Goal: Information Seeking & Learning: Check status

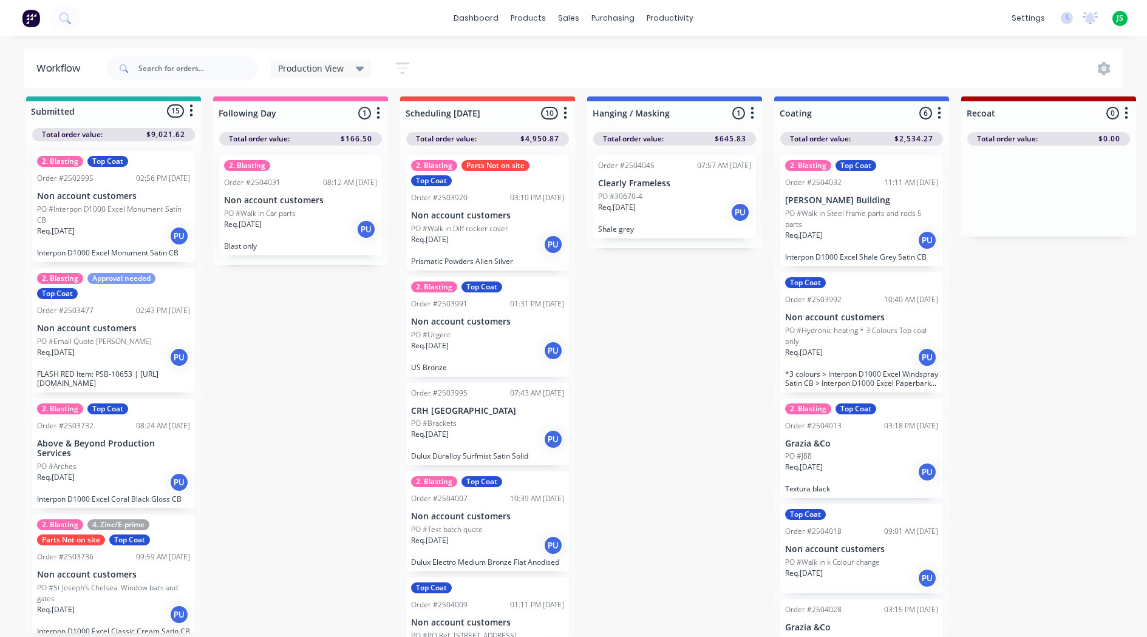
scroll to position [525, 0]
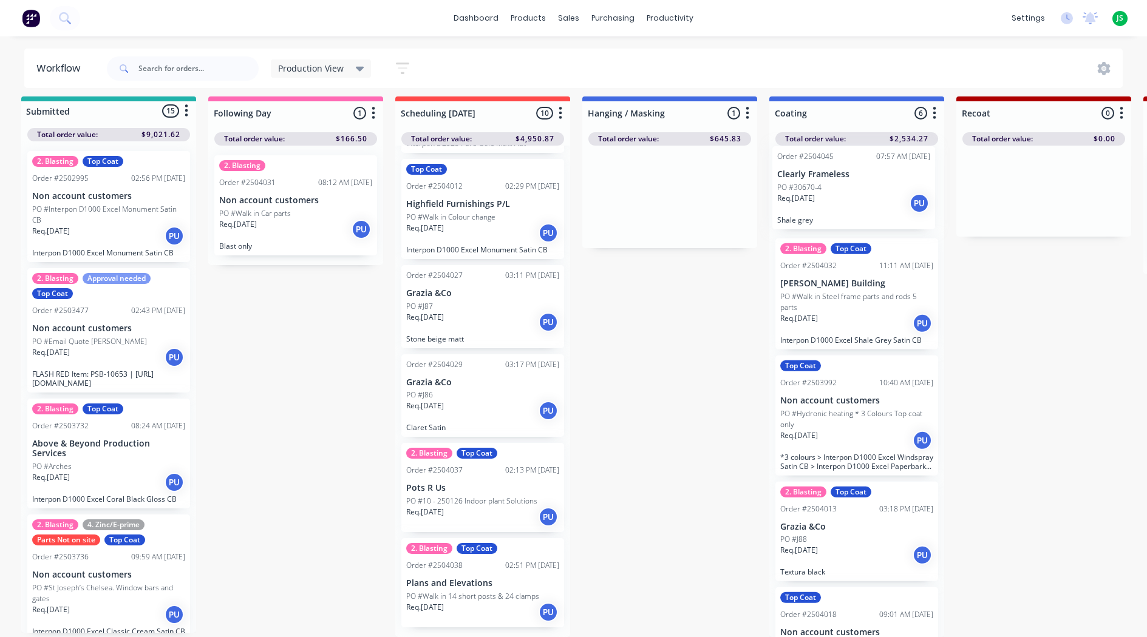
drag, startPoint x: 651, startPoint y: 197, endPoint x: 840, endPoint y: 195, distance: 188.8
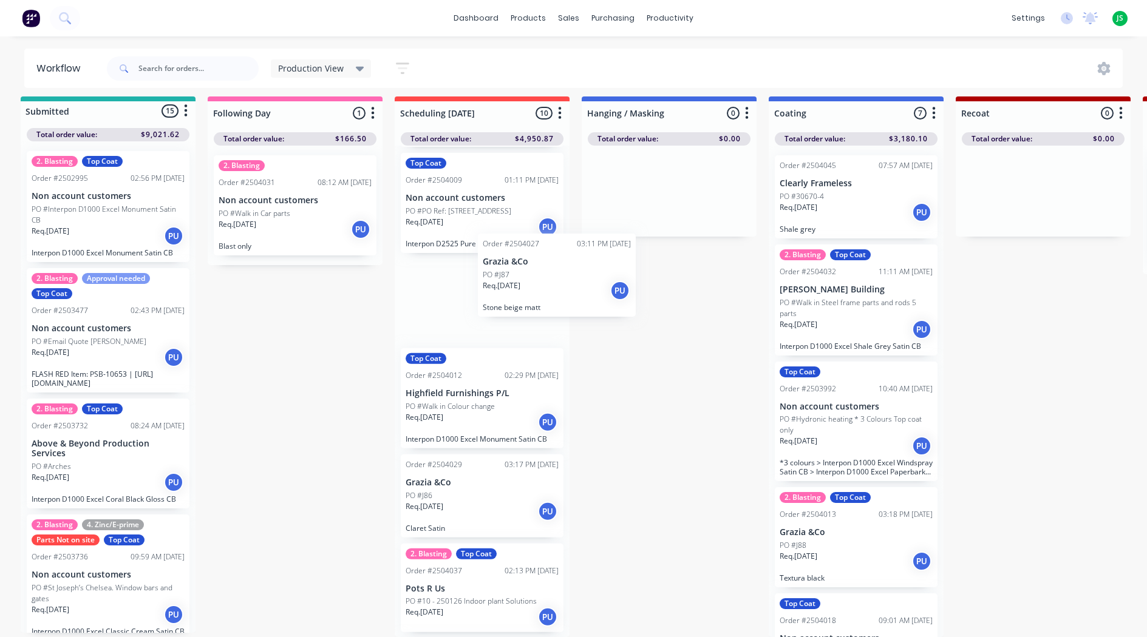
scroll to position [424, 0]
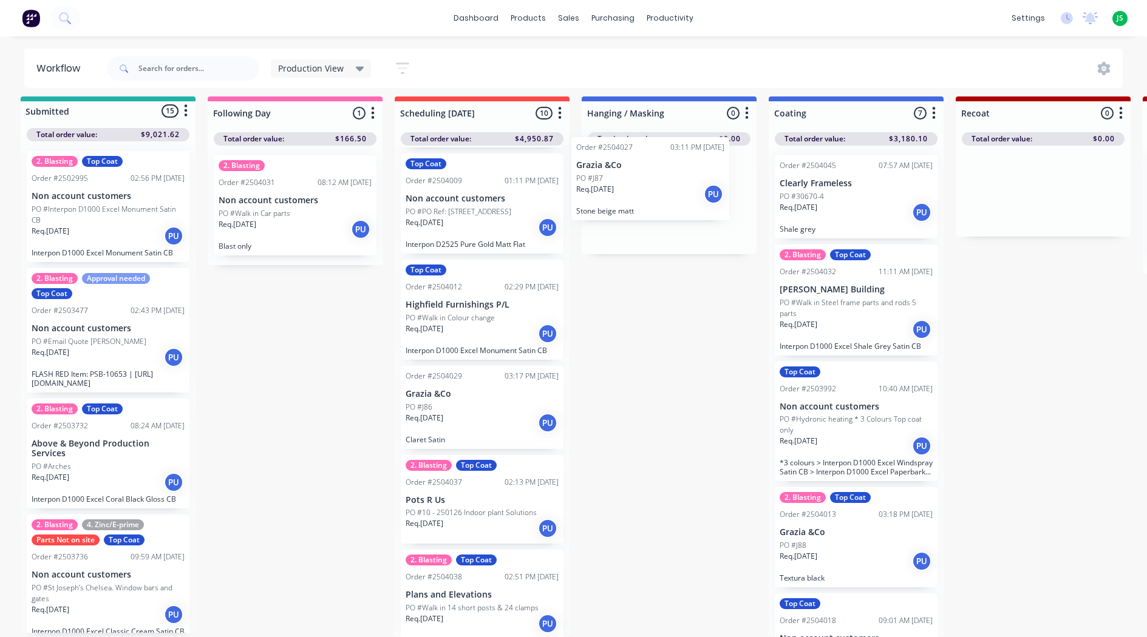
drag, startPoint x: 462, startPoint y: 433, endPoint x: 634, endPoint y: 200, distance: 289.5
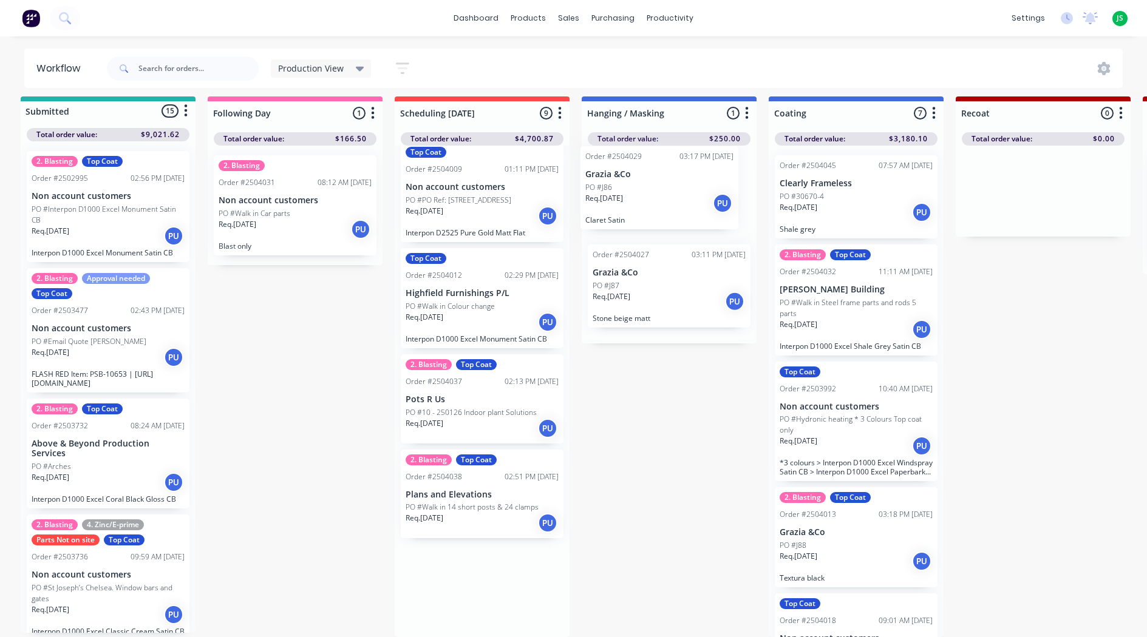
drag, startPoint x: 473, startPoint y: 411, endPoint x: 656, endPoint y: 195, distance: 282.9
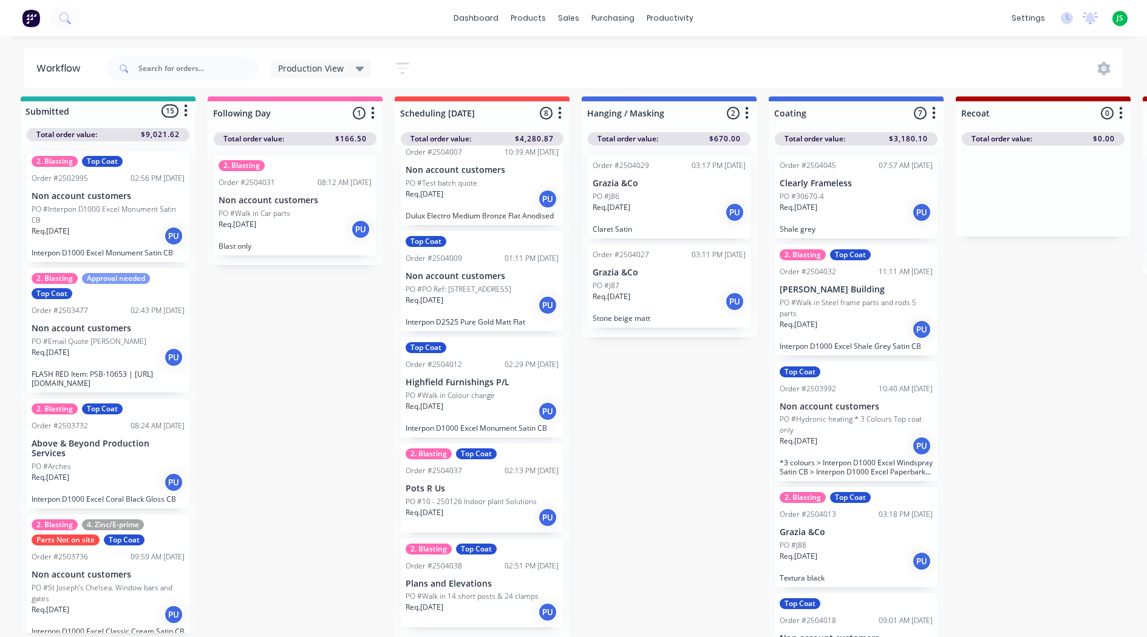
scroll to position [347, 0]
click at [456, 617] on div "Req. [DATE] PU" at bounding box center [481, 612] width 153 height 21
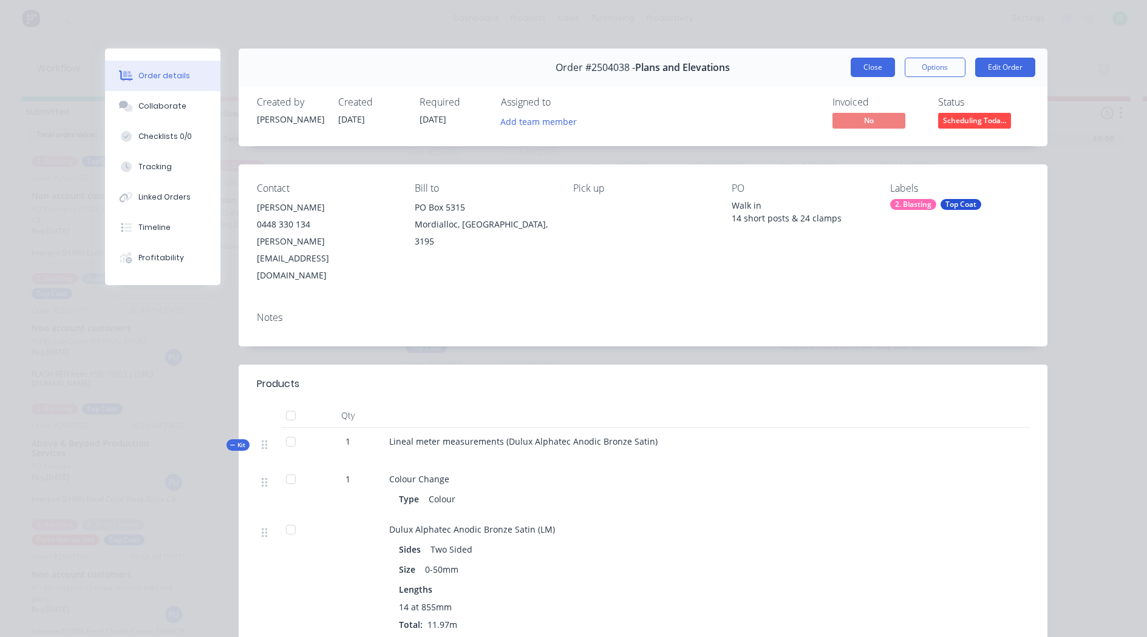
click at [876, 69] on button "Close" at bounding box center [872, 67] width 44 height 19
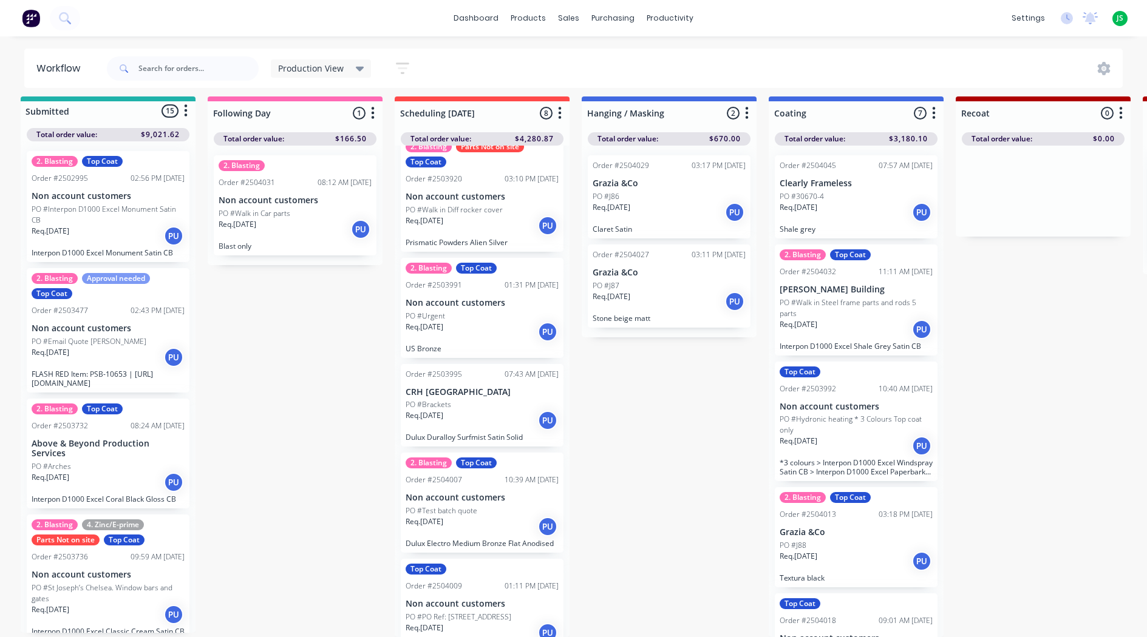
scroll to position [0, 0]
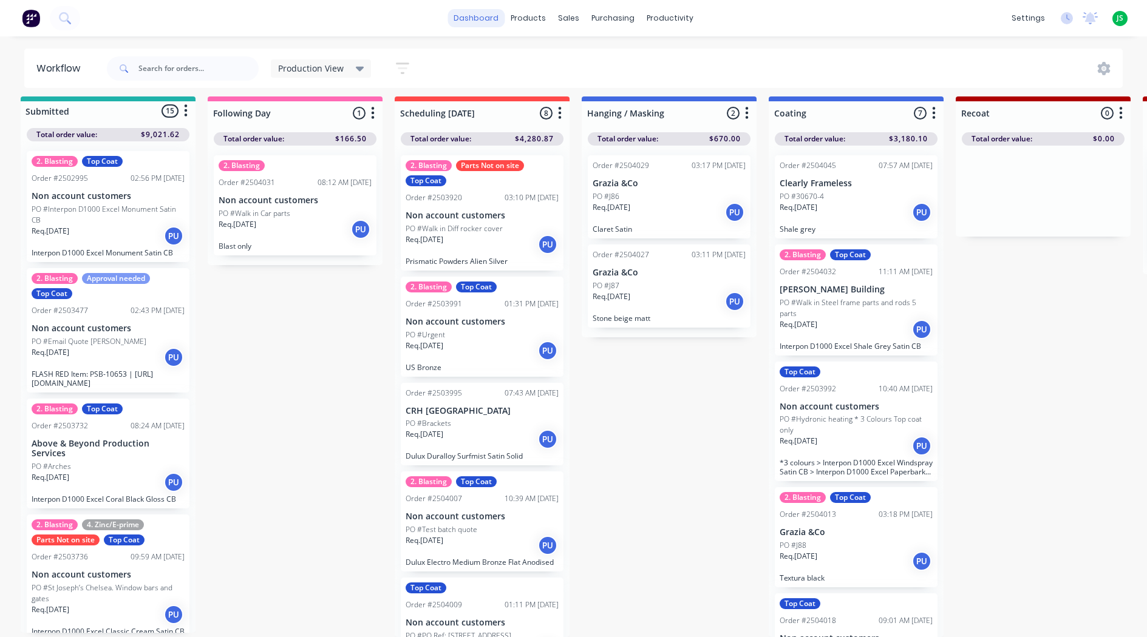
click at [484, 21] on link "dashboard" at bounding box center [475, 18] width 57 height 18
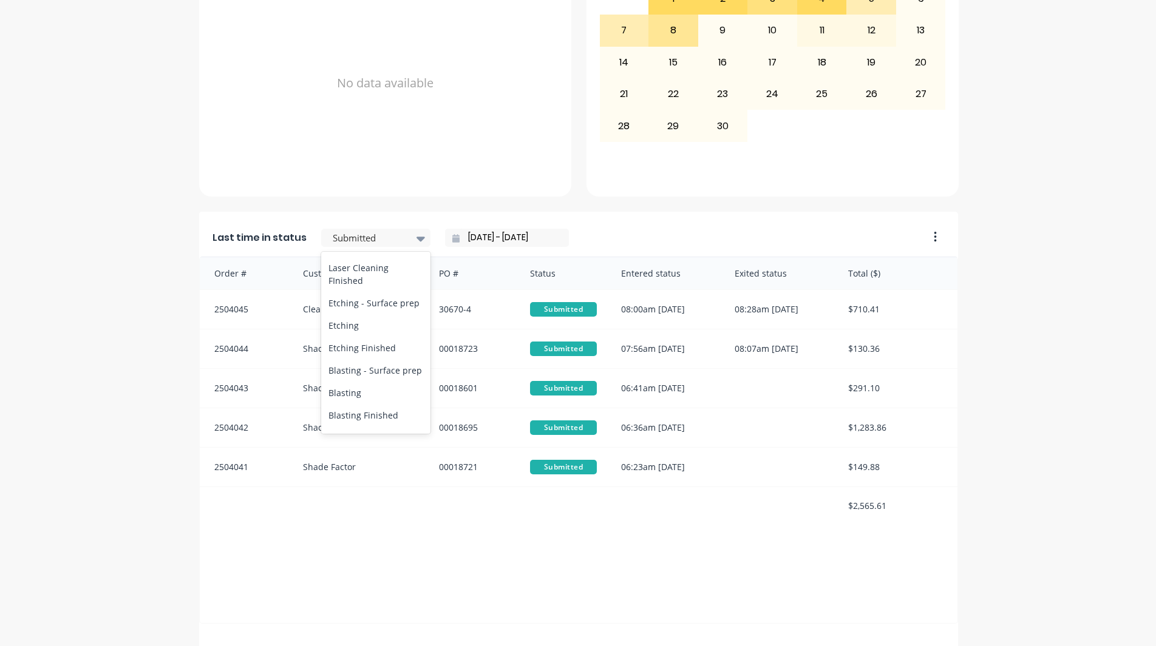
scroll to position [425, 0]
click at [373, 304] on div "Coating" at bounding box center [375, 293] width 109 height 22
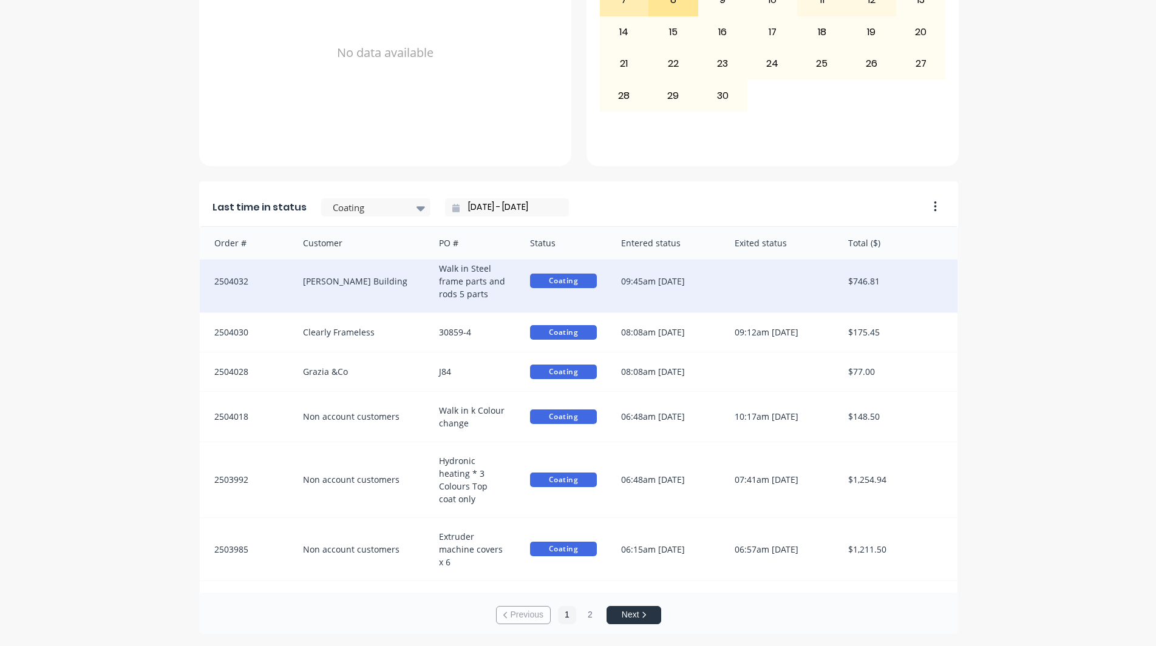
scroll to position [74, 0]
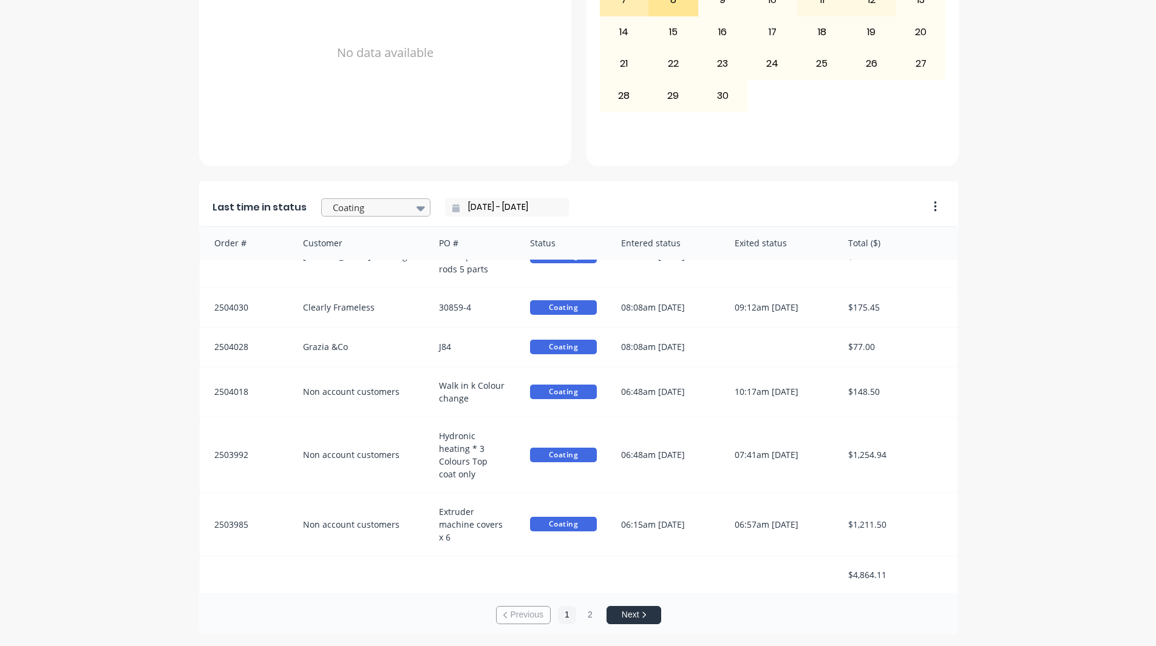
click at [399, 205] on div "Coating" at bounding box center [370, 208] width 84 height 18
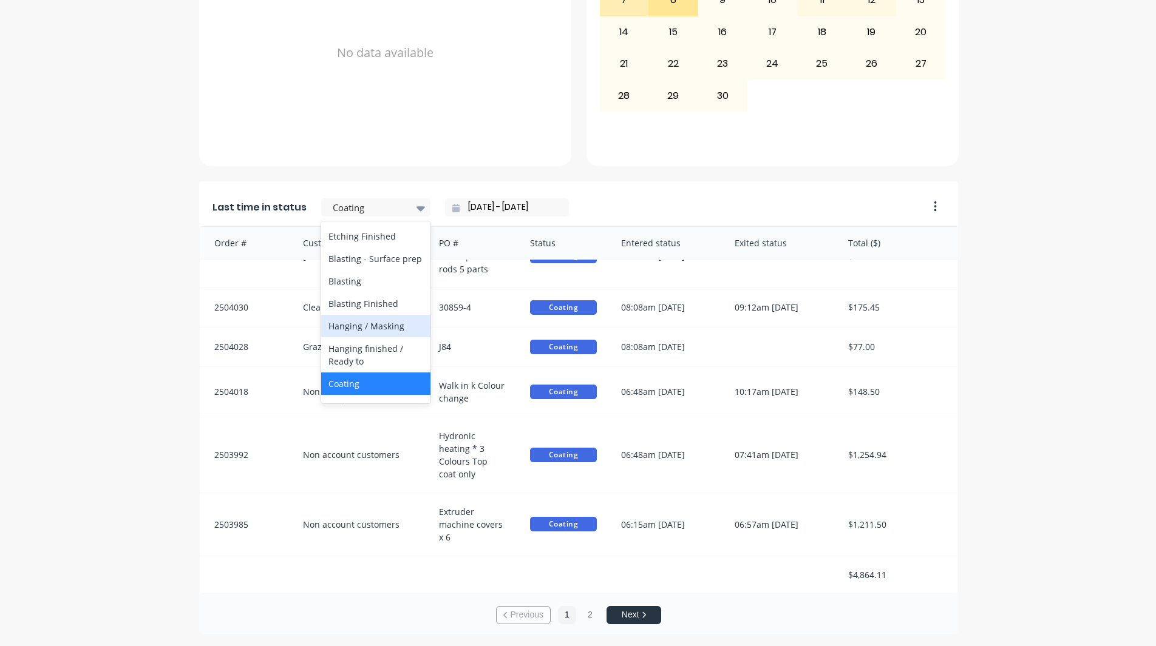
click at [382, 337] on div "Hanging / Masking" at bounding box center [375, 326] width 109 height 22
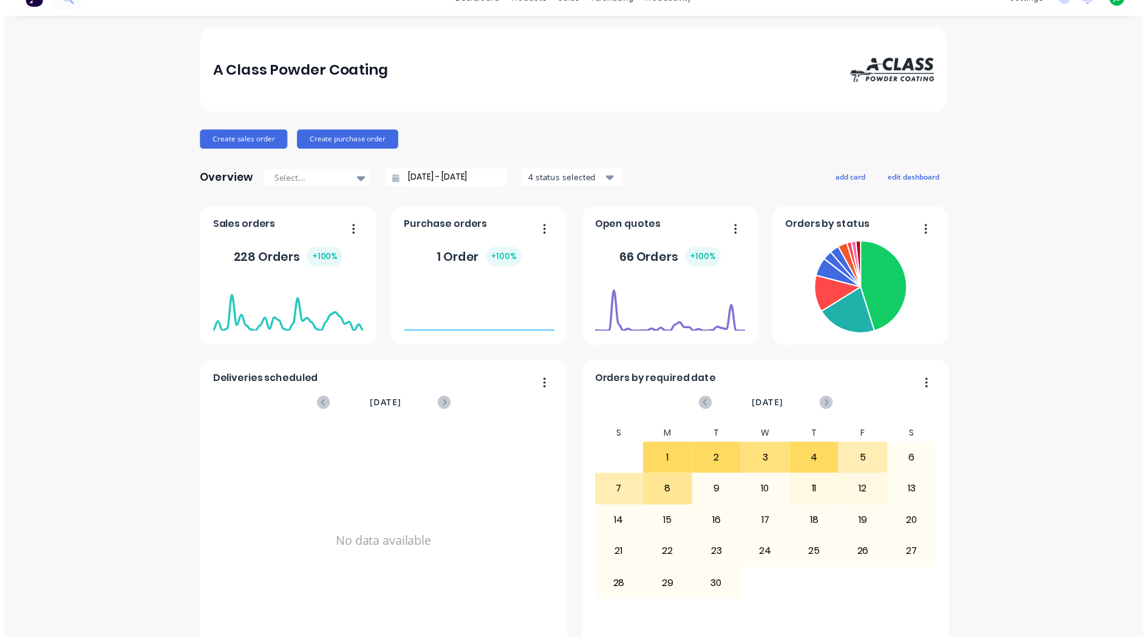
scroll to position [0, 0]
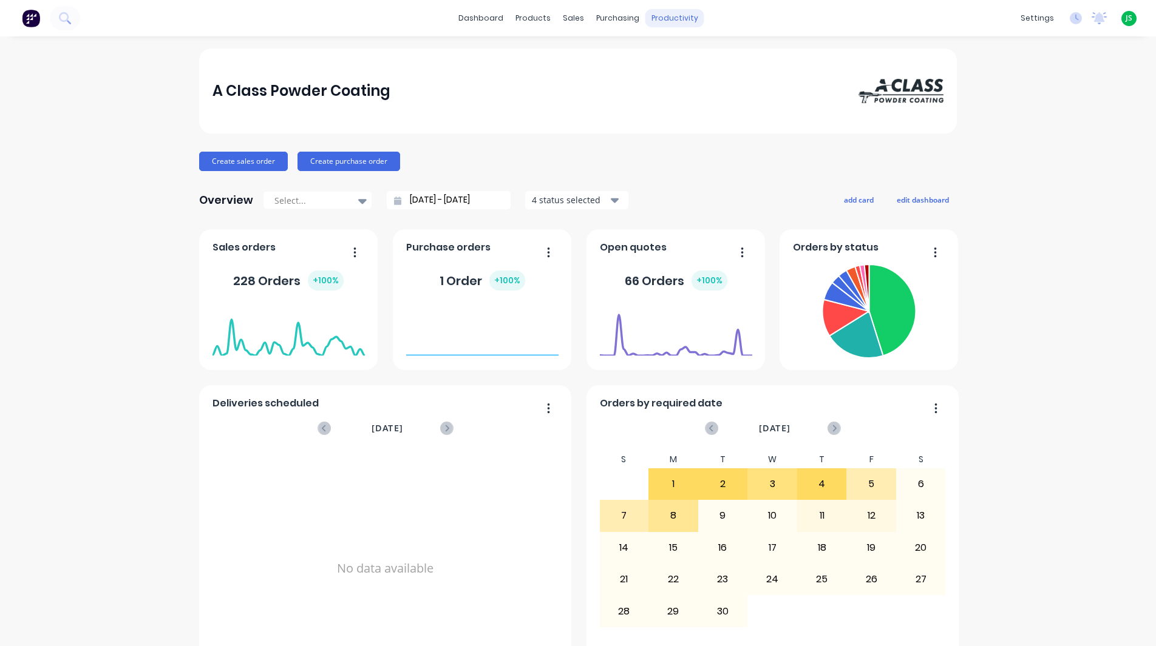
click at [652, 32] on div "dashboard products sales purchasing productivity dashboard products Product Cat…" at bounding box center [578, 18] width 1156 height 36
click at [663, 20] on div "productivity" at bounding box center [674, 18] width 59 height 18
click at [672, 53] on link "Workflow" at bounding box center [717, 58] width 161 height 24
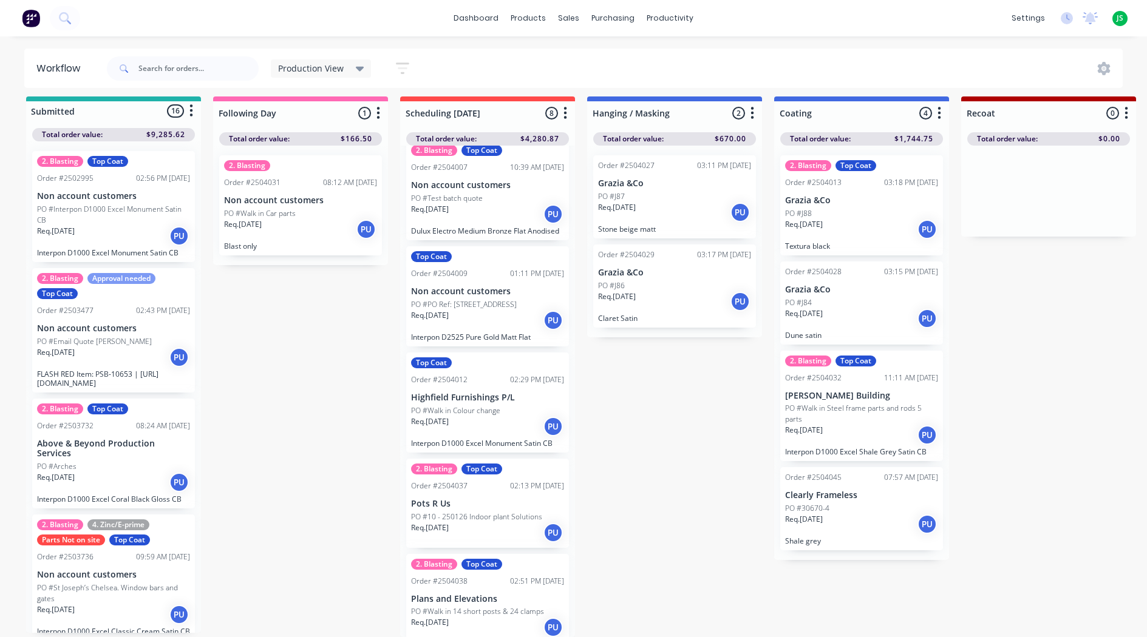
scroll to position [347, 0]
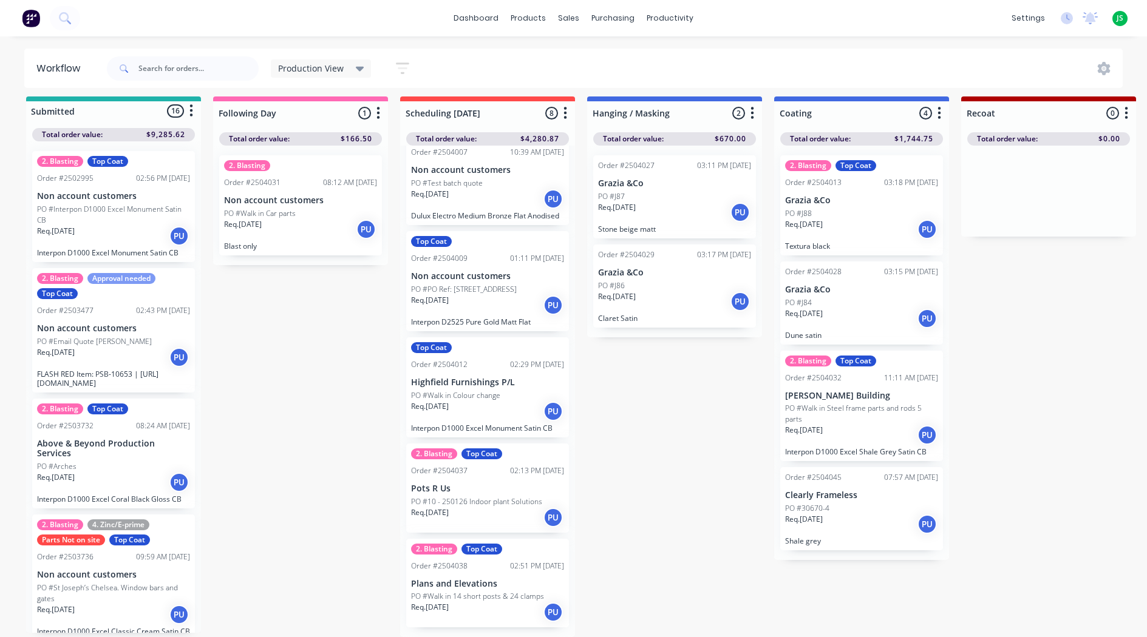
click at [497, 581] on p "Plans and Elevations" at bounding box center [487, 584] width 153 height 10
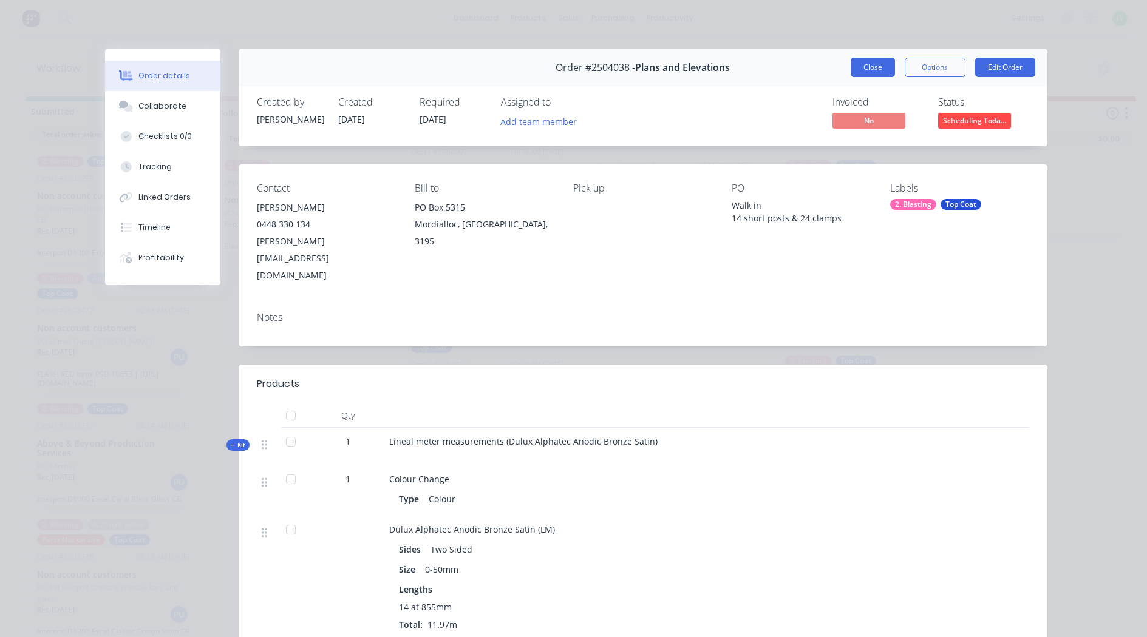
click at [853, 70] on button "Close" at bounding box center [872, 67] width 44 height 19
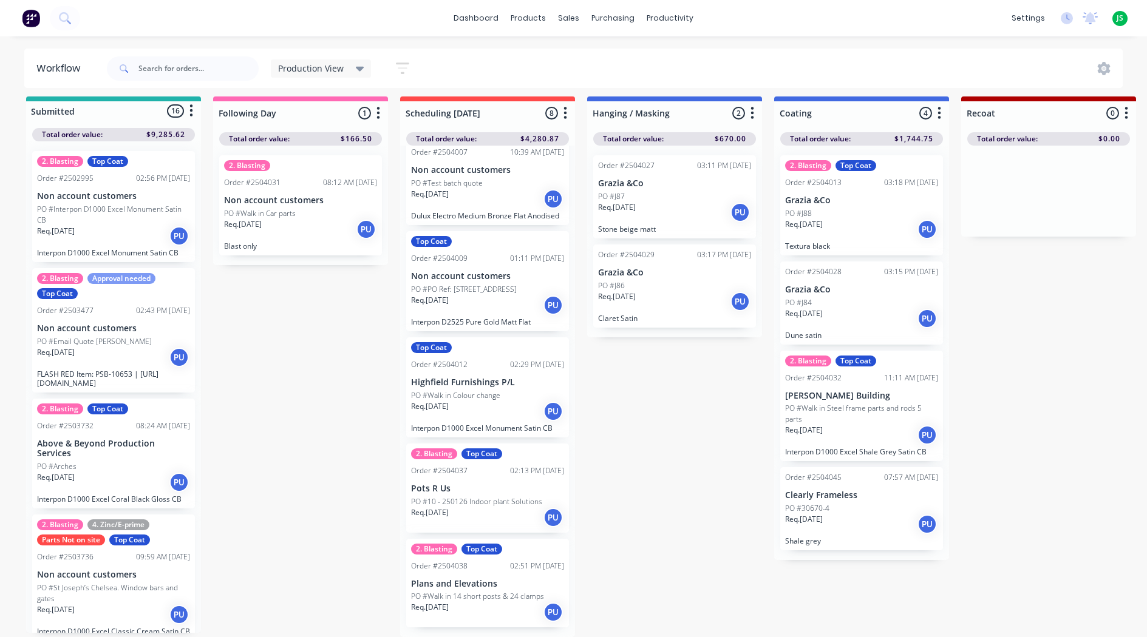
click at [478, 496] on p "PO #10 - 250126 Indoor plant Solutions" at bounding box center [476, 501] width 131 height 11
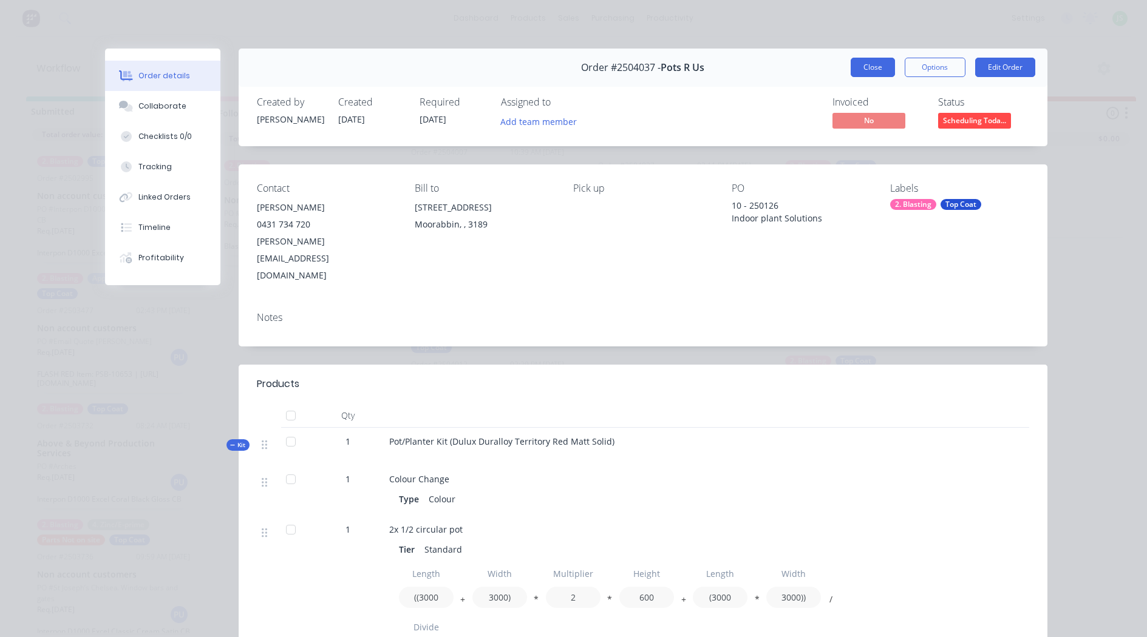
click at [864, 66] on button "Close" at bounding box center [872, 67] width 44 height 19
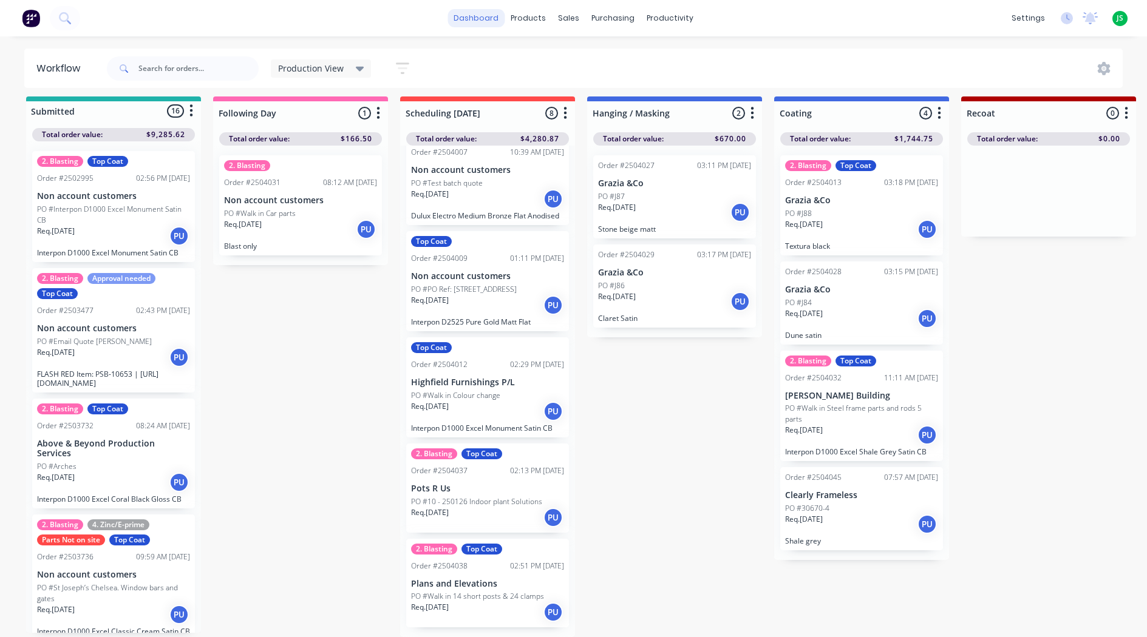
scroll to position [0, 0]
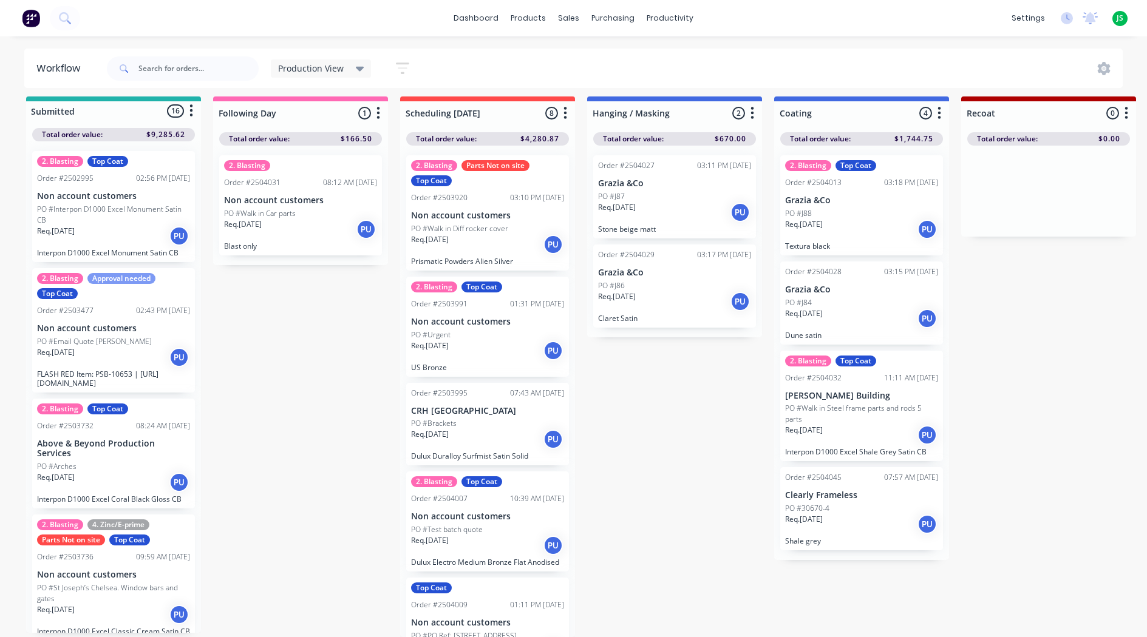
click at [457, 605] on div "Order #2504009" at bounding box center [439, 605] width 56 height 11
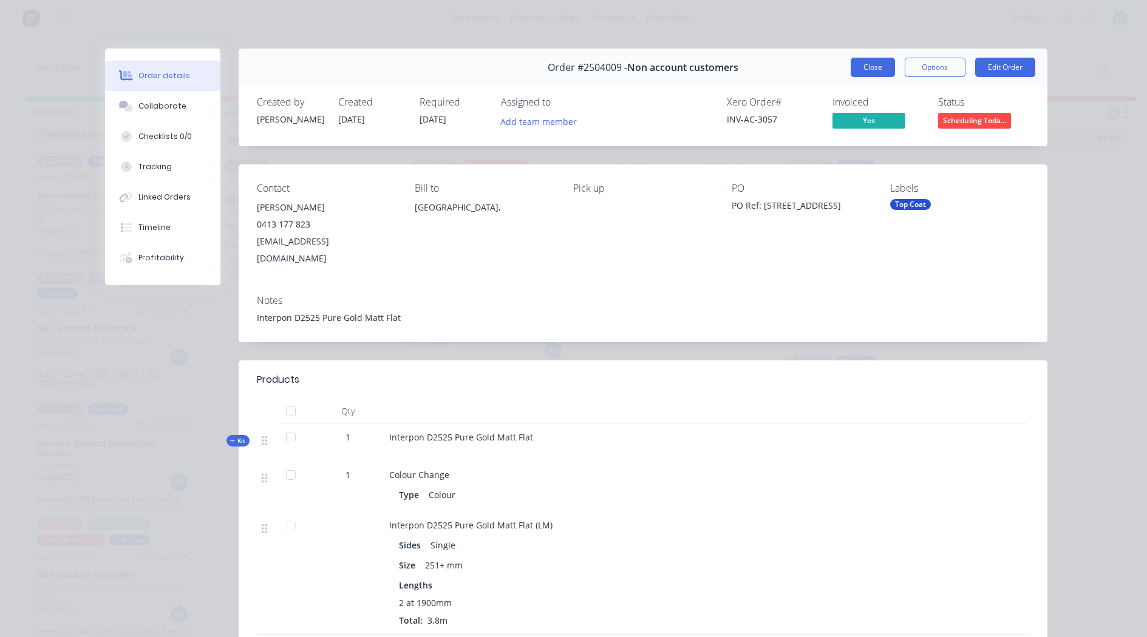
click at [877, 68] on button "Close" at bounding box center [872, 67] width 44 height 19
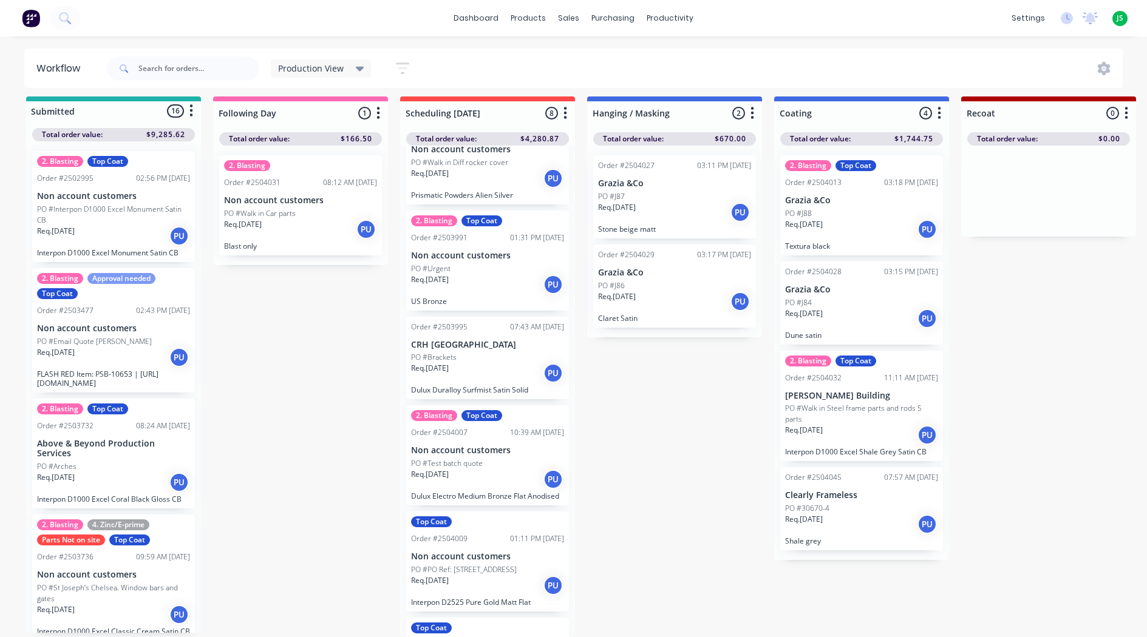
scroll to position [347, 0]
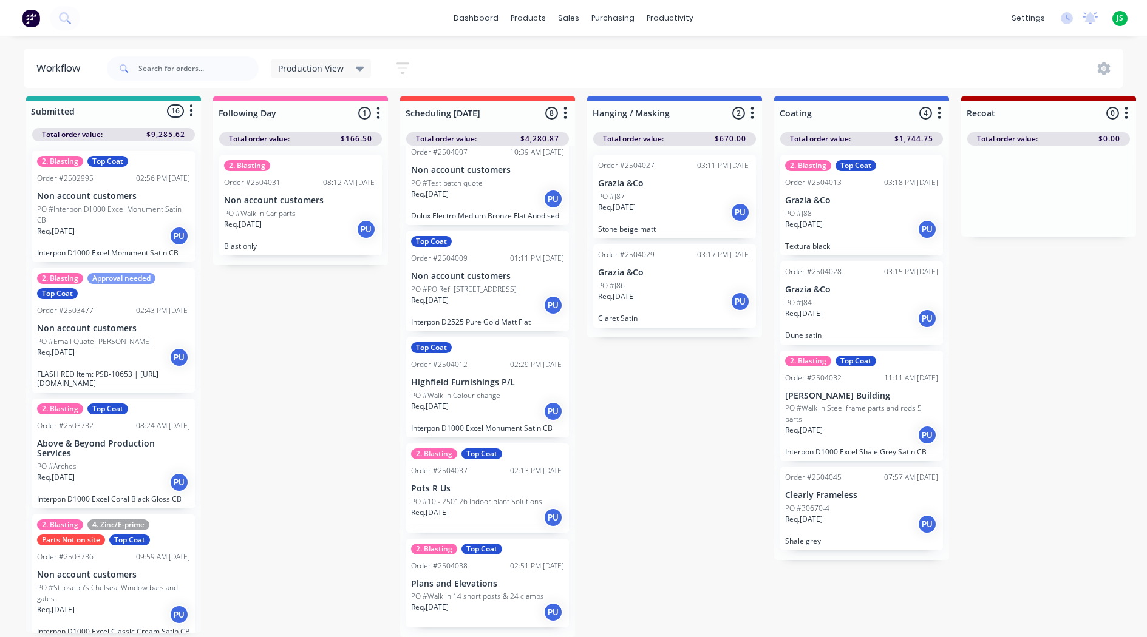
click at [501, 307] on div "Req. [DATE] PU" at bounding box center [487, 305] width 153 height 21
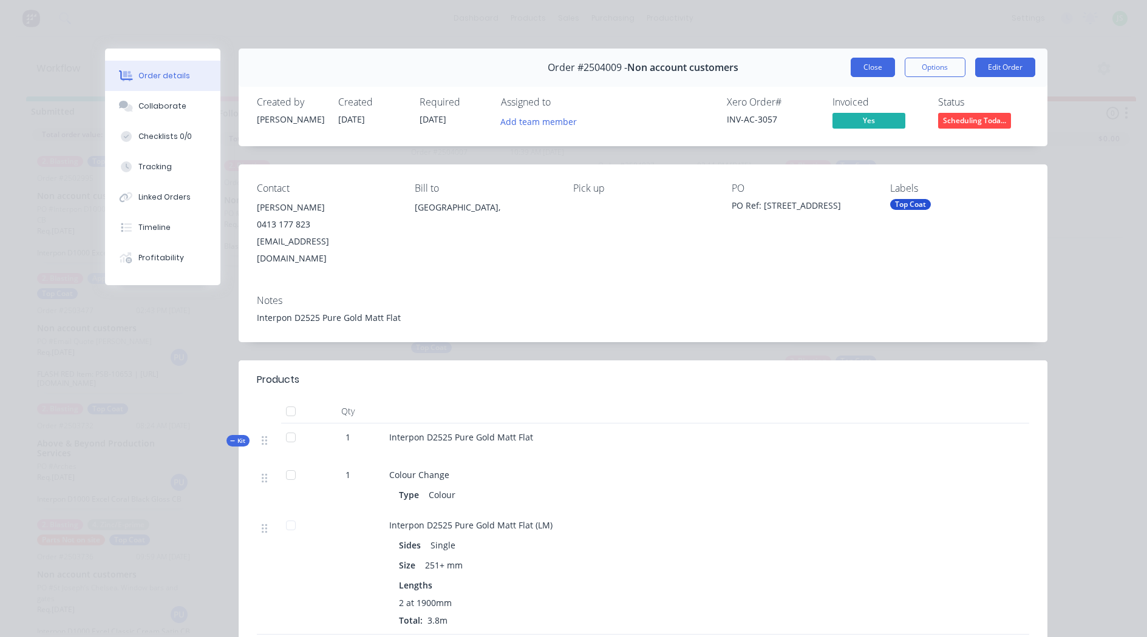
click at [864, 69] on button "Close" at bounding box center [872, 67] width 44 height 19
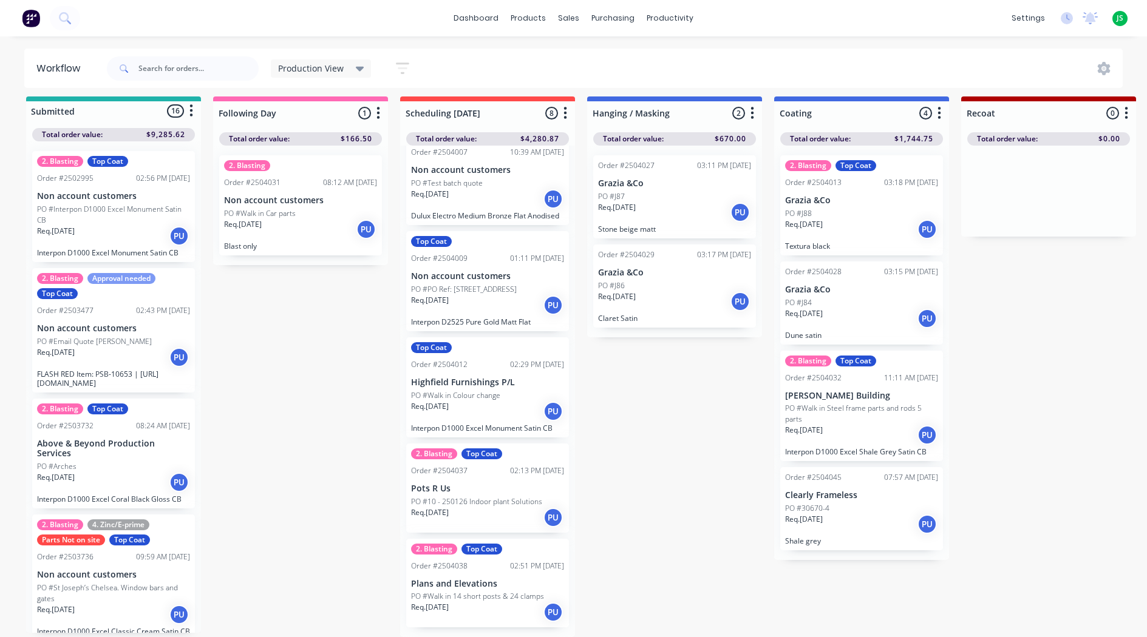
click at [480, 597] on p "PO #Walk in 14 short posts & 24 clamps" at bounding box center [477, 596] width 133 height 11
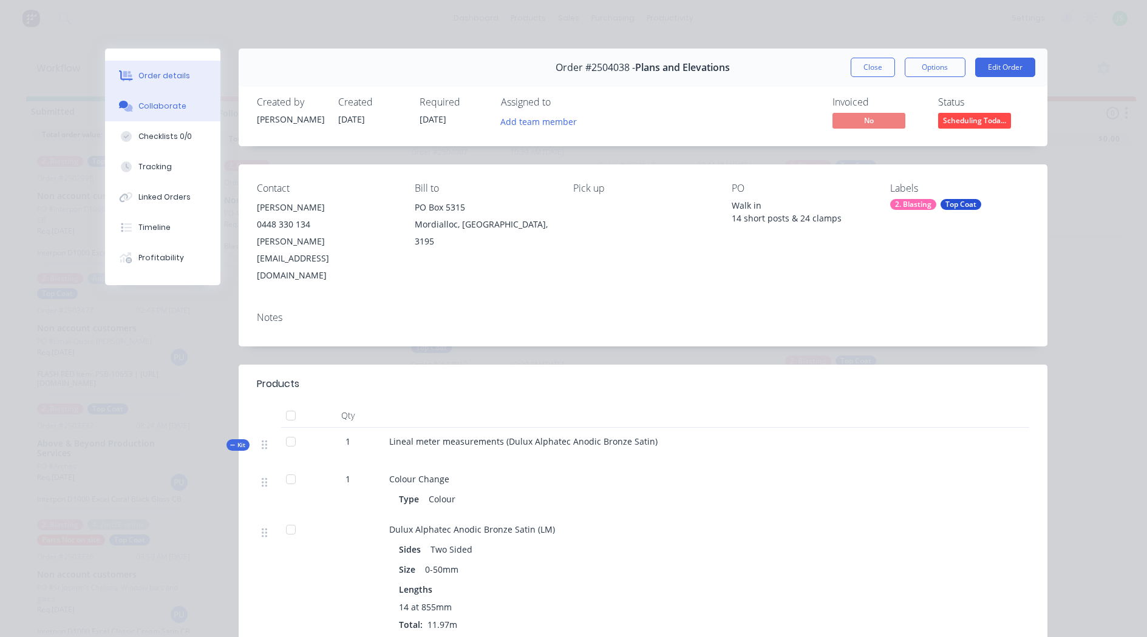
click at [180, 103] on button "Collaborate" at bounding box center [162, 106] width 115 height 30
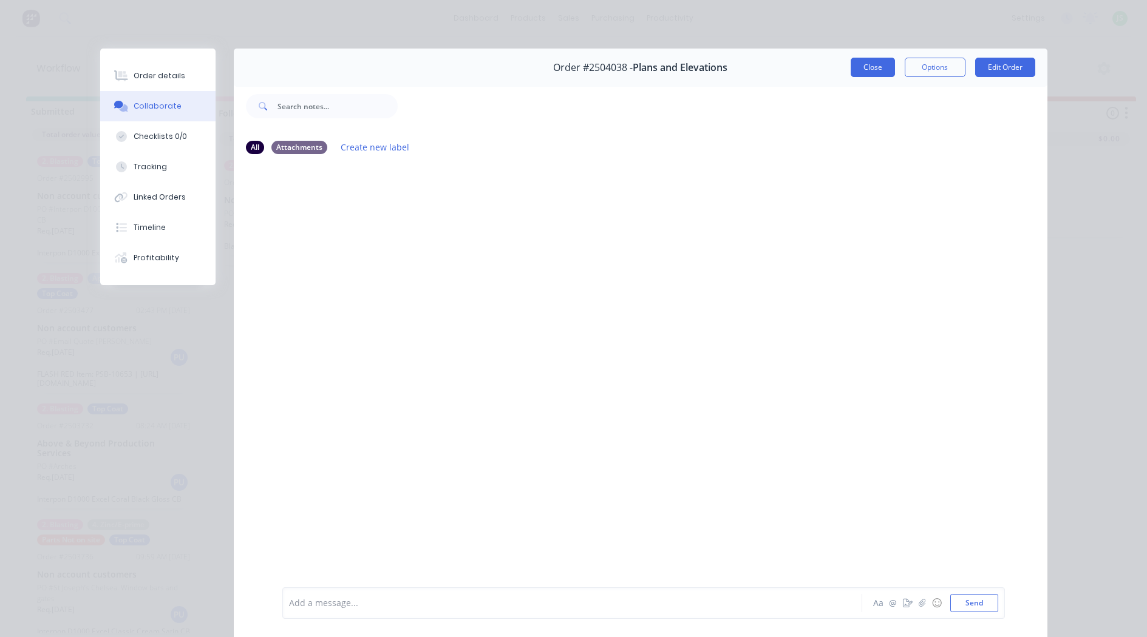
click at [875, 76] on button "Close" at bounding box center [872, 67] width 44 height 19
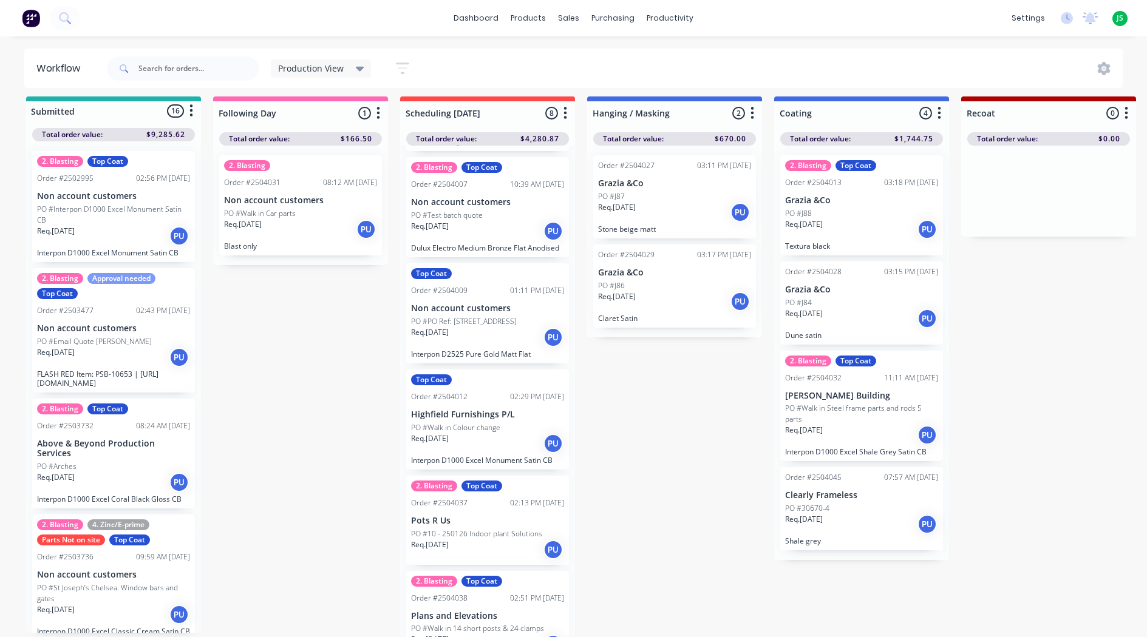
scroll to position [286, 0]
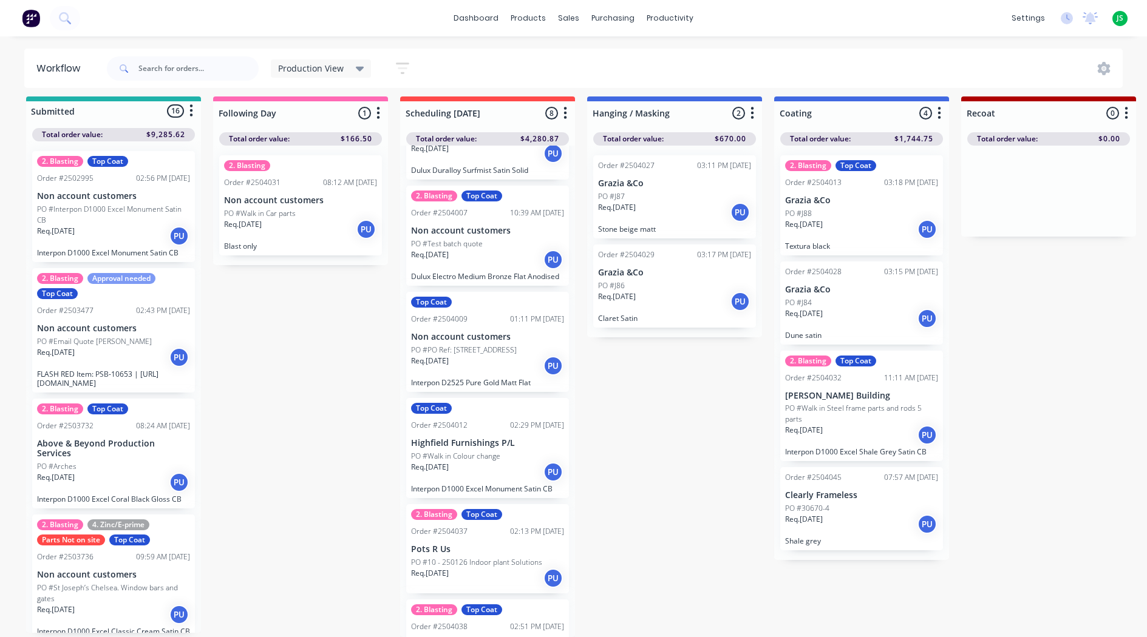
click at [505, 254] on div "Req. [DATE] PU" at bounding box center [487, 259] width 153 height 21
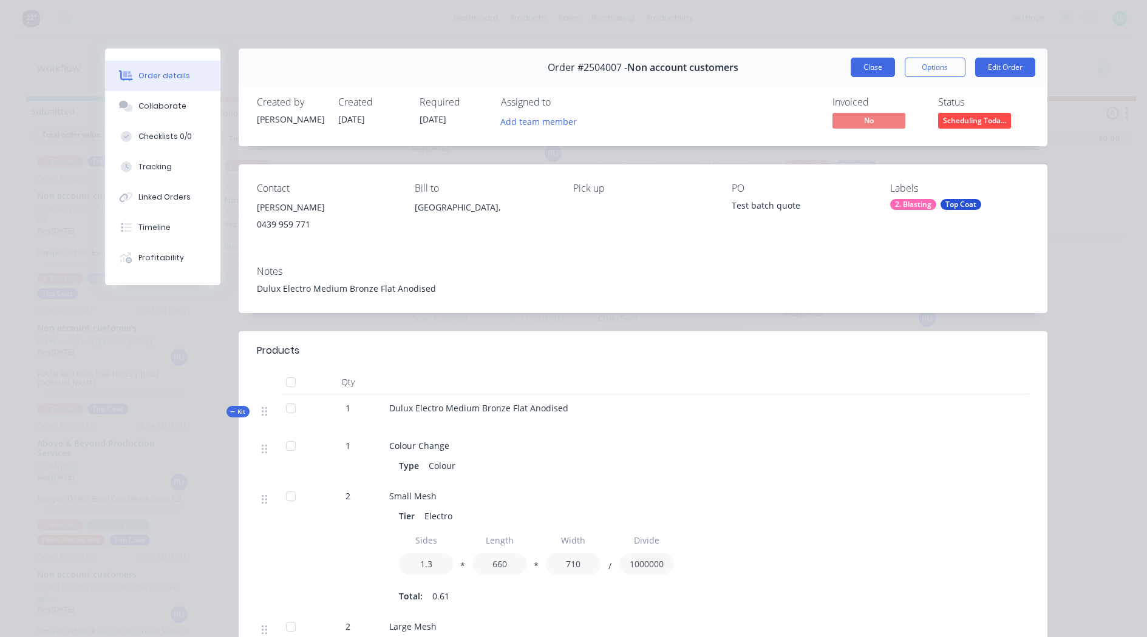
click at [866, 64] on button "Close" at bounding box center [872, 67] width 44 height 19
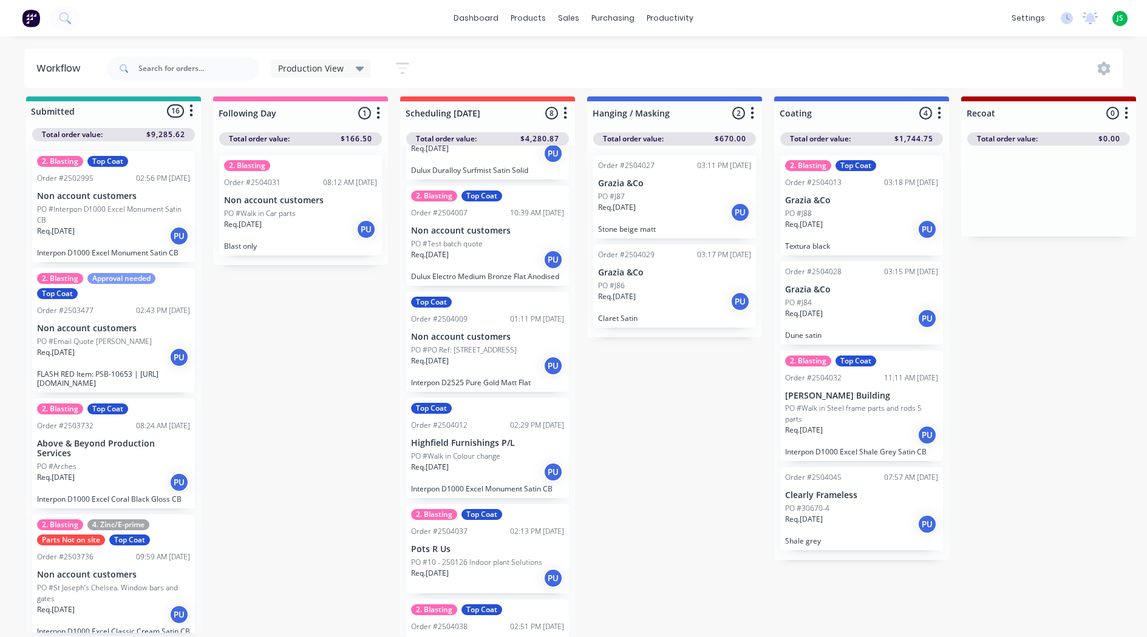
scroll to position [347, 0]
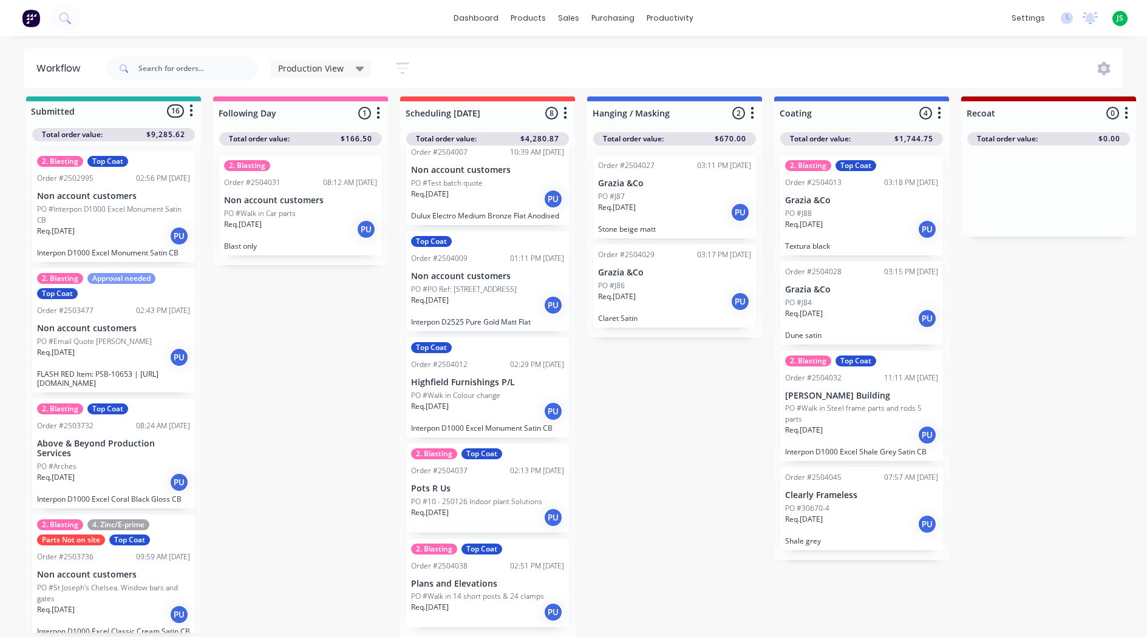
click at [503, 588] on p "Plans and Elevations" at bounding box center [487, 584] width 153 height 10
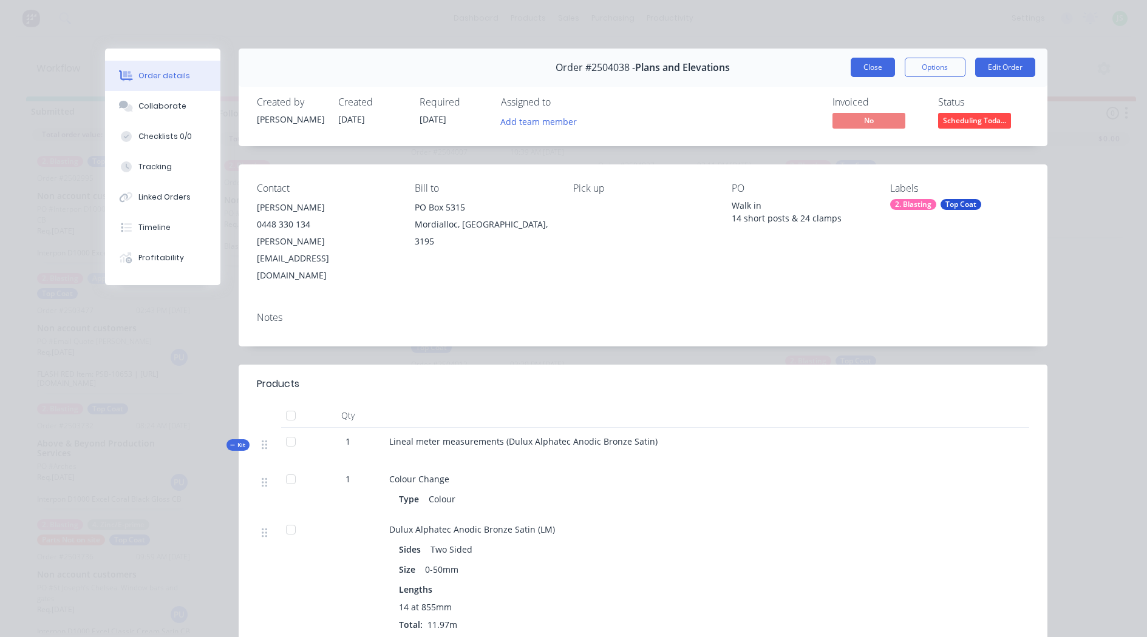
click at [878, 75] on button "Close" at bounding box center [872, 67] width 44 height 19
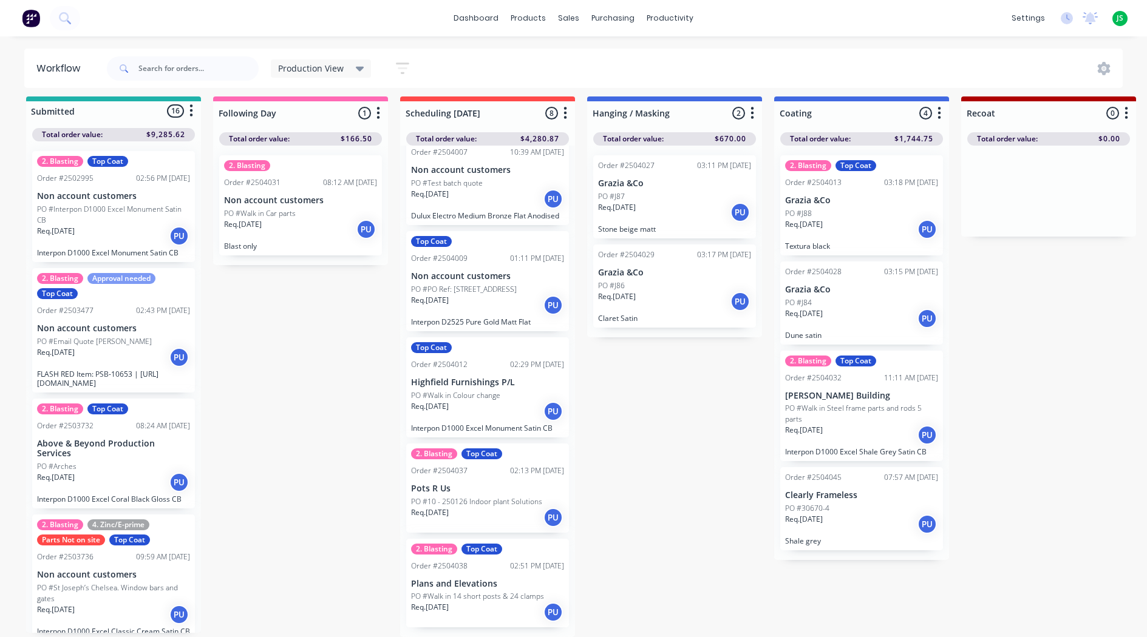
click at [502, 594] on p "PO #Walk in 14 short posts & 24 clamps" at bounding box center [477, 596] width 133 height 11
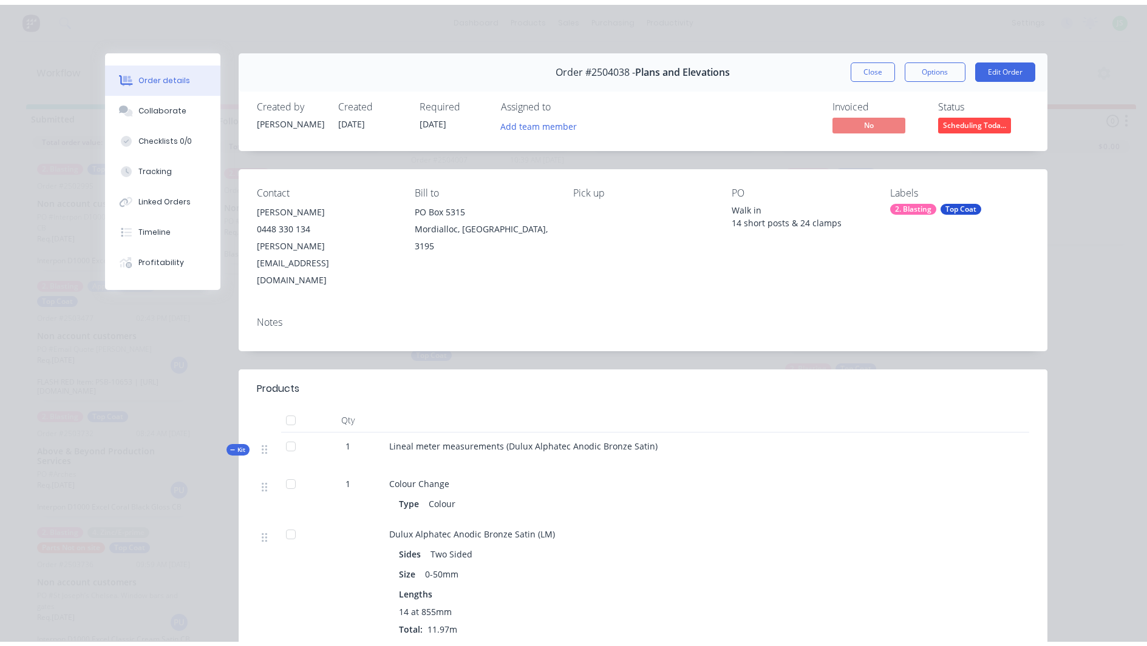
scroll to position [0, 0]
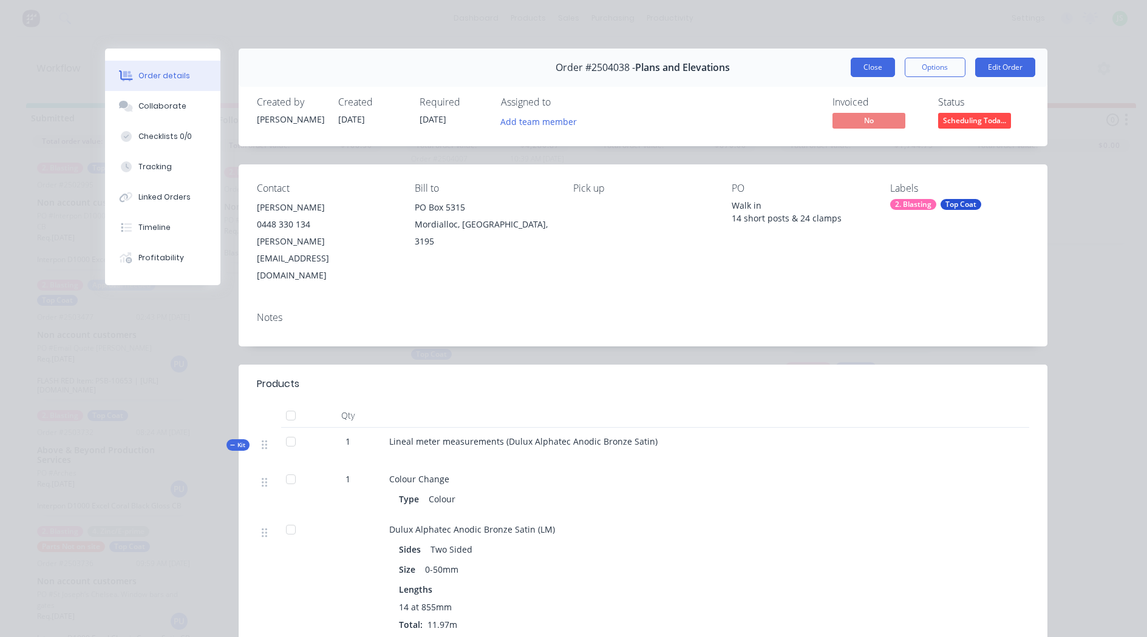
click at [872, 68] on button "Close" at bounding box center [872, 67] width 44 height 19
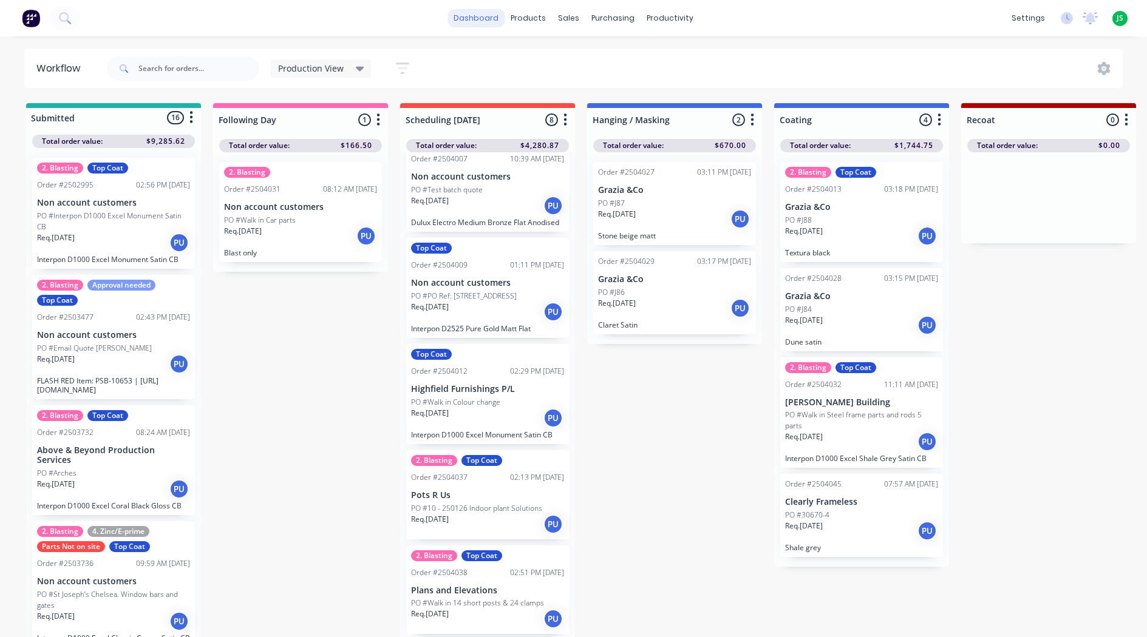
click at [497, 22] on link "dashboard" at bounding box center [475, 18] width 57 height 18
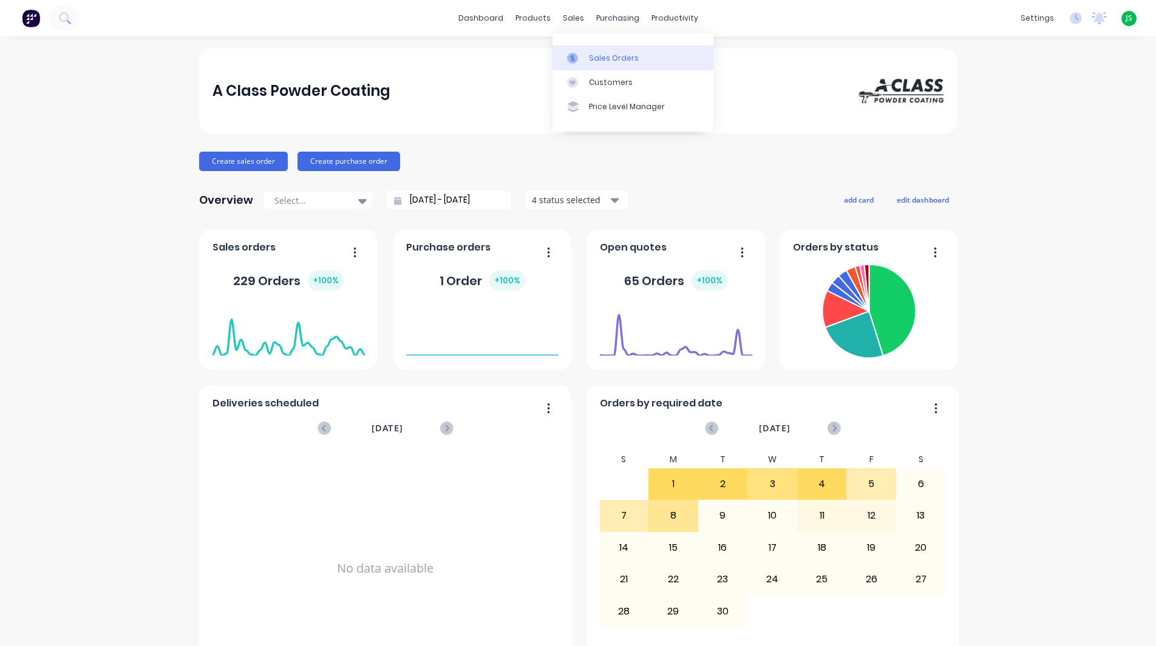
click at [577, 48] on link "Sales Orders" at bounding box center [632, 58] width 161 height 24
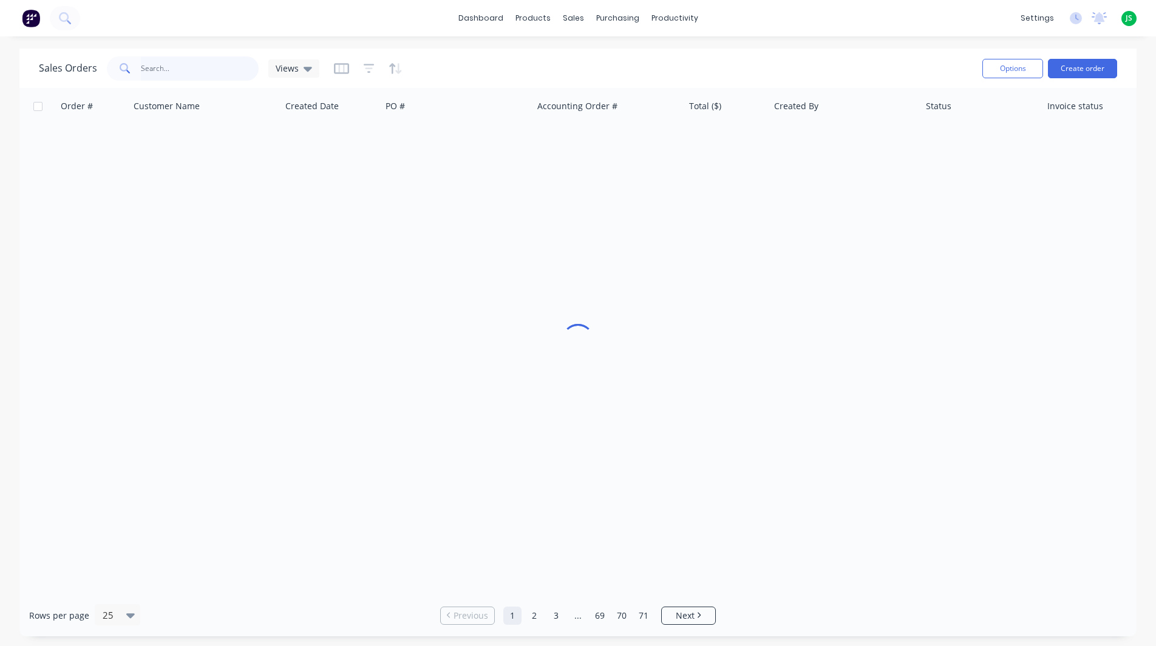
click at [141, 69] on input "text" at bounding box center [200, 68] width 118 height 24
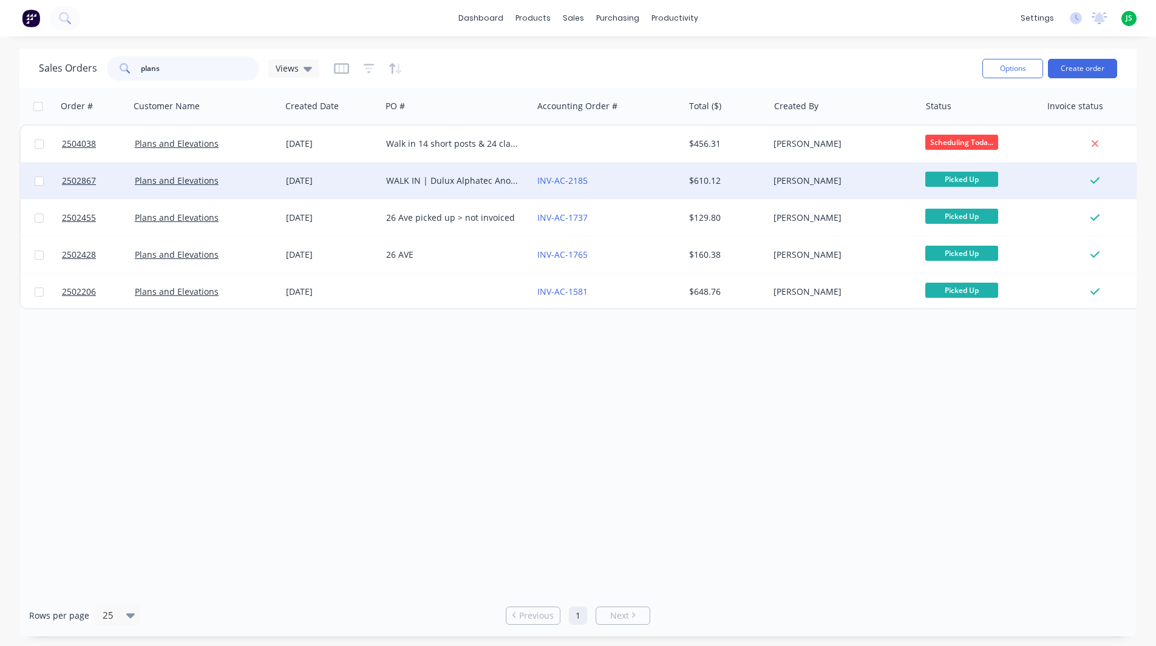
type input "plans"
click at [502, 181] on div "WALK IN | Dulux Alphatec Anodic Bronze Satin | 5 bars" at bounding box center [453, 181] width 135 height 12
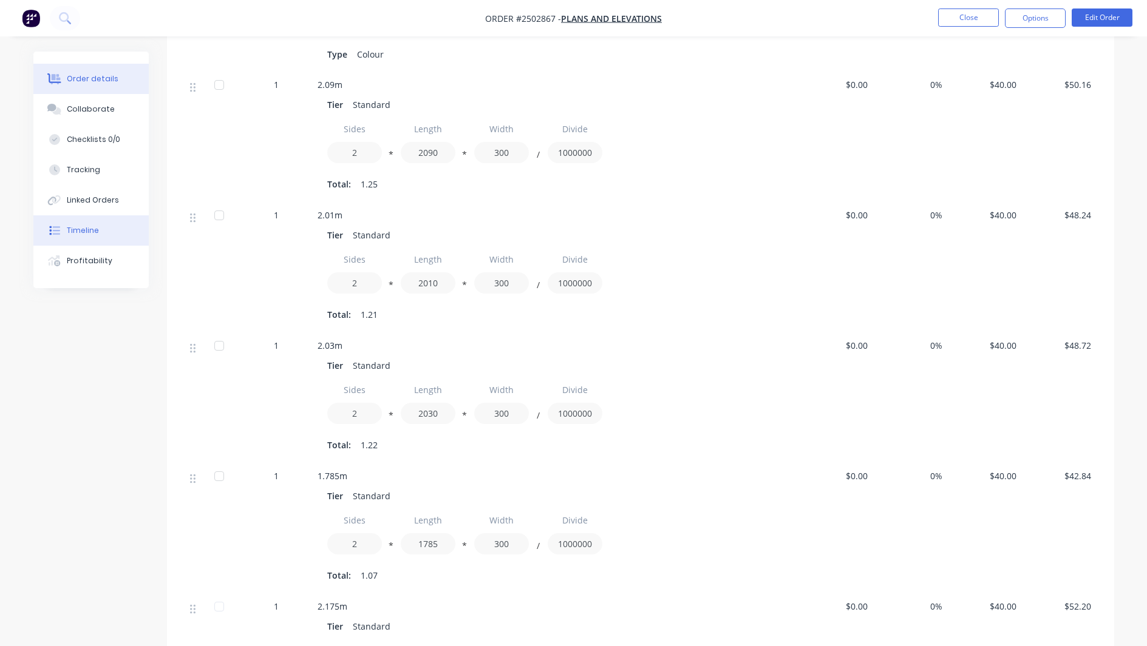
scroll to position [486, 0]
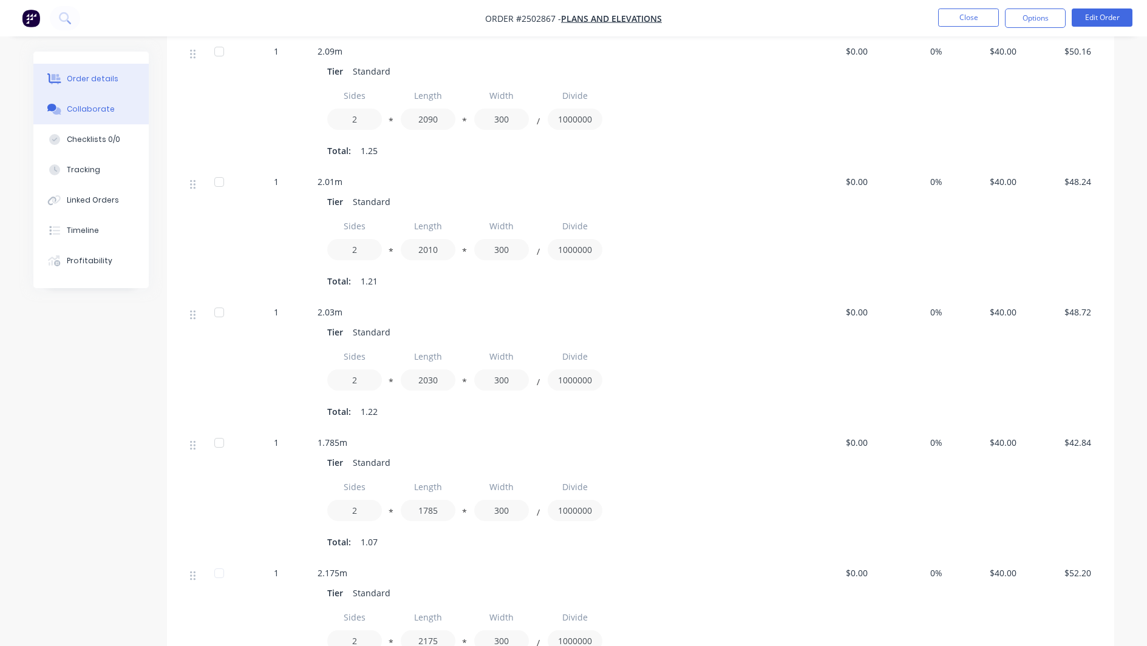
click at [106, 117] on button "Collaborate" at bounding box center [90, 109] width 115 height 30
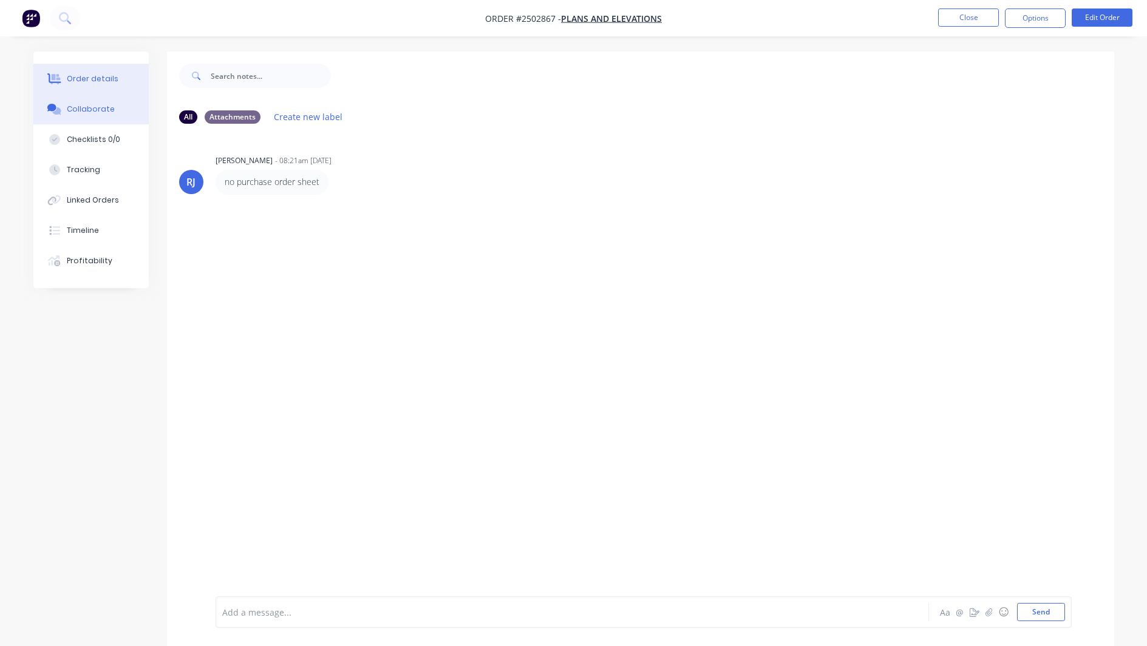
click at [107, 78] on div "Order details" at bounding box center [93, 78] width 52 height 11
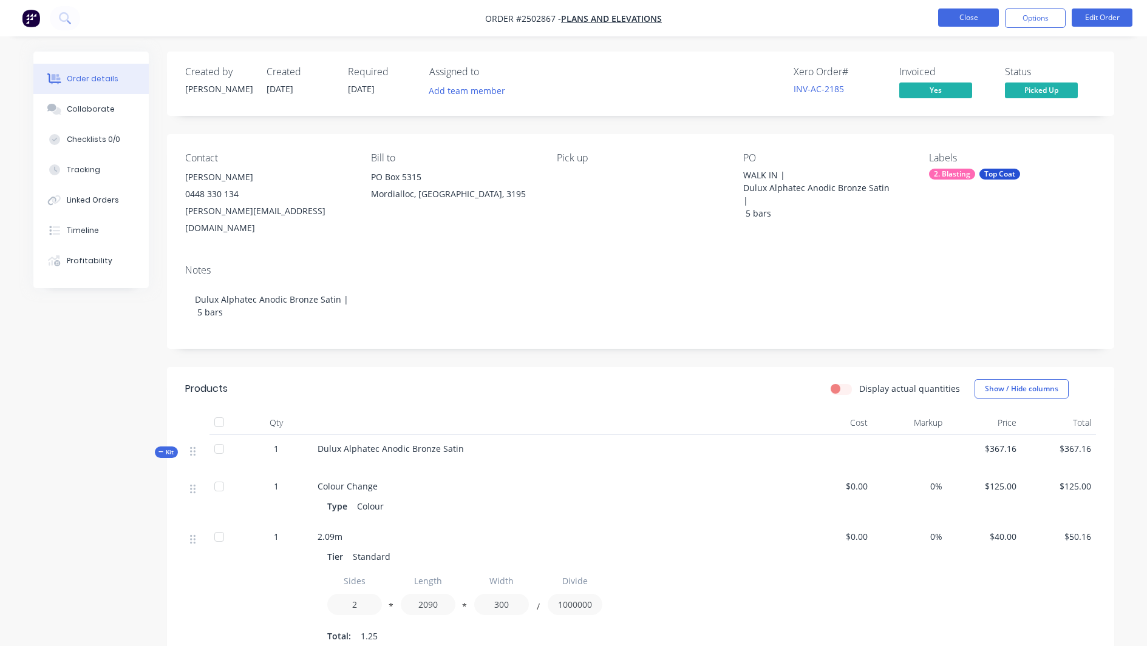
click at [945, 15] on button "Close" at bounding box center [968, 17] width 61 height 18
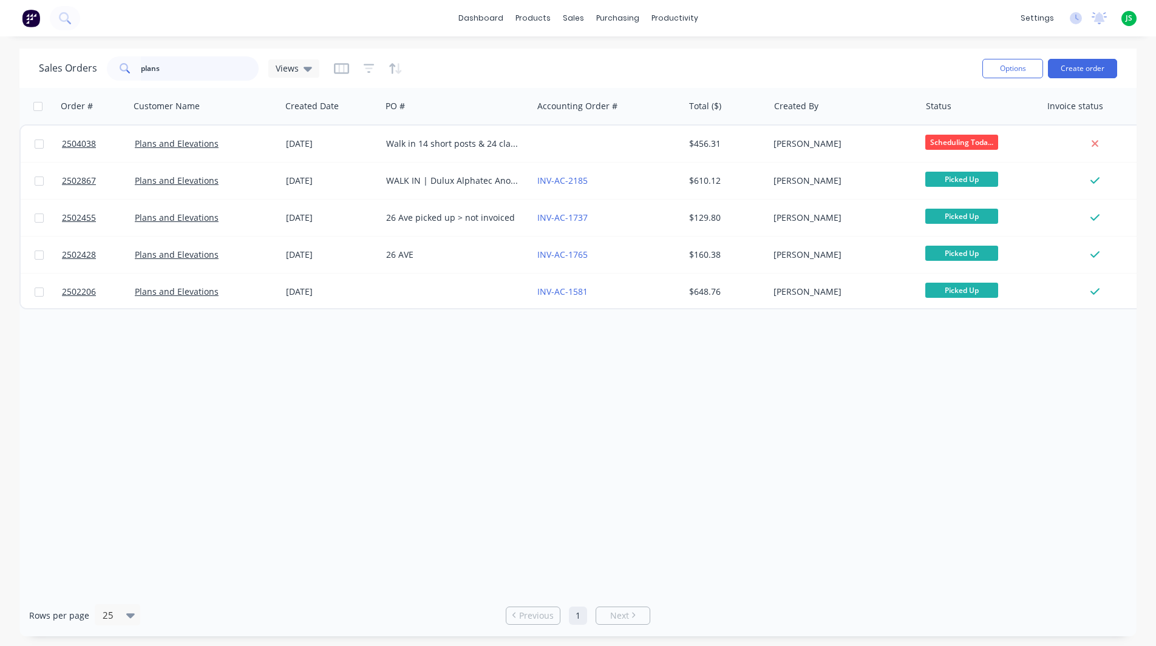
drag, startPoint x: 213, startPoint y: 62, endPoint x: -5, endPoint y: -7, distance: 228.4
click at [0, 0] on html "dashboard products sales purchasing productivity dashboard products Product Cat…" at bounding box center [578, 323] width 1156 height 646
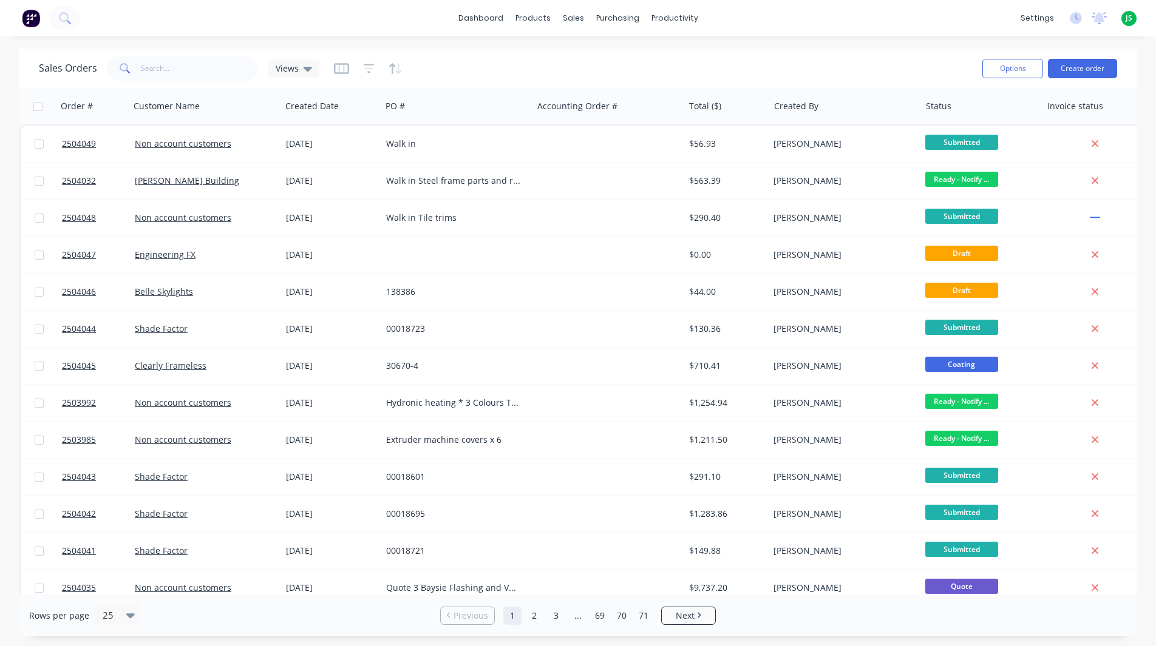
click at [500, 30] on div "dashboard products sales purchasing productivity dashboard products Product Cat…" at bounding box center [578, 18] width 1156 height 36
click at [500, 25] on link "dashboard" at bounding box center [480, 18] width 57 height 18
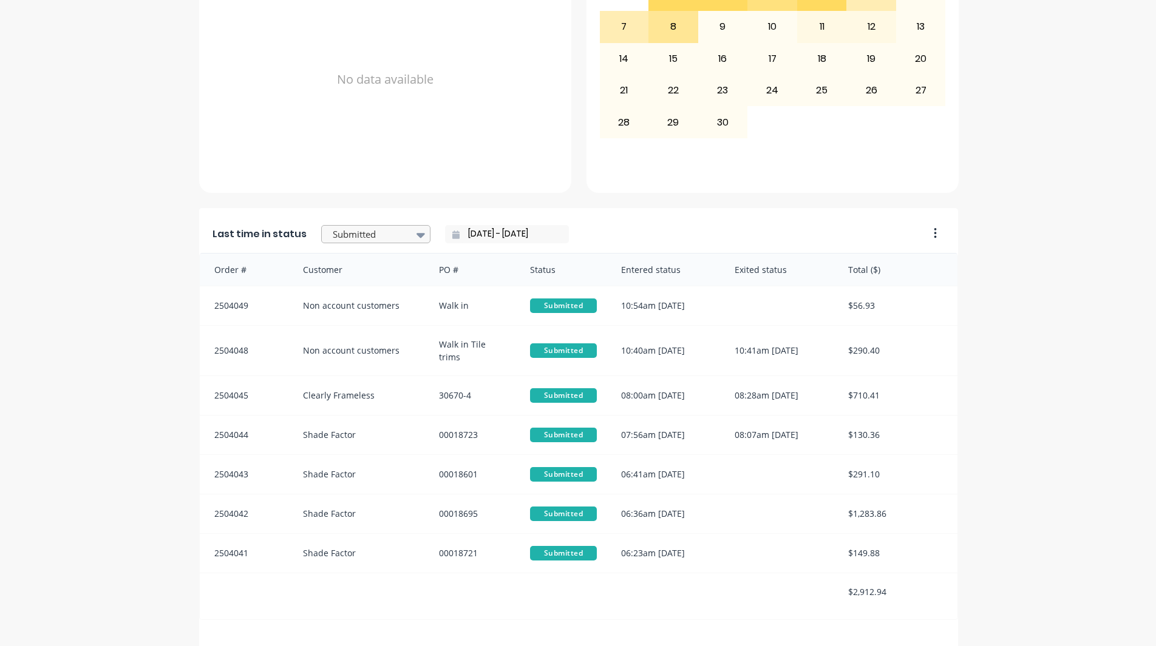
scroll to position [516, 0]
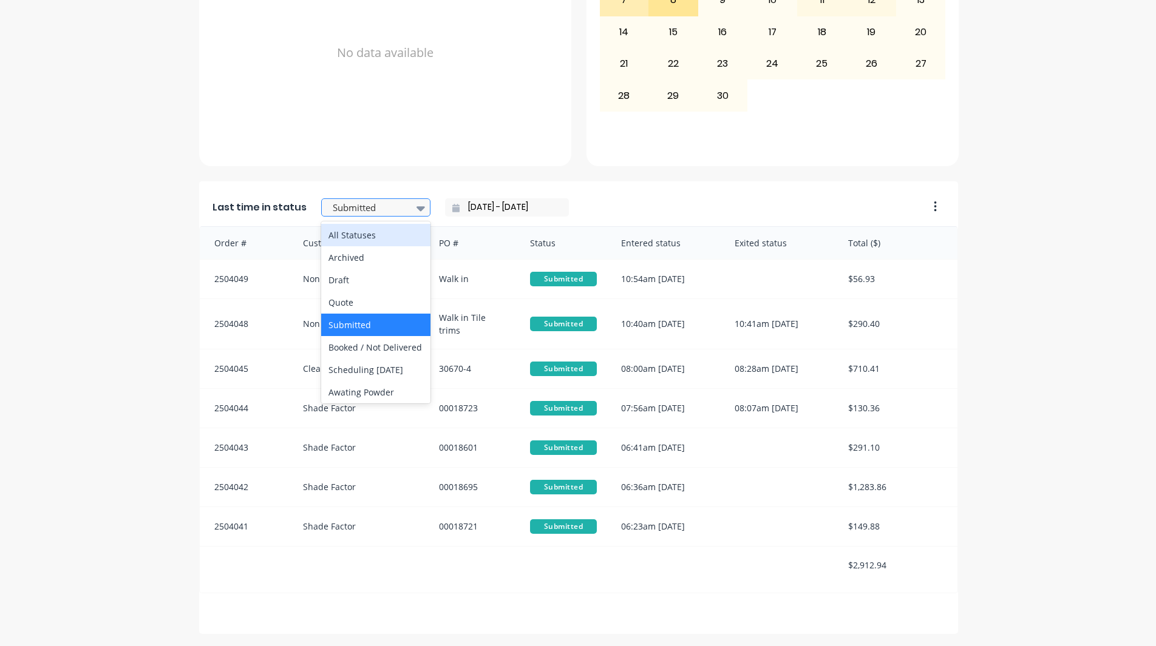
click at [381, 213] on div at bounding box center [369, 207] width 76 height 15
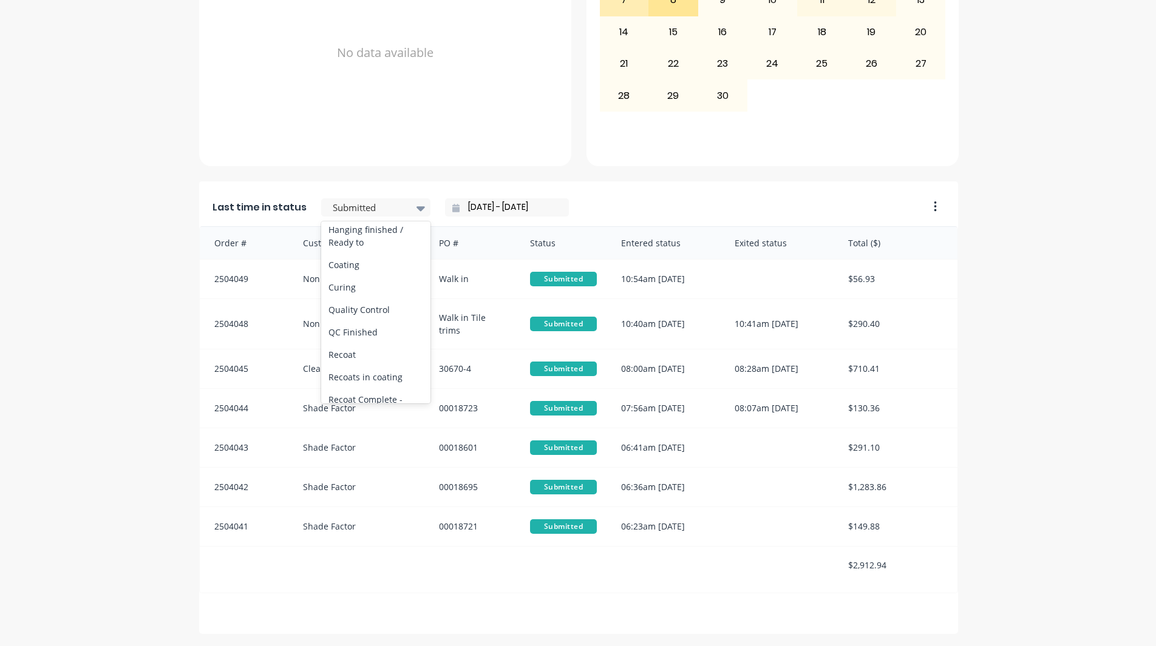
scroll to position [425, 0]
click at [372, 274] on div "Coating" at bounding box center [375, 262] width 109 height 22
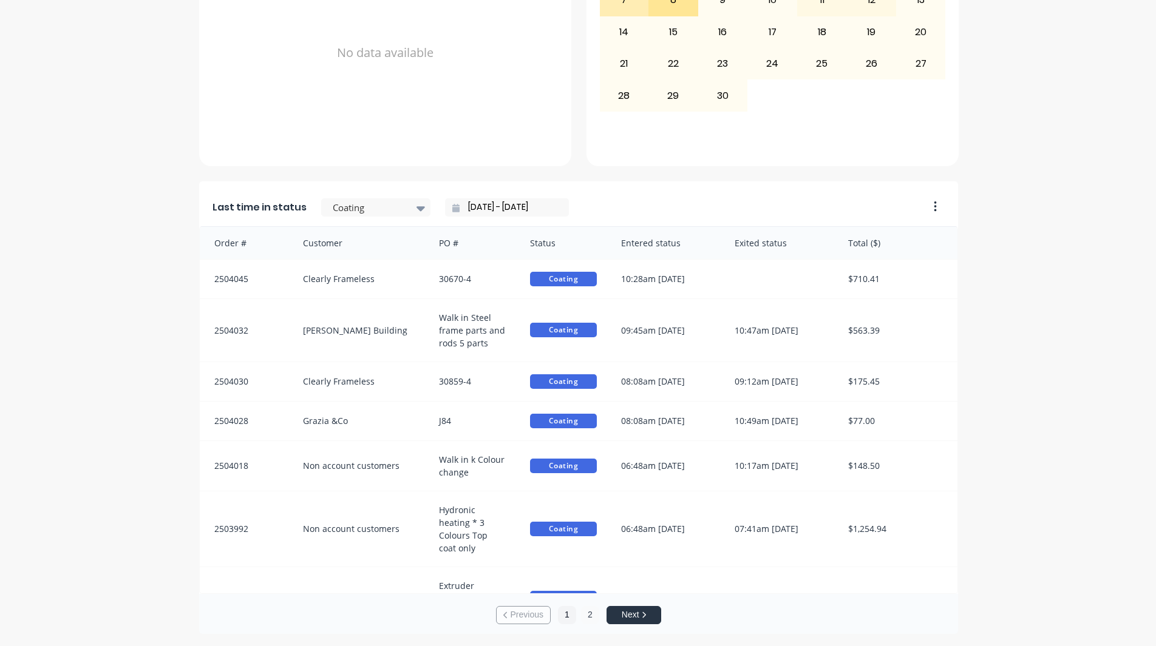
click at [592, 616] on button "2" at bounding box center [590, 615] width 18 height 18
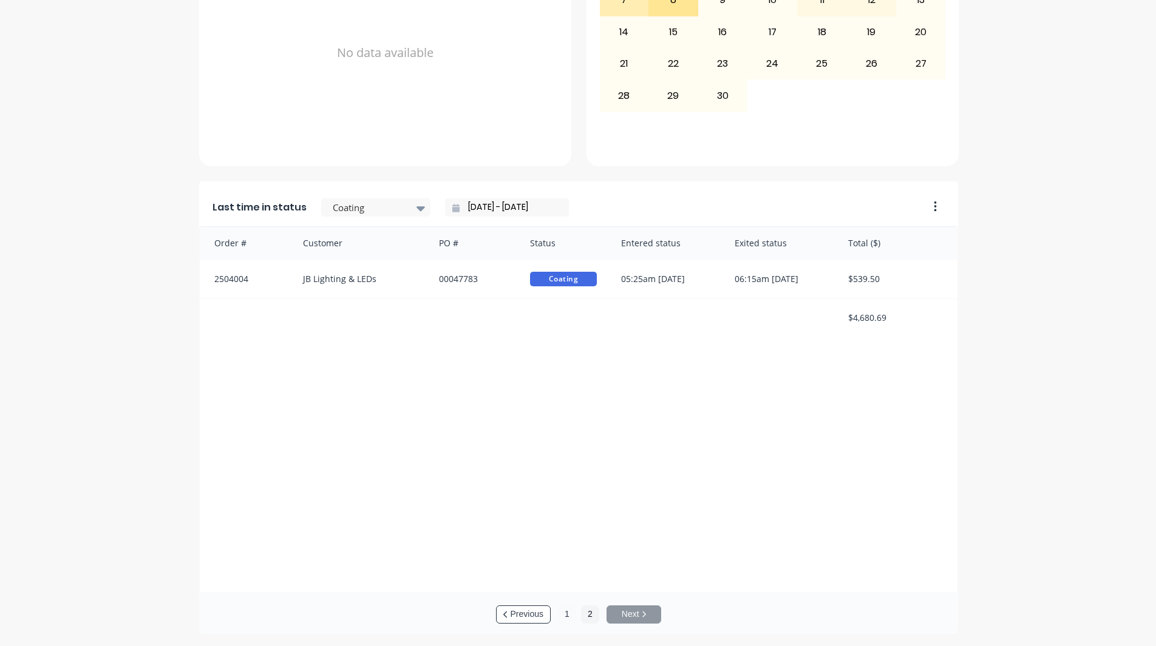
click at [563, 617] on button "1" at bounding box center [567, 615] width 18 height 18
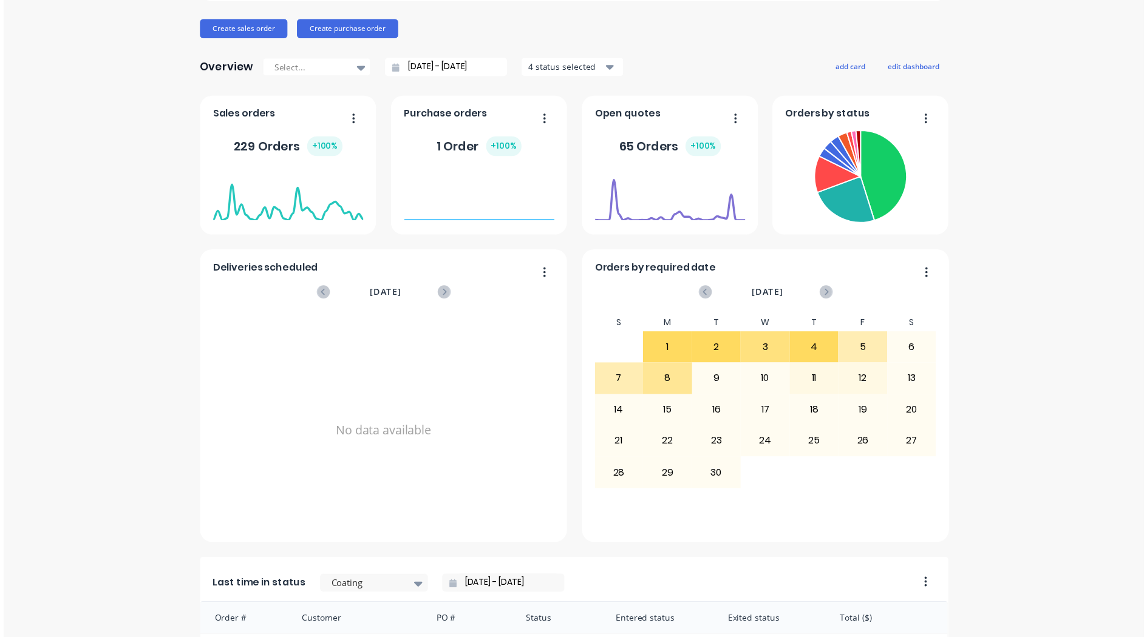
scroll to position [0, 0]
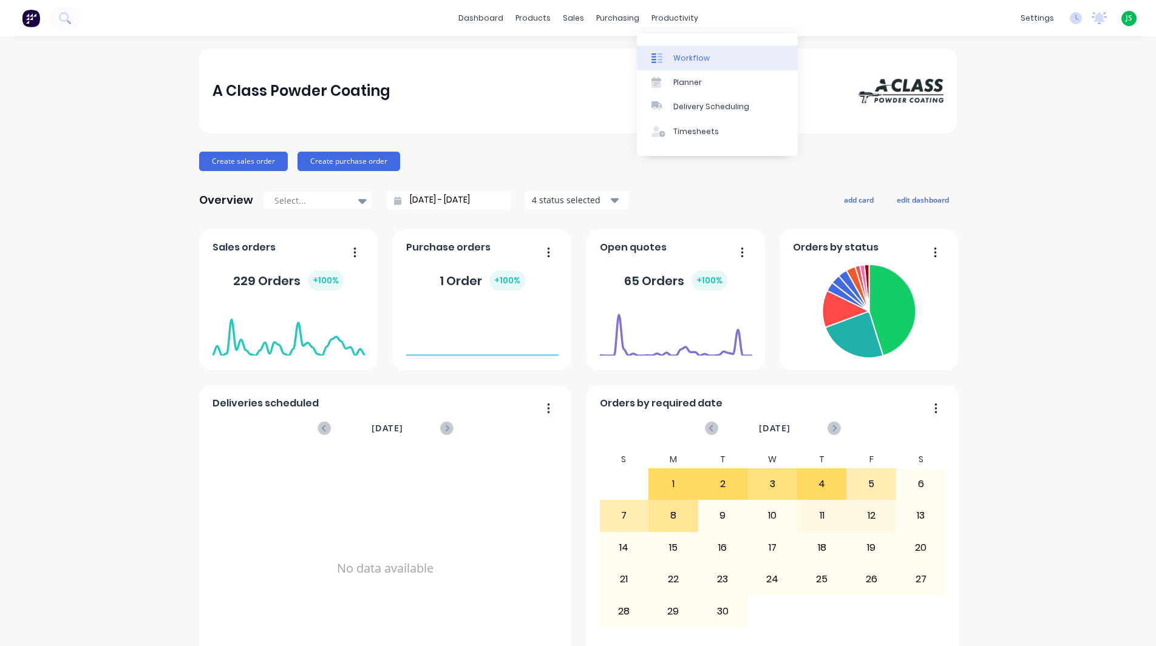
click at [676, 62] on div "Workflow" at bounding box center [691, 58] width 36 height 11
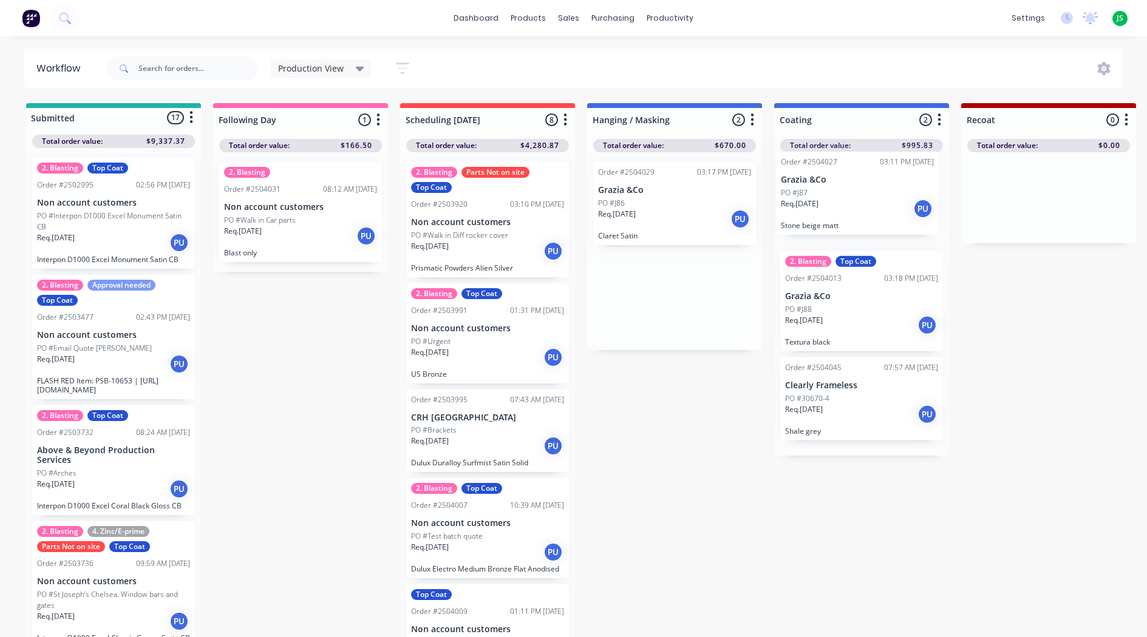
scroll to position [0, 5]
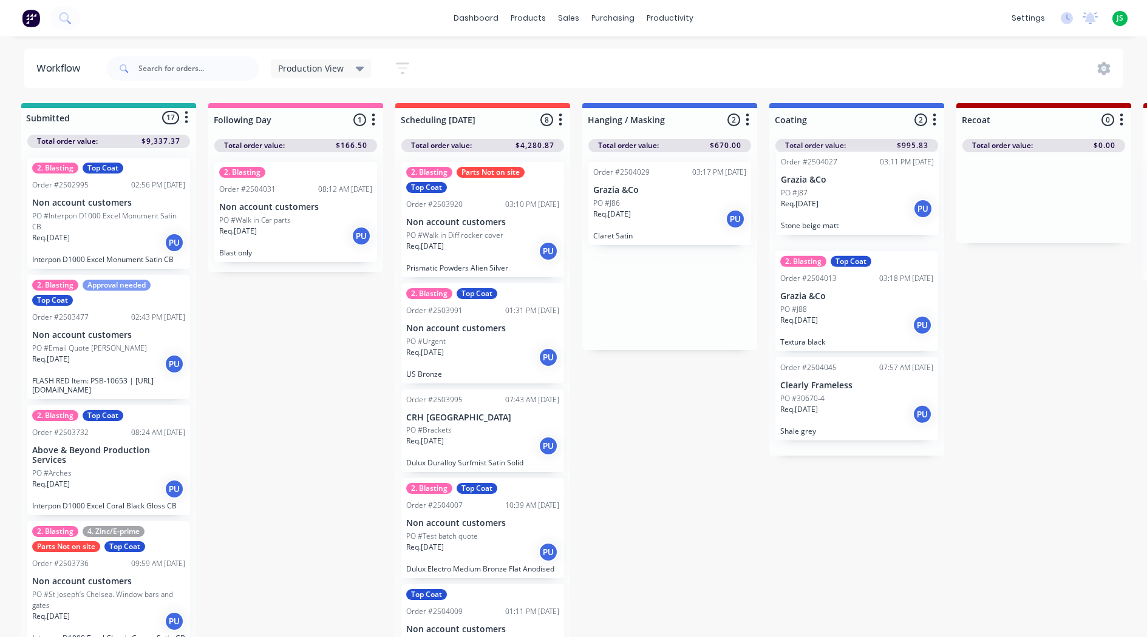
drag, startPoint x: 643, startPoint y: 219, endPoint x: 842, endPoint y: 209, distance: 199.3
click at [166, 70] on input "text" at bounding box center [198, 68] width 120 height 24
type input "fab"
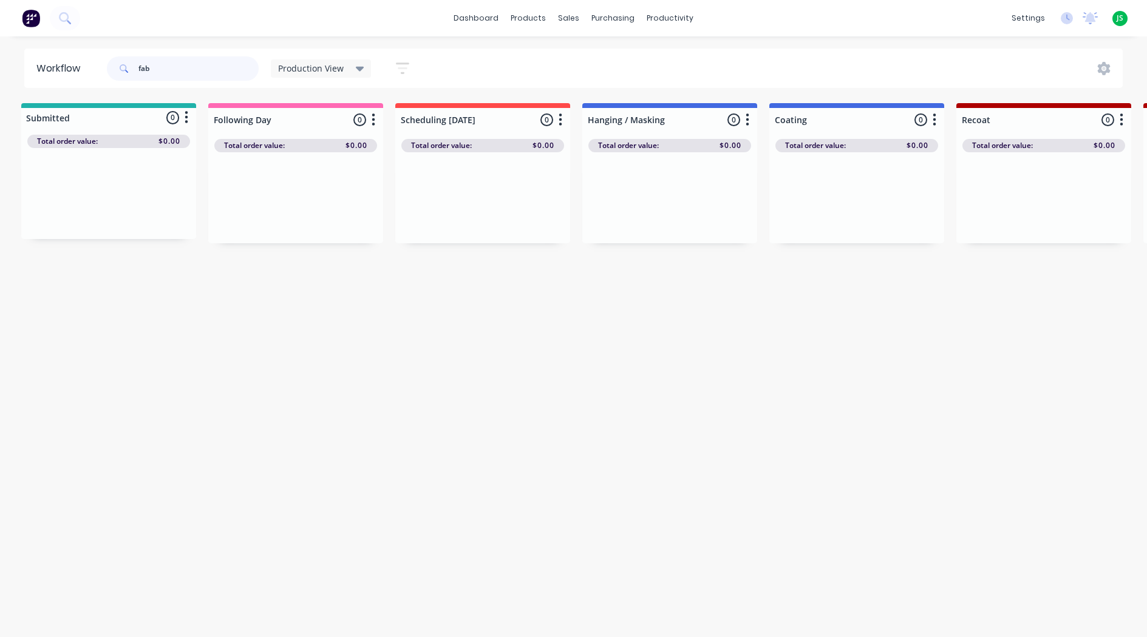
scroll to position [0, 0]
drag, startPoint x: 183, startPoint y: 73, endPoint x: 56, endPoint y: 64, distance: 127.8
click at [57, 64] on header "Workflow fab Production View Save new view None edit Production View (Default) …" at bounding box center [578, 68] width 1108 height 39
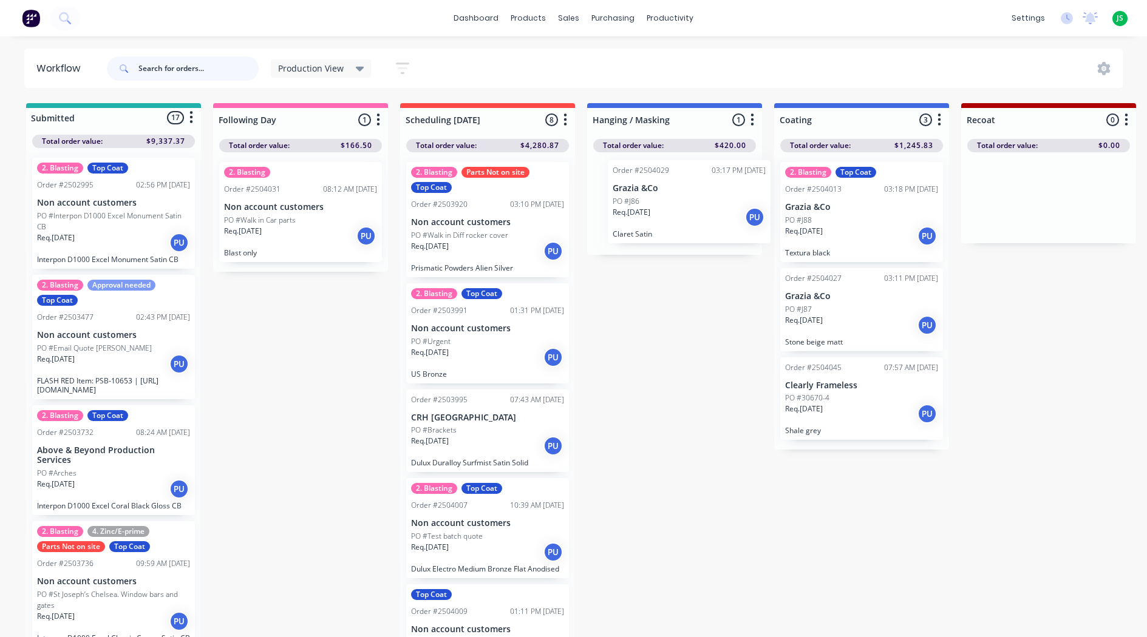
drag, startPoint x: 617, startPoint y: 221, endPoint x: 642, endPoint y: 218, distance: 25.6
click at [642, 218] on div "Order #2504029 03:17 PM [DATE] Grazia &Co PO #J86 Req. [DATE] PU Claret Satin" at bounding box center [674, 203] width 175 height 103
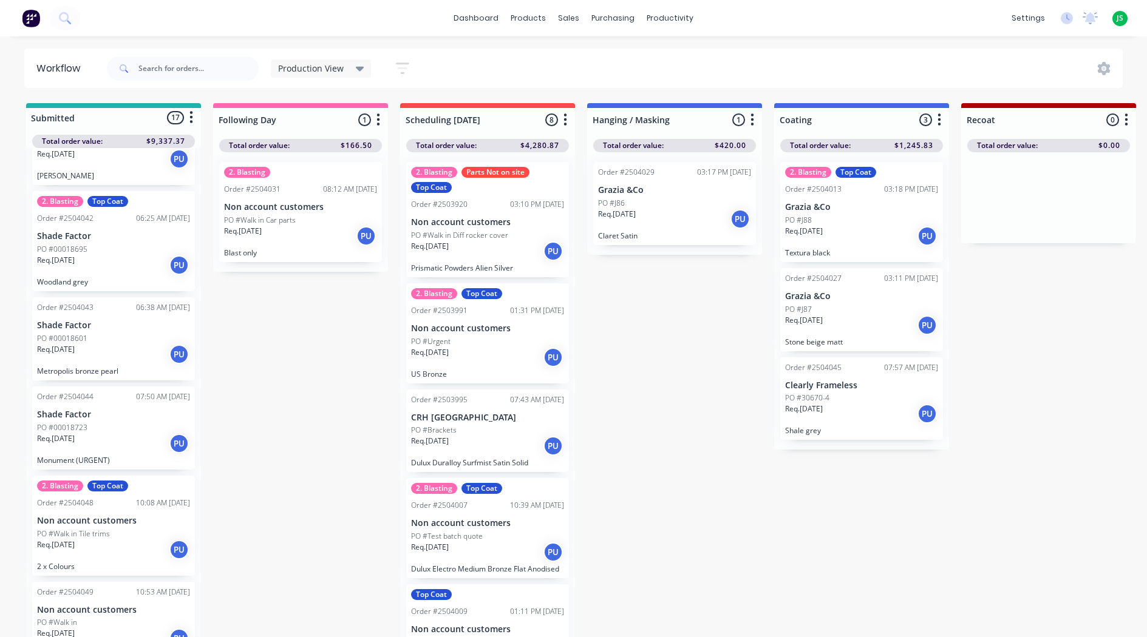
scroll to position [1330, 0]
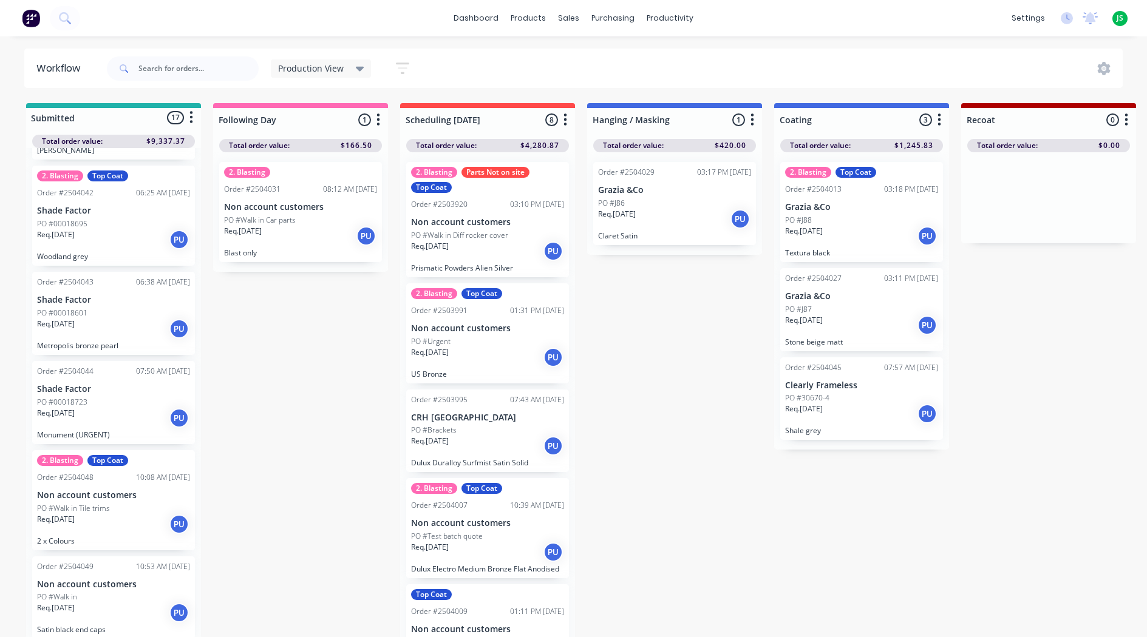
click at [123, 597] on div "PO #Walk in" at bounding box center [113, 597] width 153 height 11
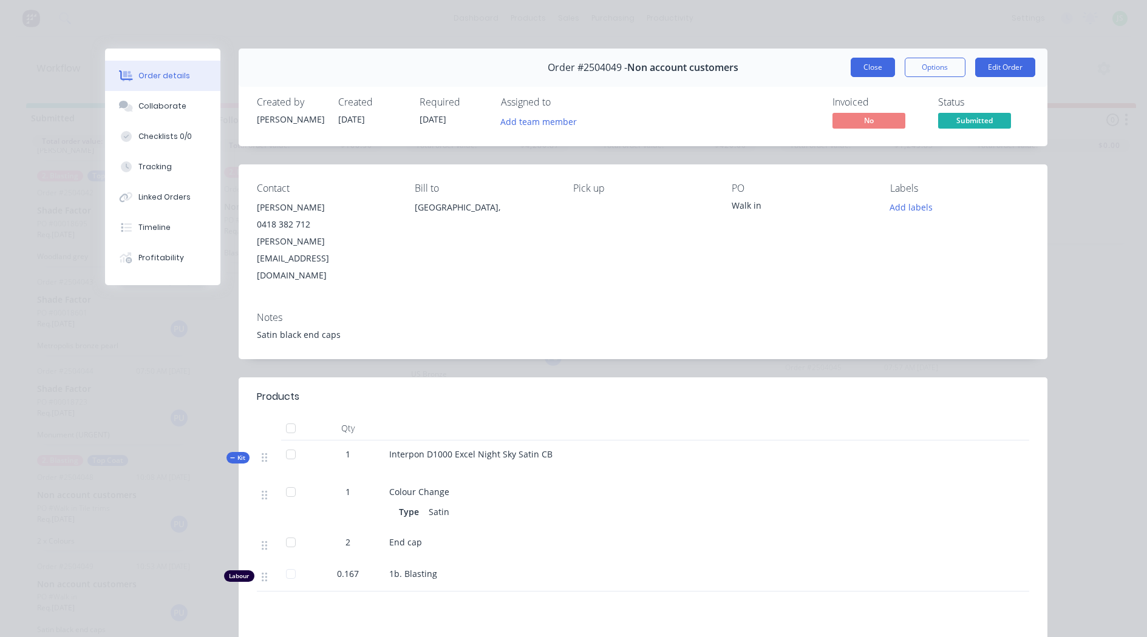
click at [875, 69] on button "Close" at bounding box center [872, 67] width 44 height 19
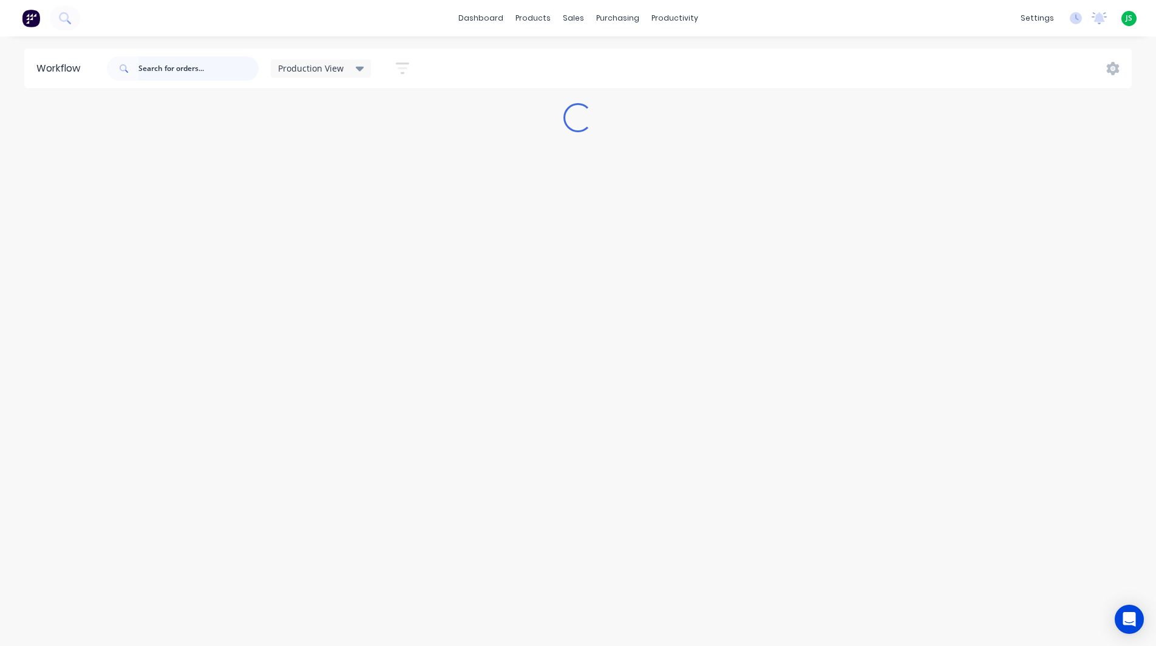
click at [146, 66] on input "text" at bounding box center [198, 68] width 120 height 24
type input "fab"
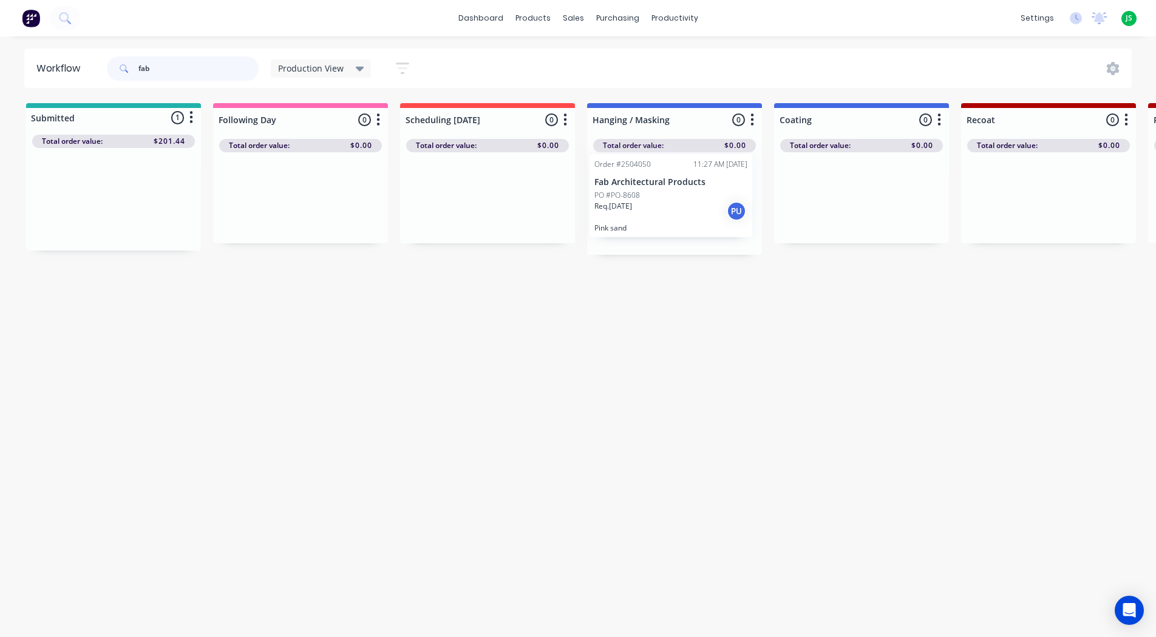
drag, startPoint x: 115, startPoint y: 206, endPoint x: 680, endPoint y: 202, distance: 565.1
drag, startPoint x: 166, startPoint y: 73, endPoint x: -5, endPoint y: 47, distance: 173.1
click at [0, 47] on html "dashboard products sales purchasing productivity dashboard products Product Cat…" at bounding box center [578, 282] width 1156 height 564
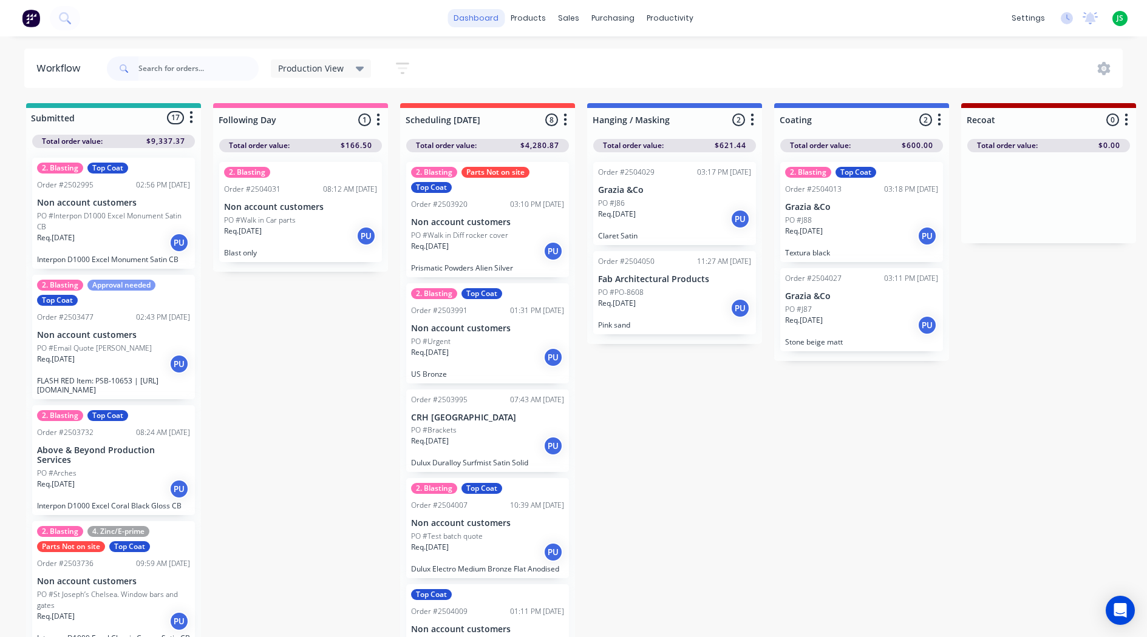
click at [486, 16] on link "dashboard" at bounding box center [475, 18] width 57 height 18
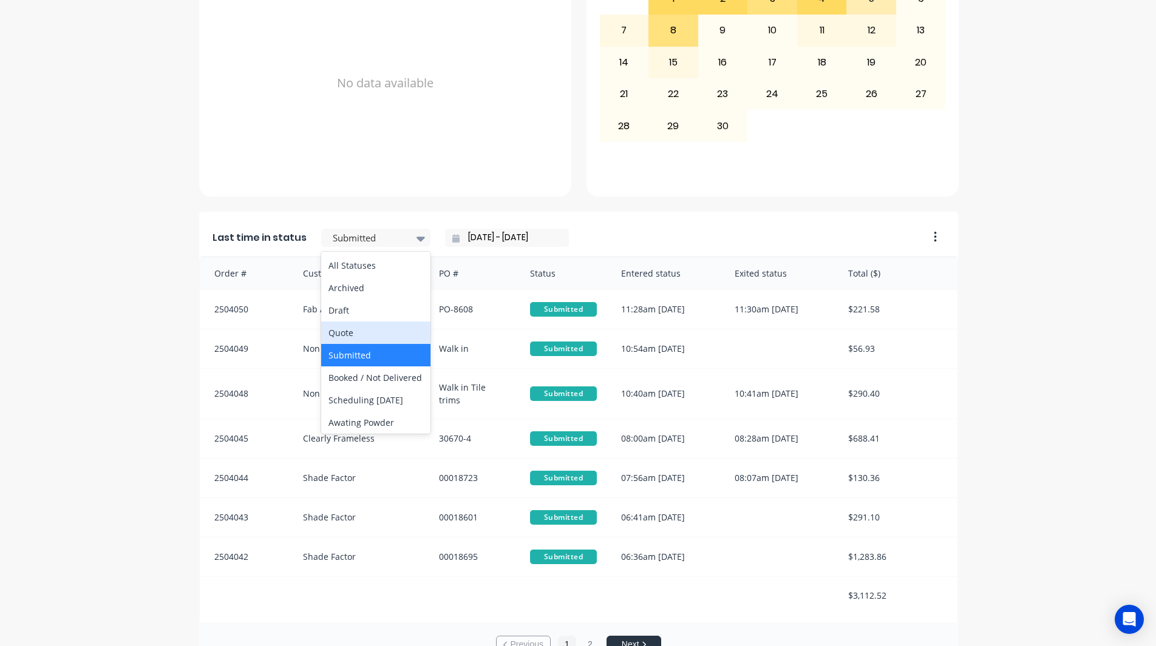
scroll to position [425, 0]
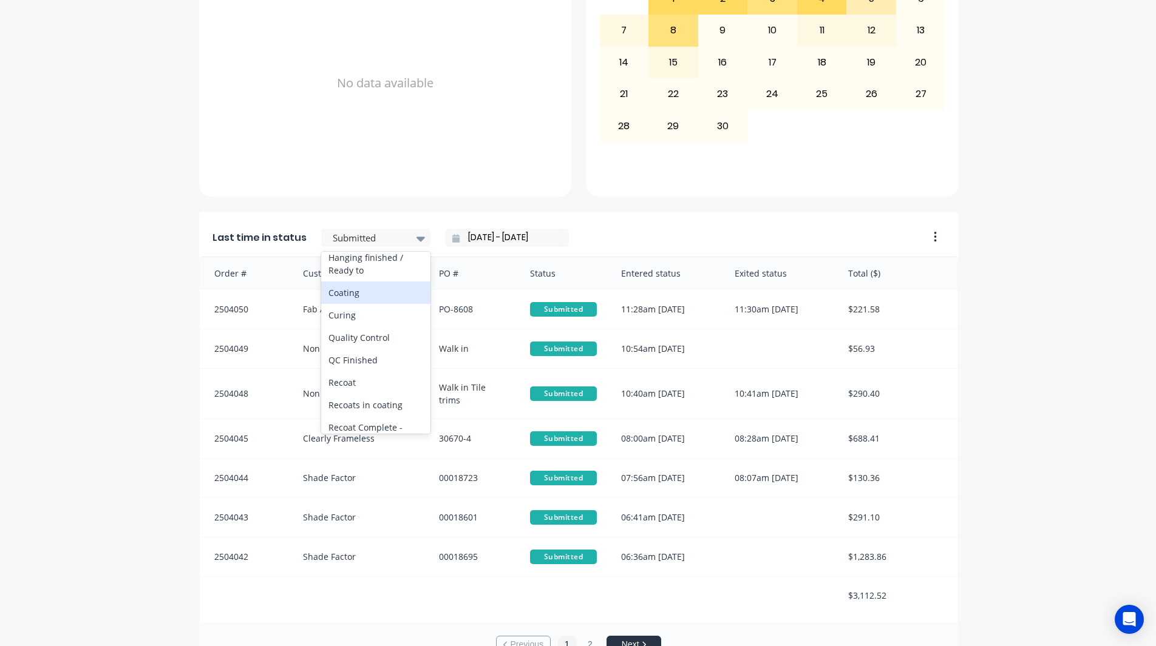
click at [373, 304] on div "Coating" at bounding box center [375, 293] width 109 height 22
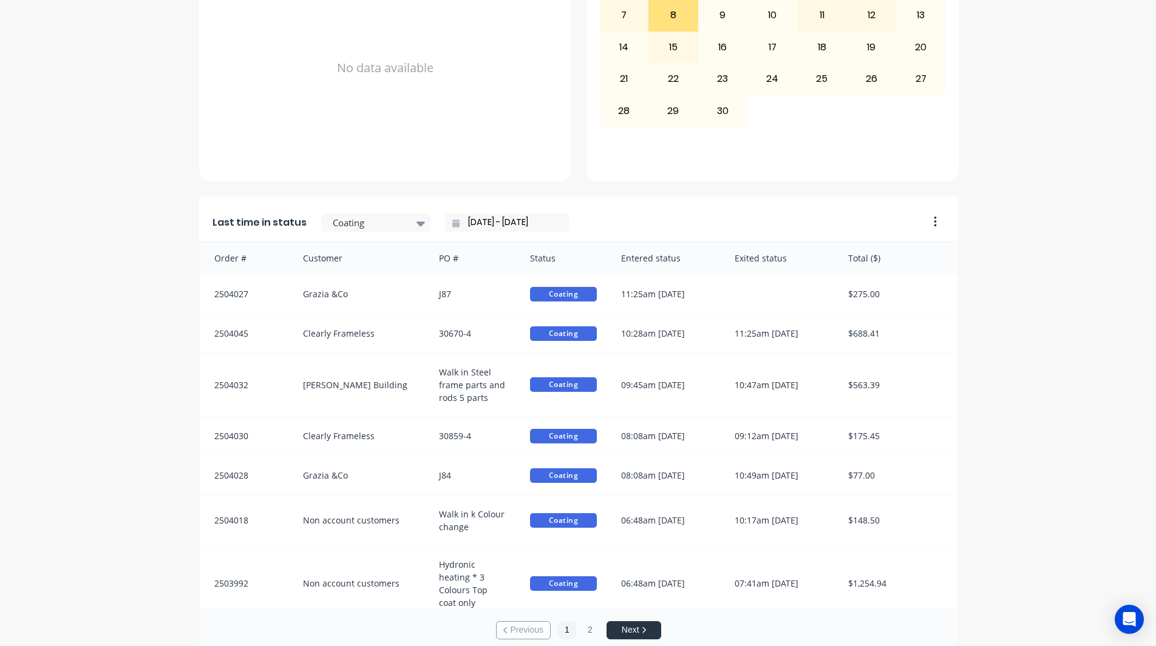
scroll to position [516, 0]
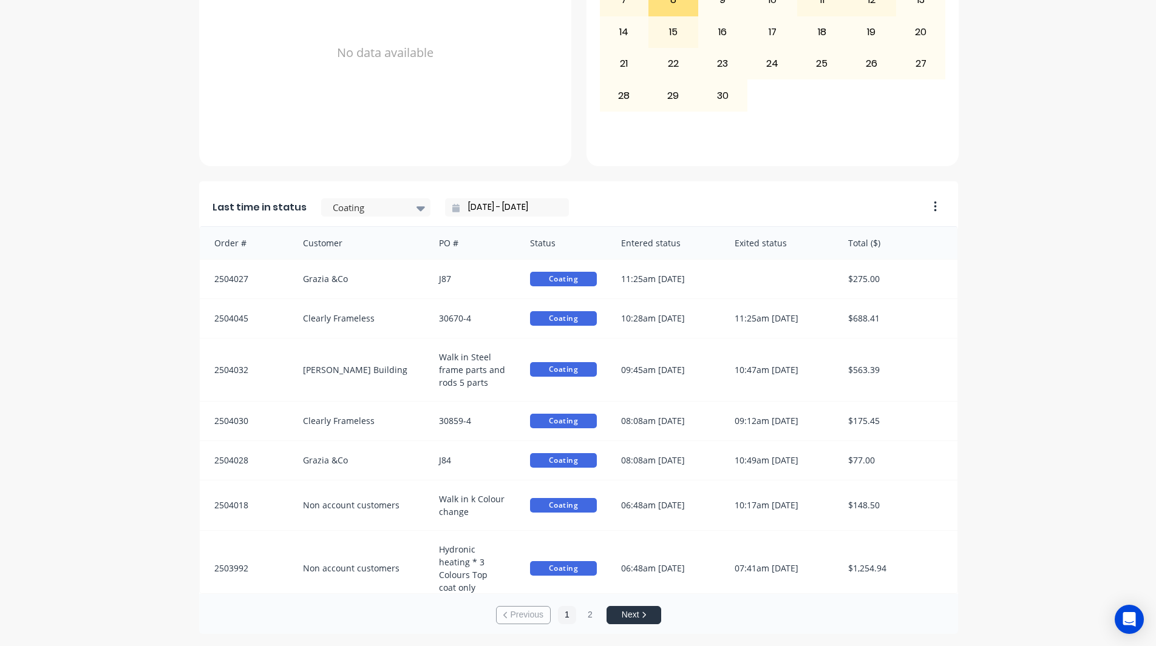
click at [633, 618] on button "Next" at bounding box center [633, 615] width 55 height 18
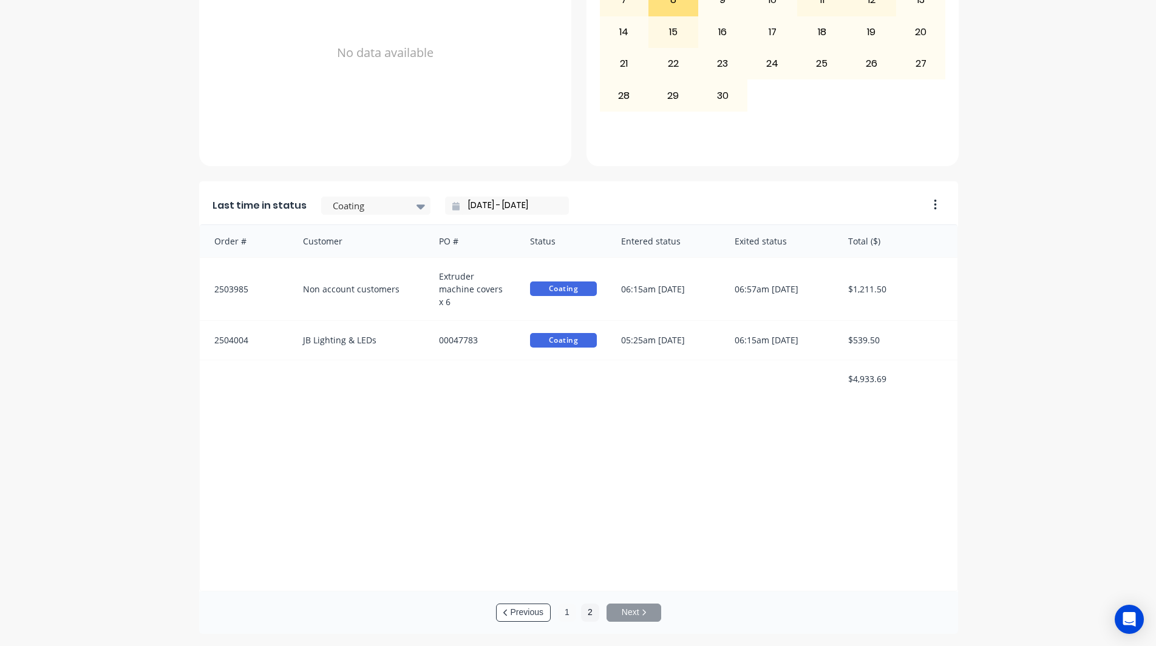
click at [563, 614] on button "1" at bounding box center [567, 613] width 18 height 18
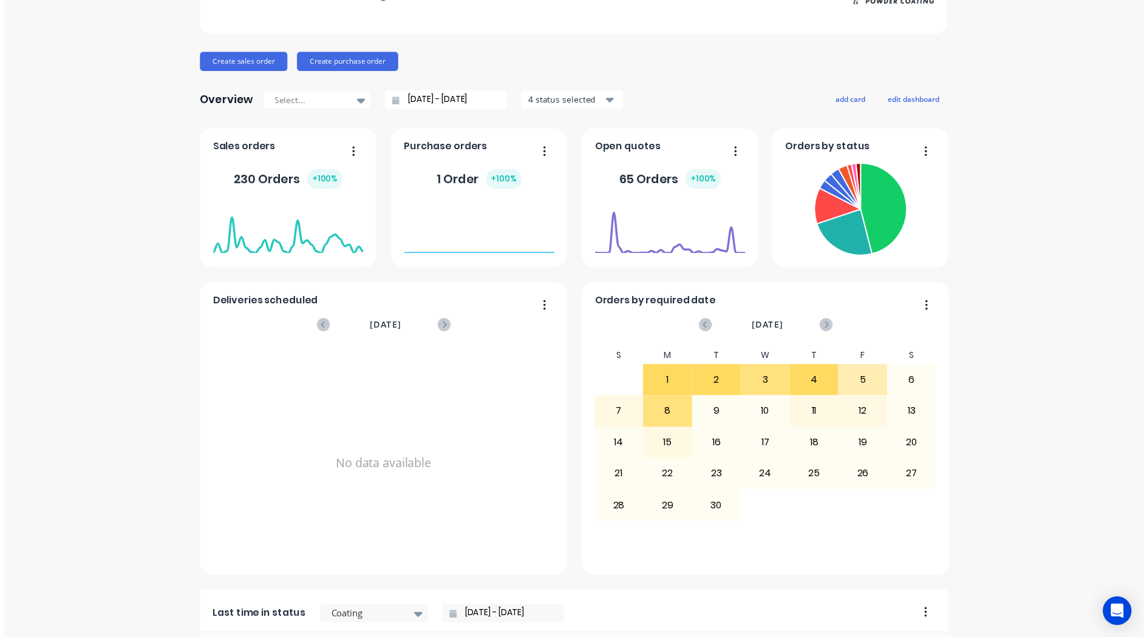
scroll to position [0, 0]
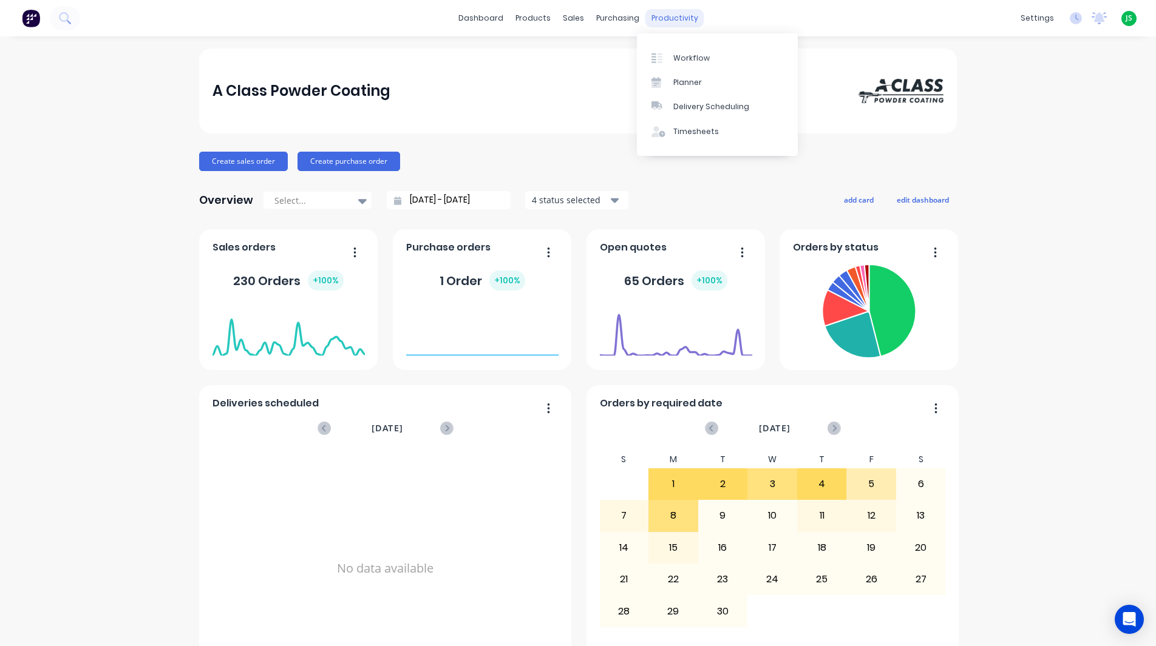
click at [680, 21] on div "productivity" at bounding box center [674, 18] width 59 height 18
click at [677, 57] on div "Workflow" at bounding box center [691, 58] width 36 height 11
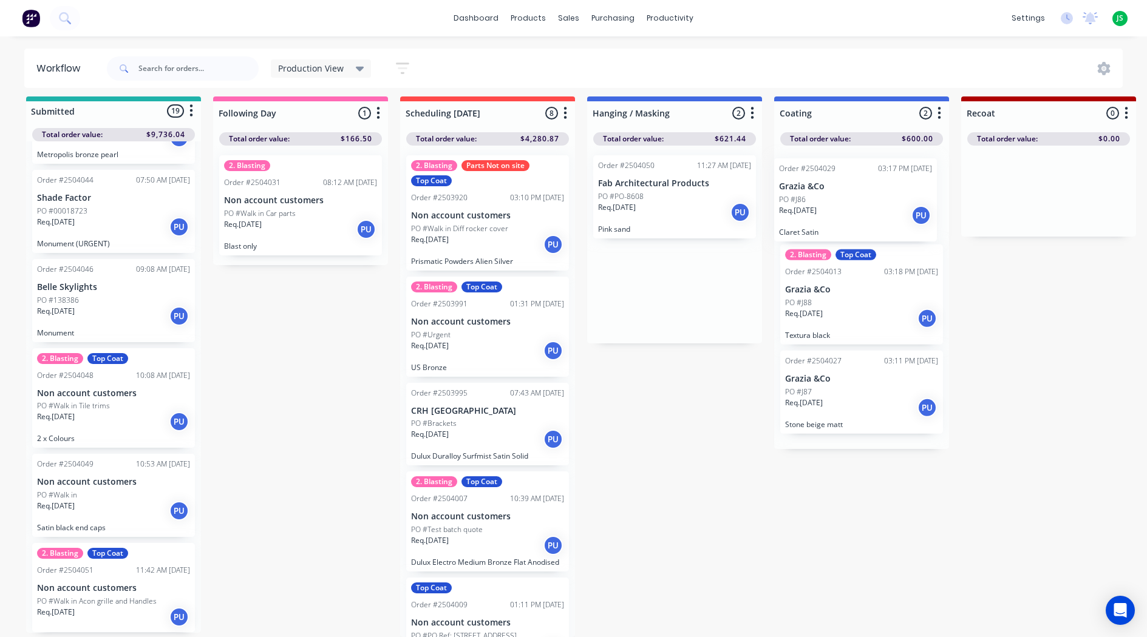
drag, startPoint x: 679, startPoint y: 194, endPoint x: 852, endPoint y: 211, distance: 173.8
click at [497, 22] on link "dashboard" at bounding box center [475, 18] width 57 height 18
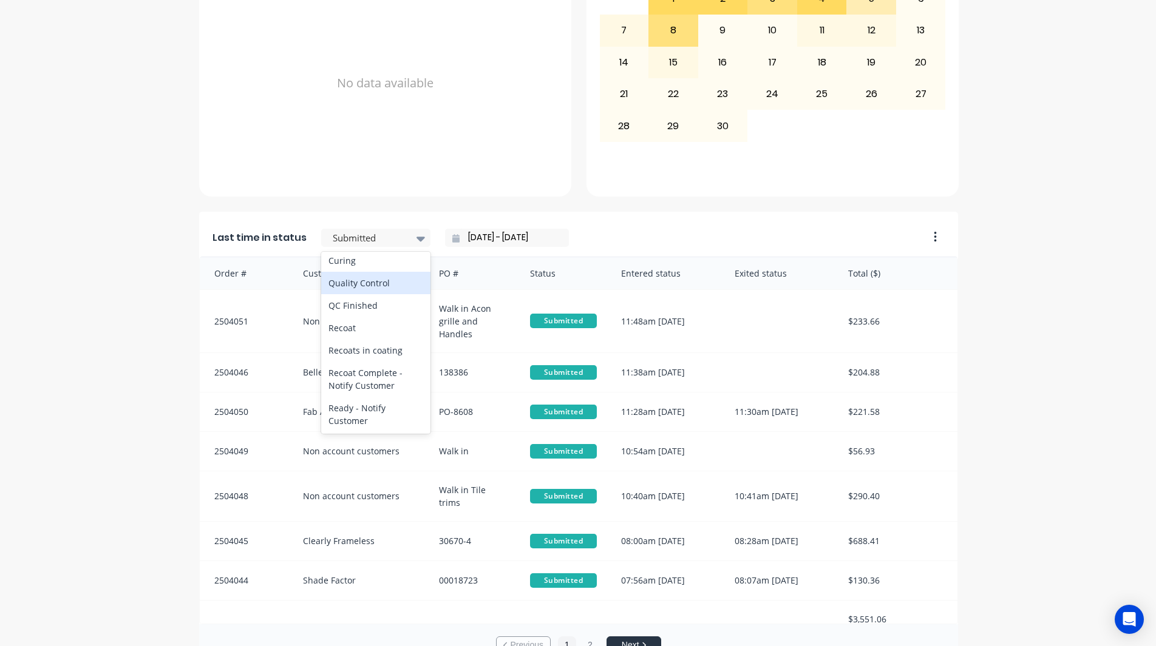
scroll to position [486, 0]
click at [376, 243] on div "Coating" at bounding box center [375, 232] width 109 height 22
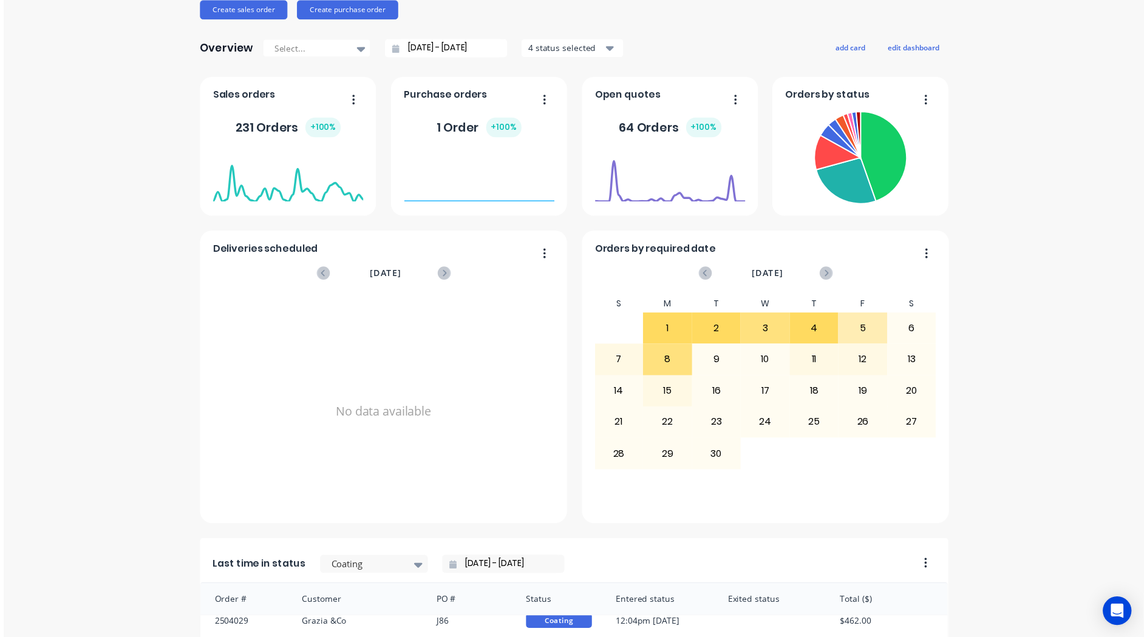
scroll to position [0, 0]
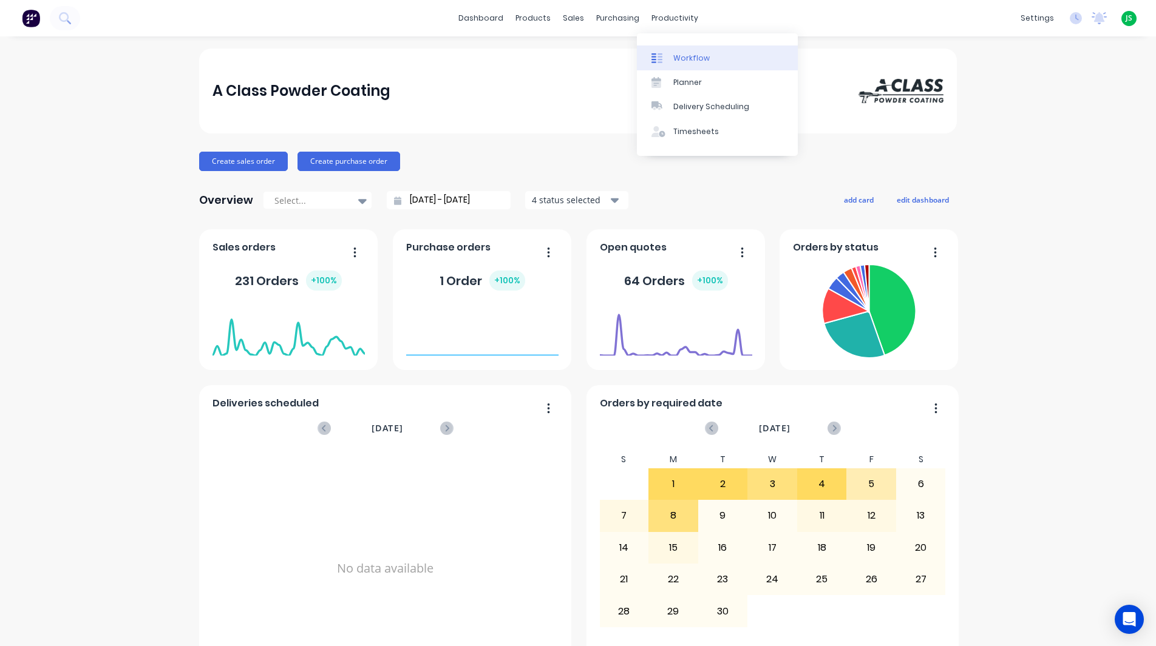
click at [674, 58] on div "Workflow" at bounding box center [691, 58] width 36 height 11
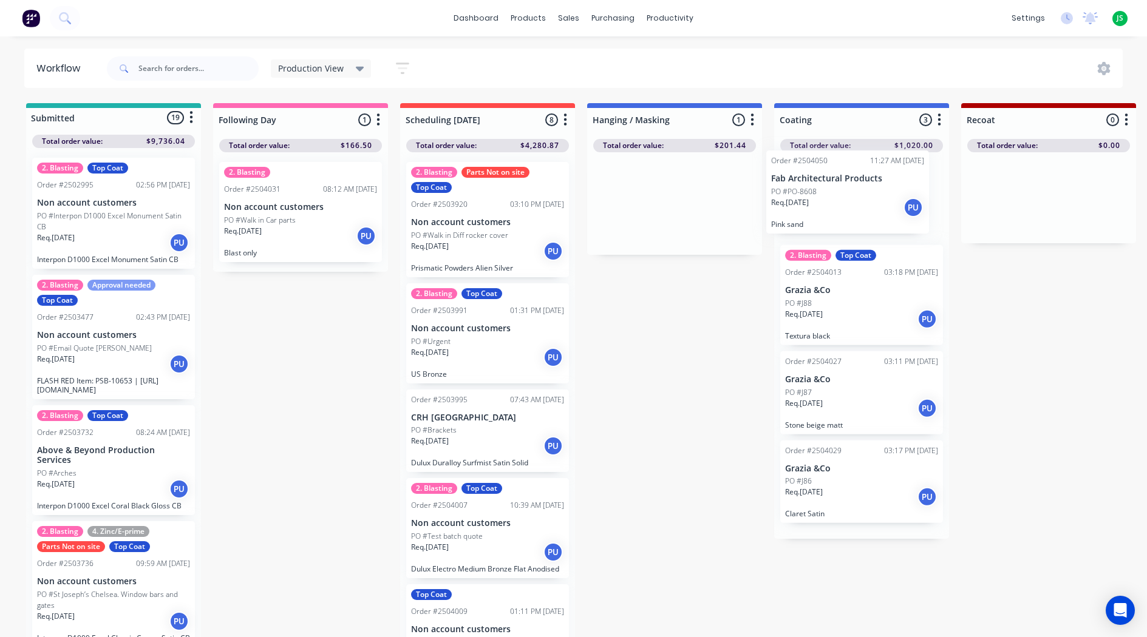
drag, startPoint x: 679, startPoint y: 191, endPoint x: 855, endPoint y: 180, distance: 177.0
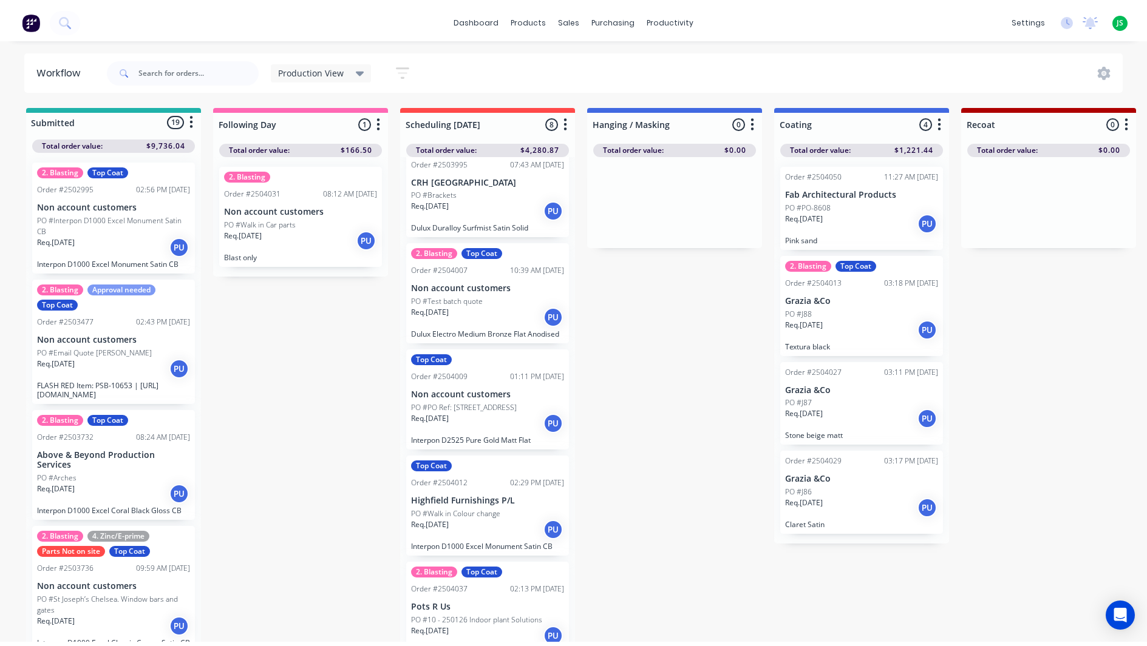
scroll to position [243, 0]
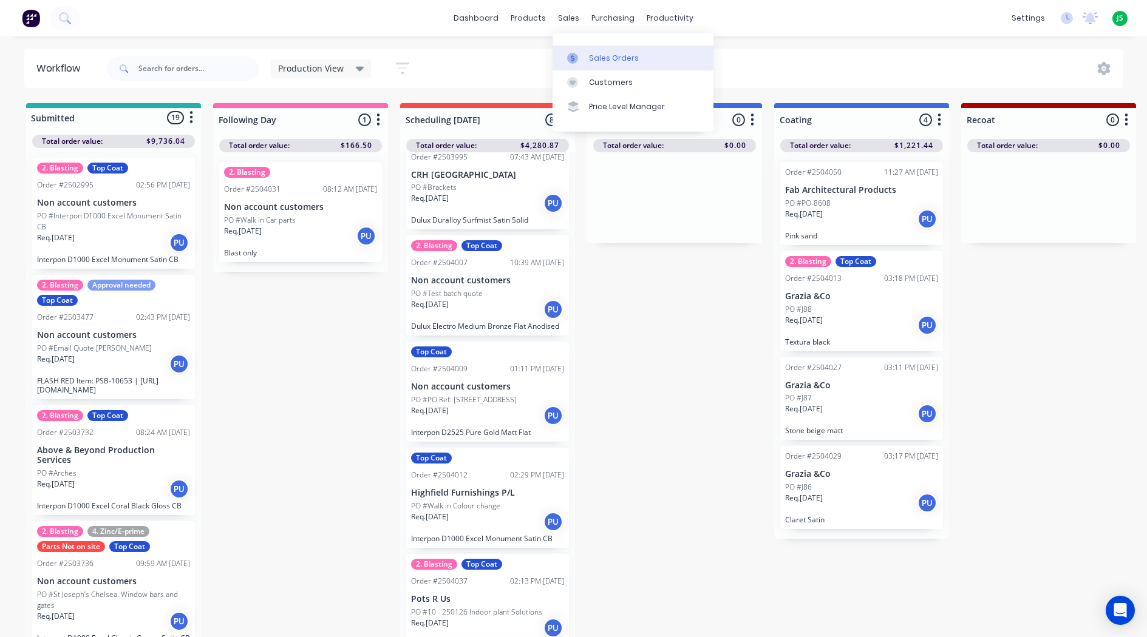
click at [607, 59] on div "Sales Orders" at bounding box center [614, 58] width 50 height 11
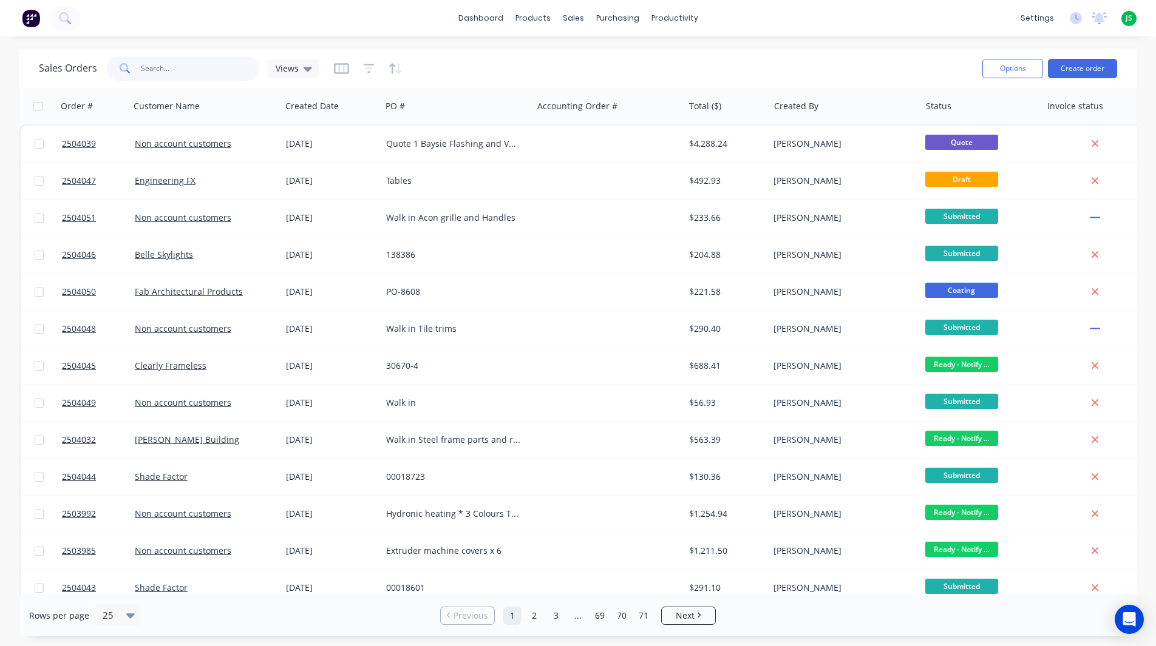
click at [158, 75] on input "text" at bounding box center [200, 68] width 118 height 24
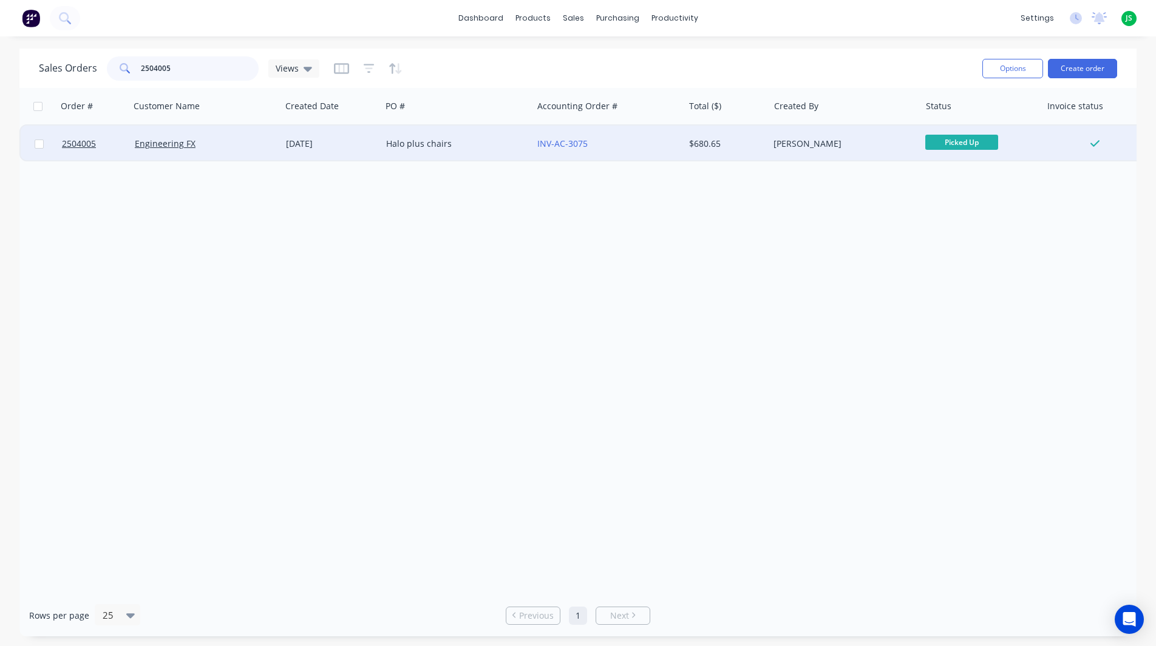
type input "2504005"
click at [311, 143] on div "[DATE]" at bounding box center [331, 144] width 90 height 12
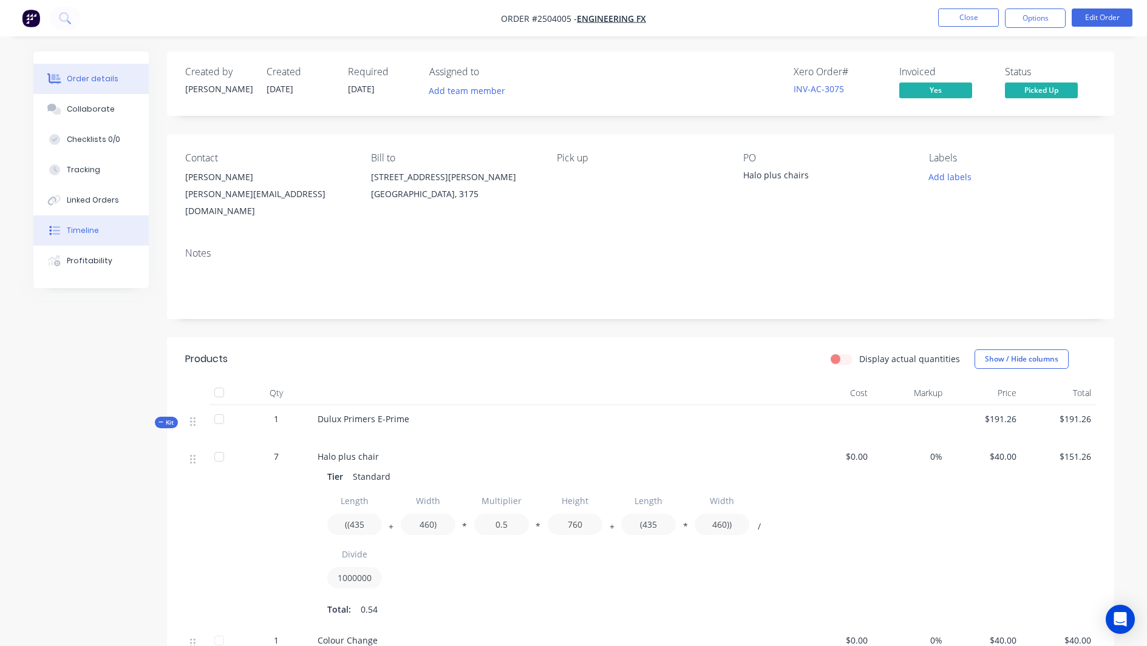
click at [115, 229] on button "Timeline" at bounding box center [90, 230] width 115 height 30
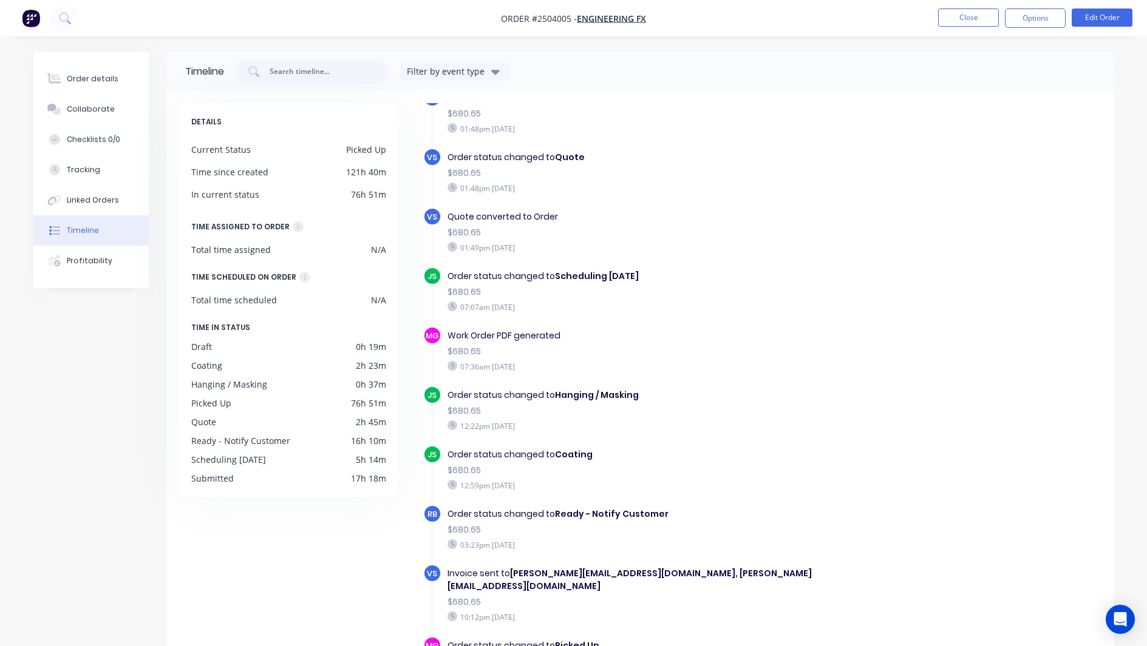
scroll to position [61, 0]
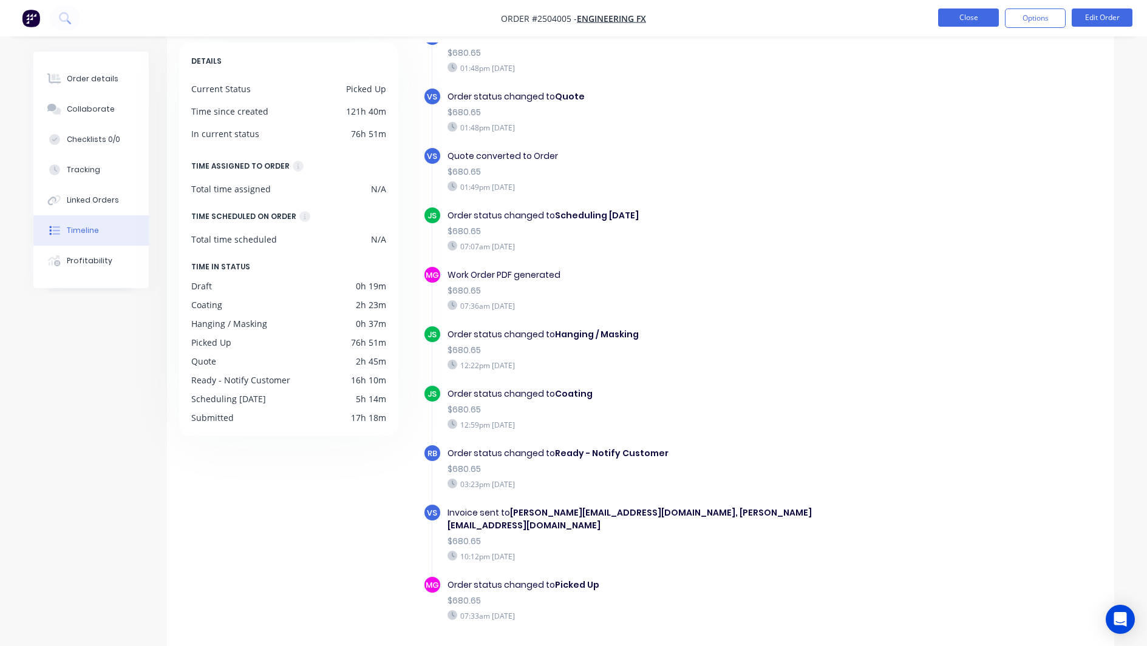
click at [958, 21] on button "Close" at bounding box center [968, 17] width 61 height 18
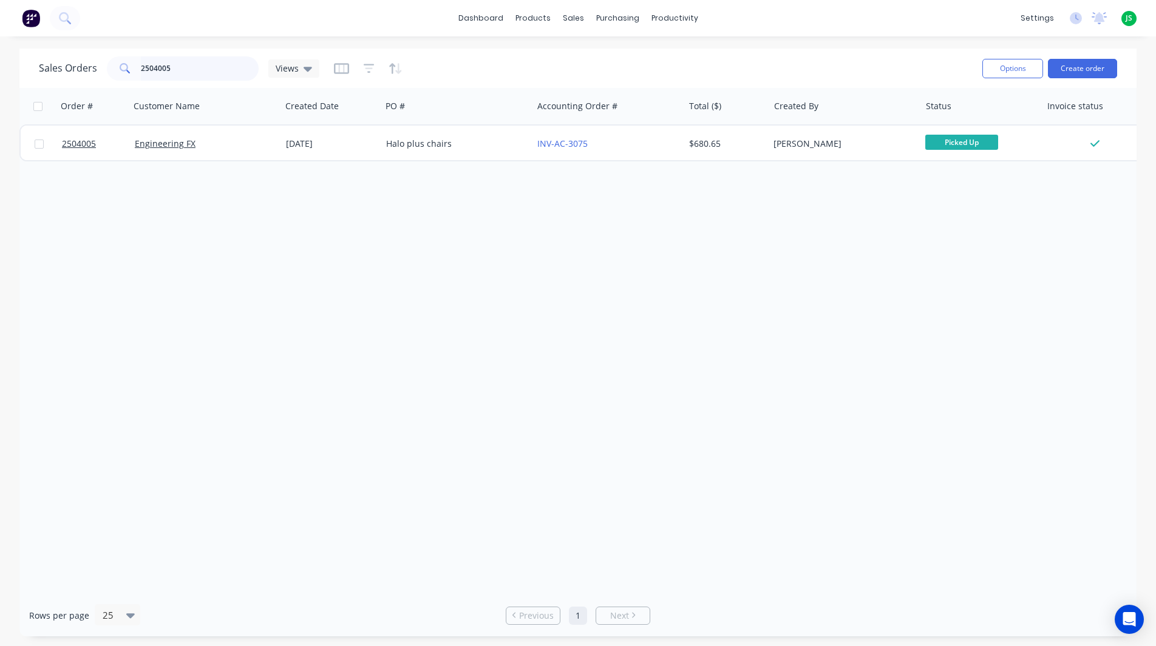
click at [236, 76] on input "2504005" at bounding box center [200, 68] width 118 height 24
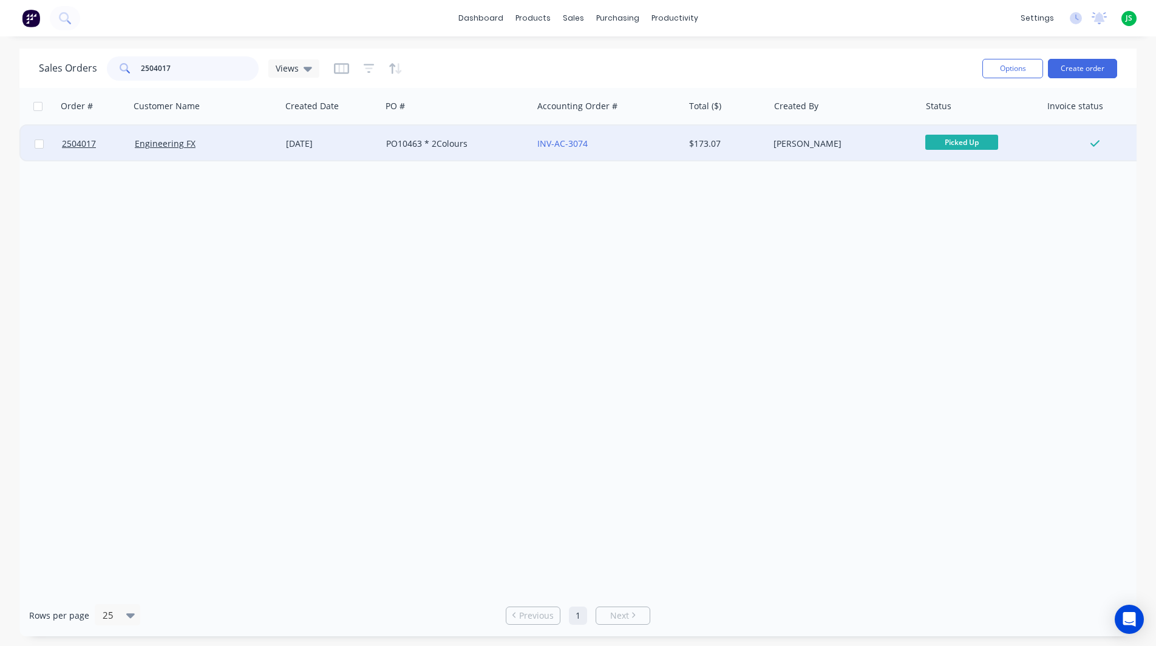
type input "2504017"
click at [254, 140] on div "Engineering FX" at bounding box center [202, 144] width 135 height 12
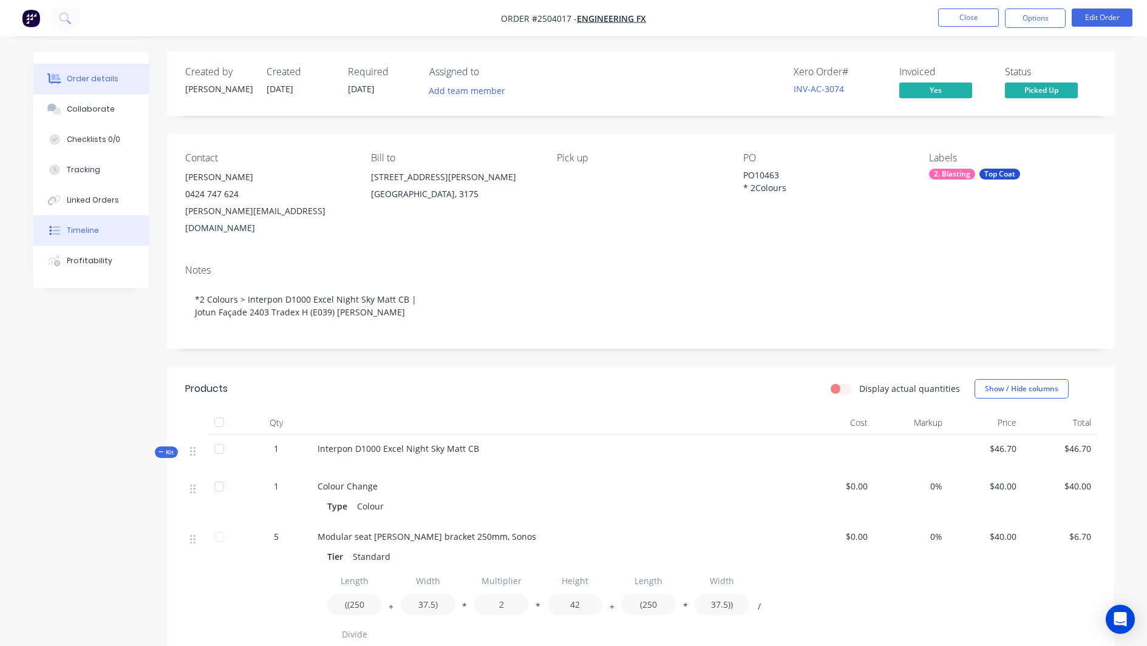
click at [84, 228] on div "Timeline" at bounding box center [83, 230] width 32 height 11
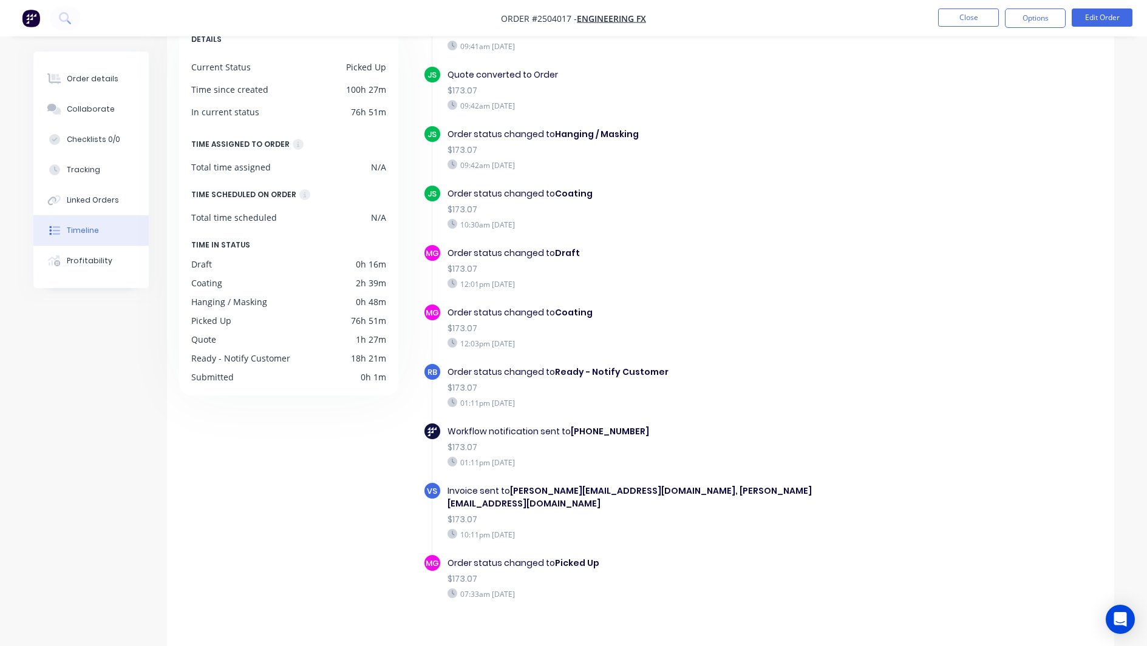
scroll to position [89, 0]
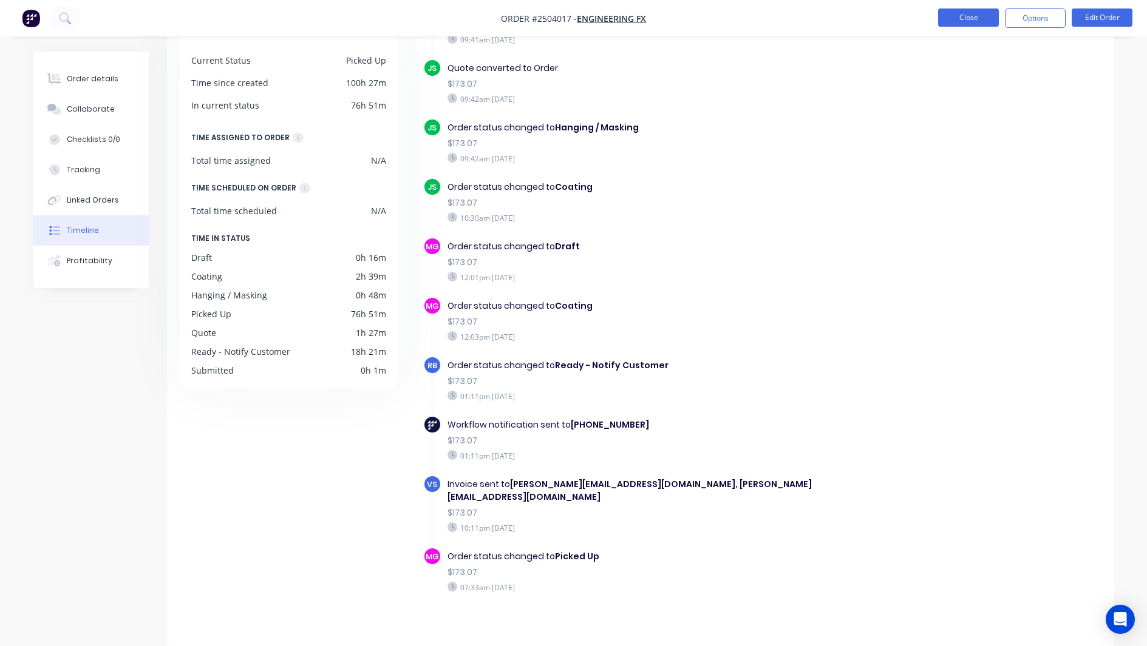
click at [965, 17] on button "Close" at bounding box center [968, 17] width 61 height 18
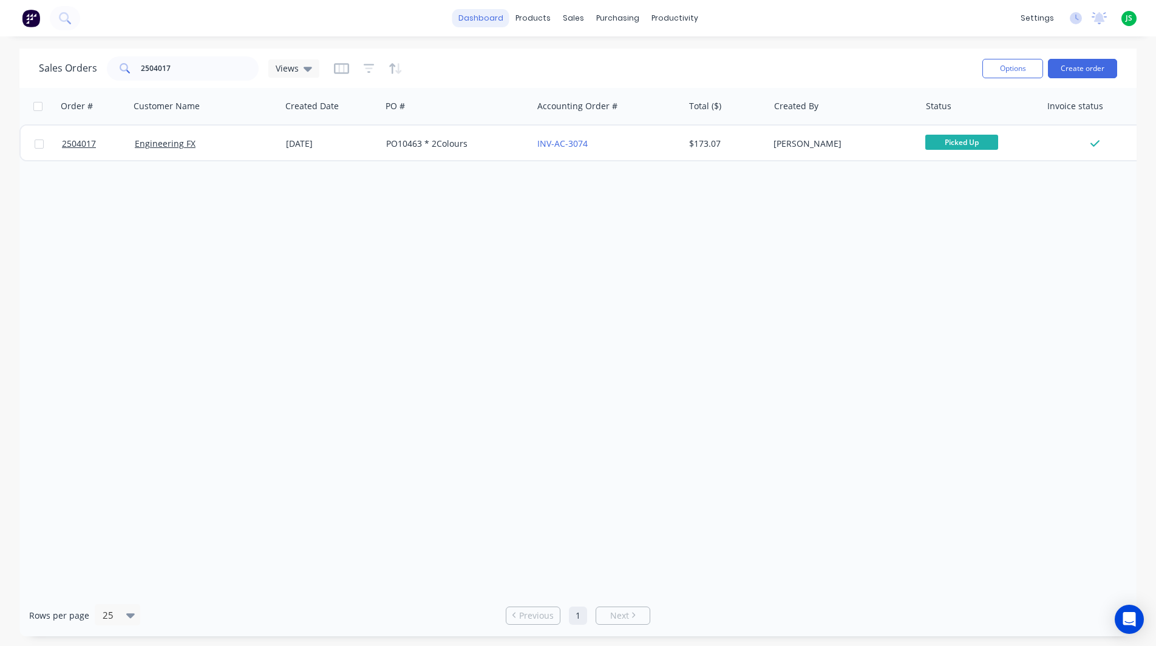
click at [480, 22] on link "dashboard" at bounding box center [480, 18] width 57 height 18
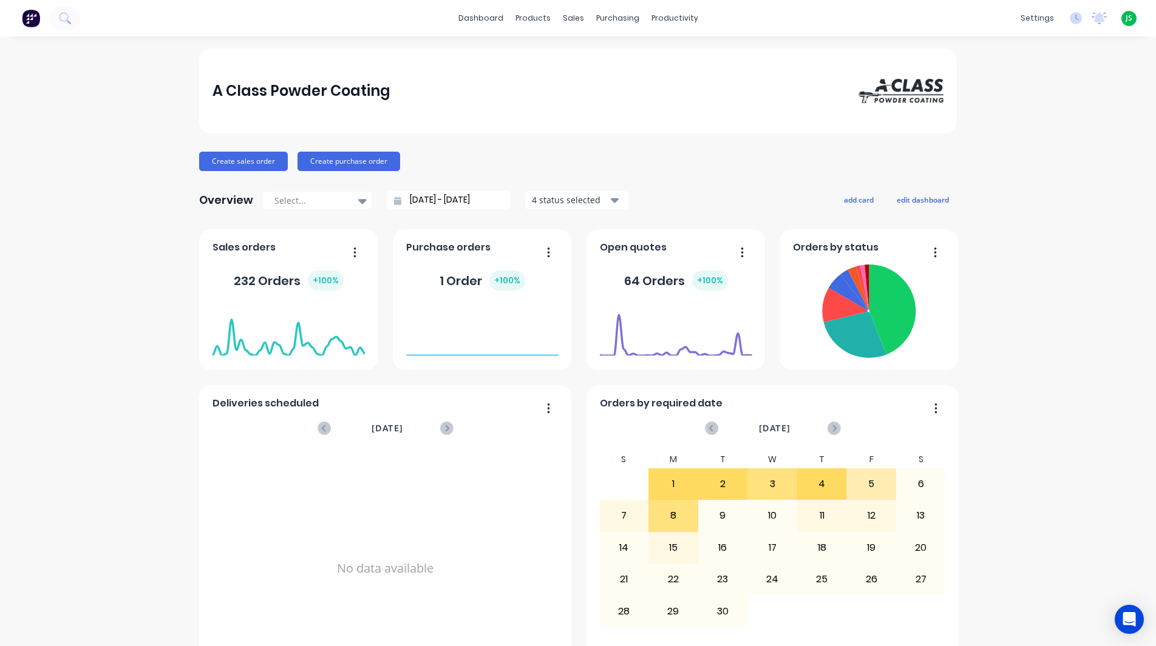
scroll to position [425, 0]
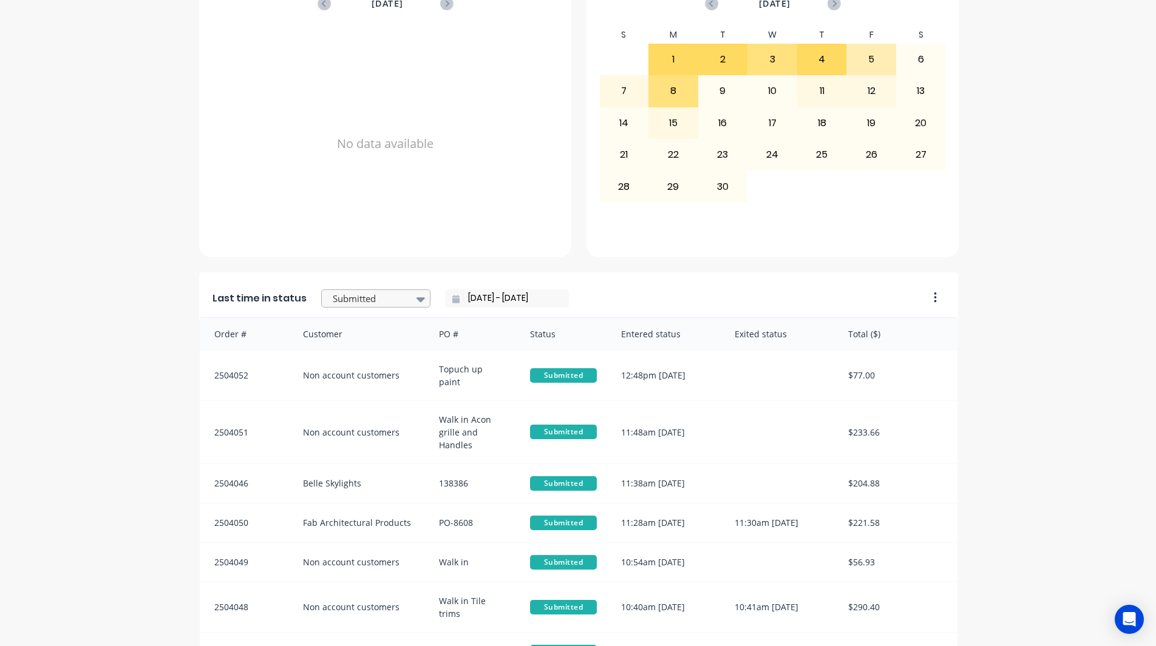
click at [399, 300] on div "Submitted" at bounding box center [370, 299] width 84 height 18
click at [393, 304] on div "Coating" at bounding box center [375, 293] width 109 height 22
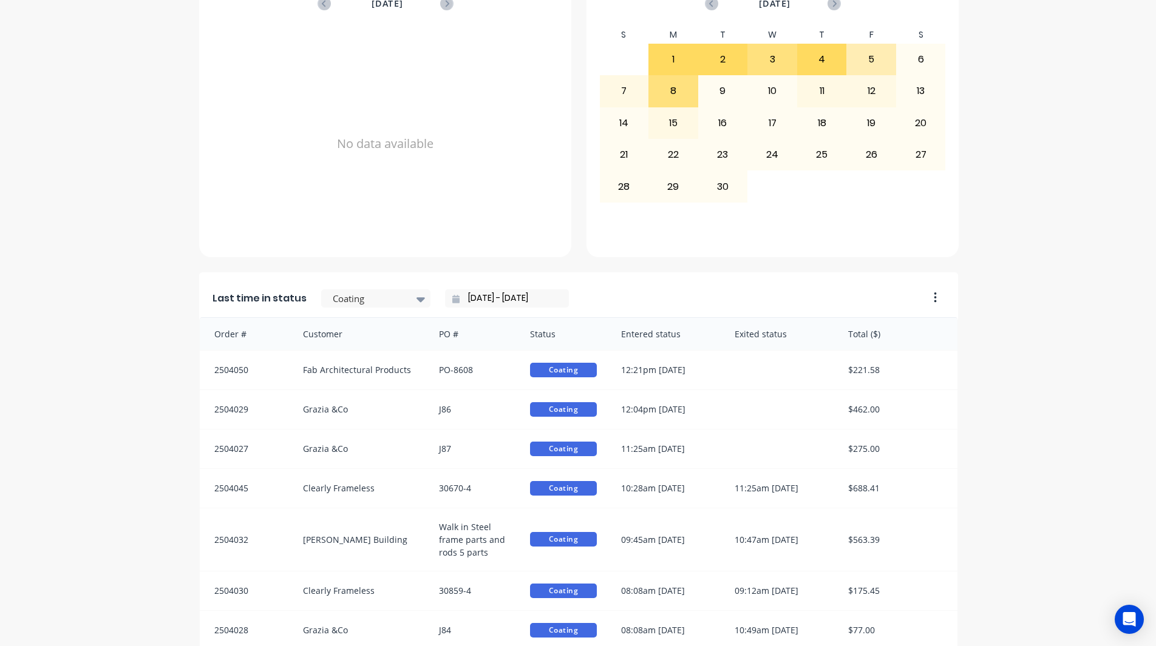
click at [459, 305] on input "[DATE] - [DATE]" at bounding box center [511, 299] width 104 height 18
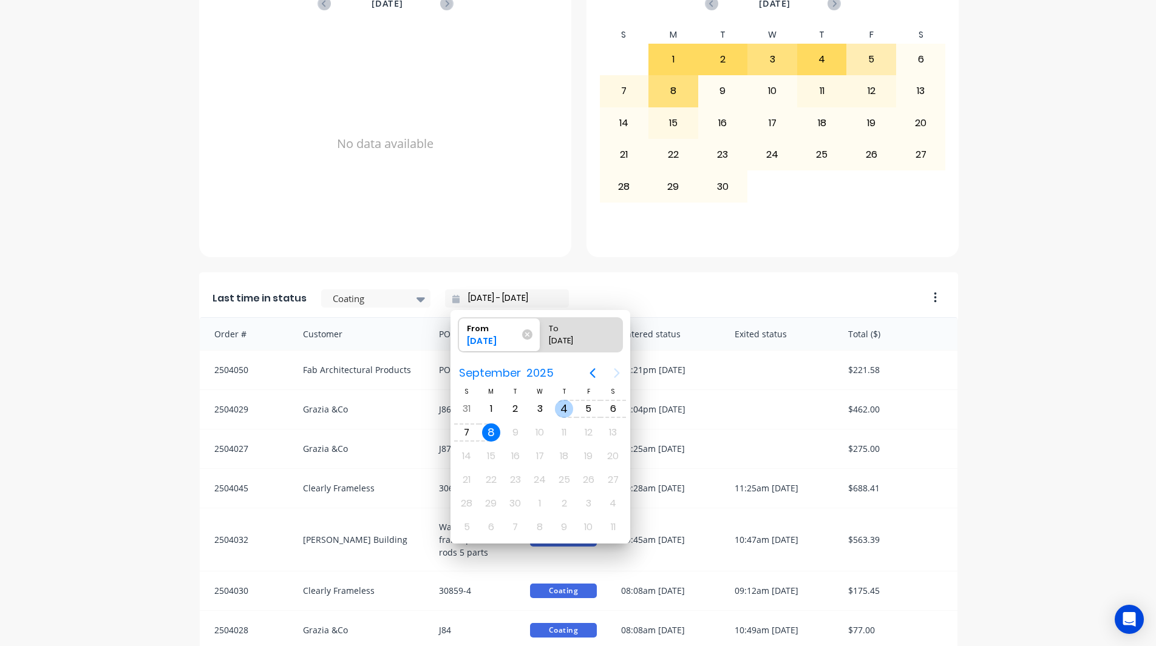
click at [570, 413] on div "4" at bounding box center [564, 409] width 18 height 18
type input "04/09/25 - 08/09/25"
radio input "false"
radio input "true"
click at [562, 410] on div "4" at bounding box center [564, 409] width 18 height 18
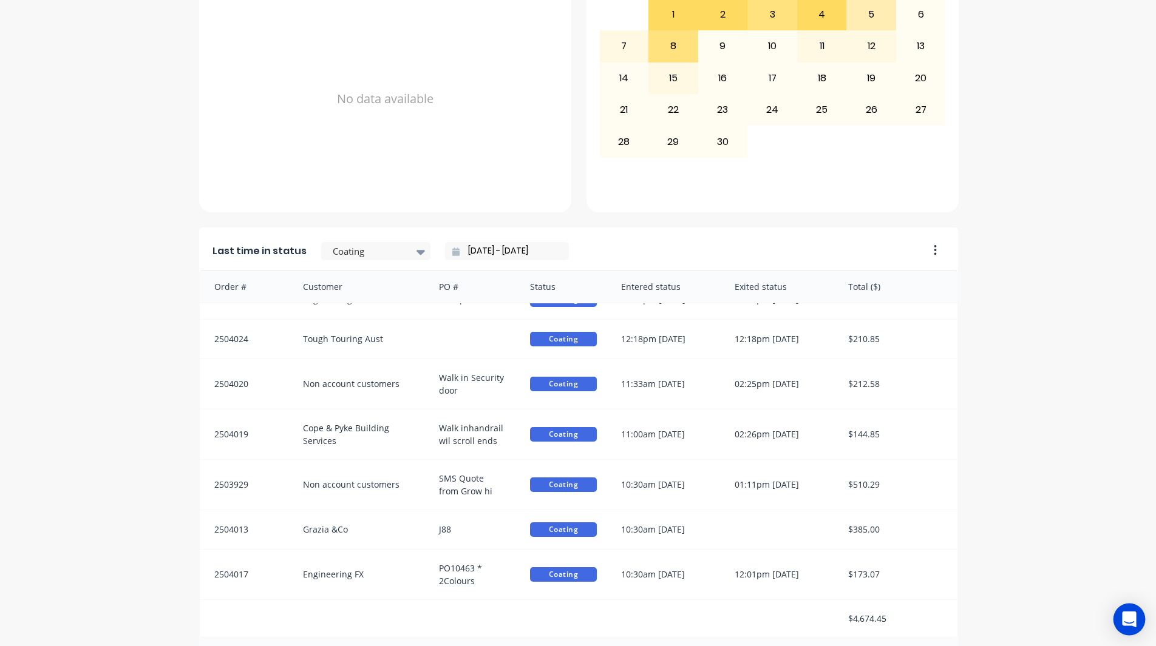
scroll to position [516, 0]
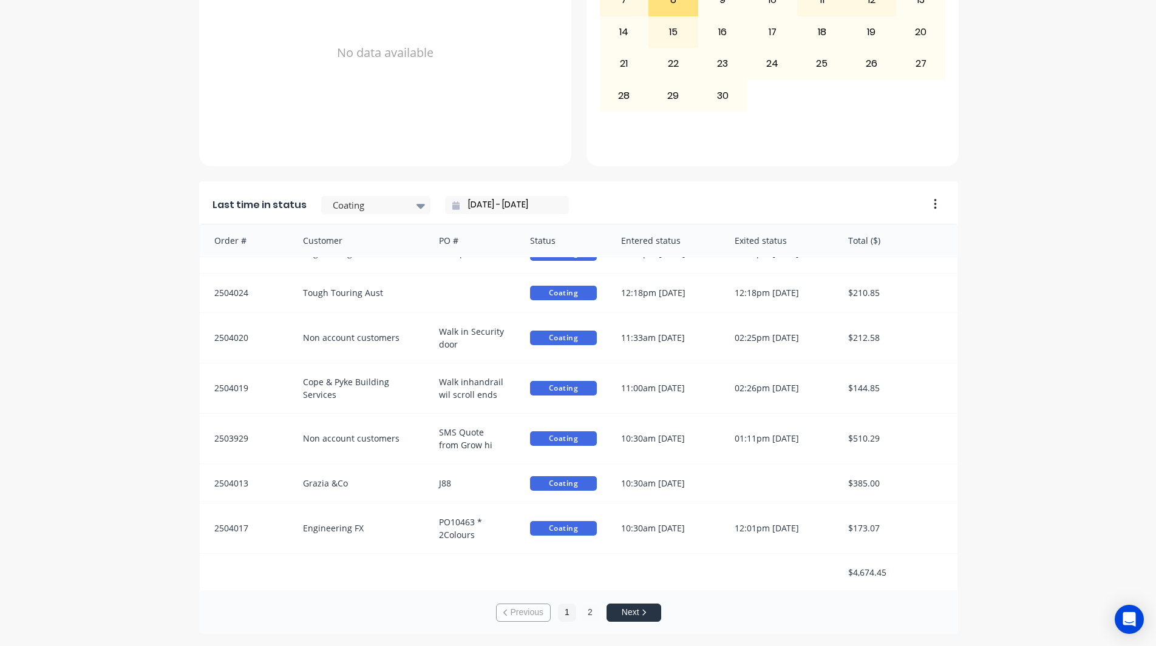
click at [581, 612] on button "2" at bounding box center [590, 613] width 18 height 18
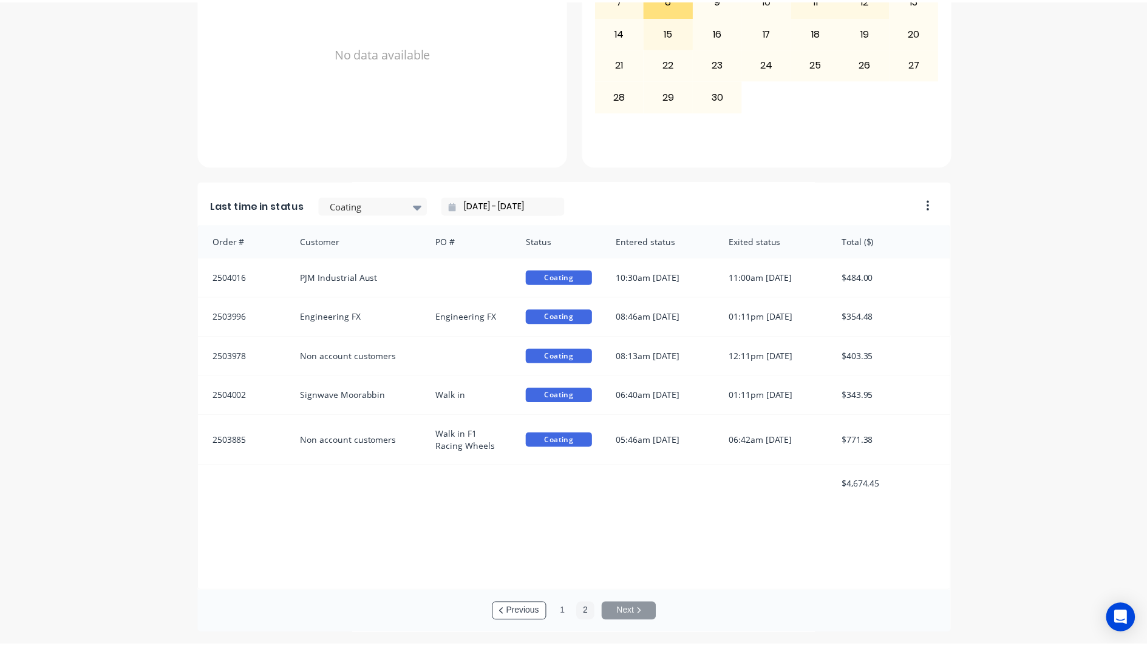
scroll to position [2, 0]
click at [563, 616] on button "1" at bounding box center [567, 613] width 18 height 18
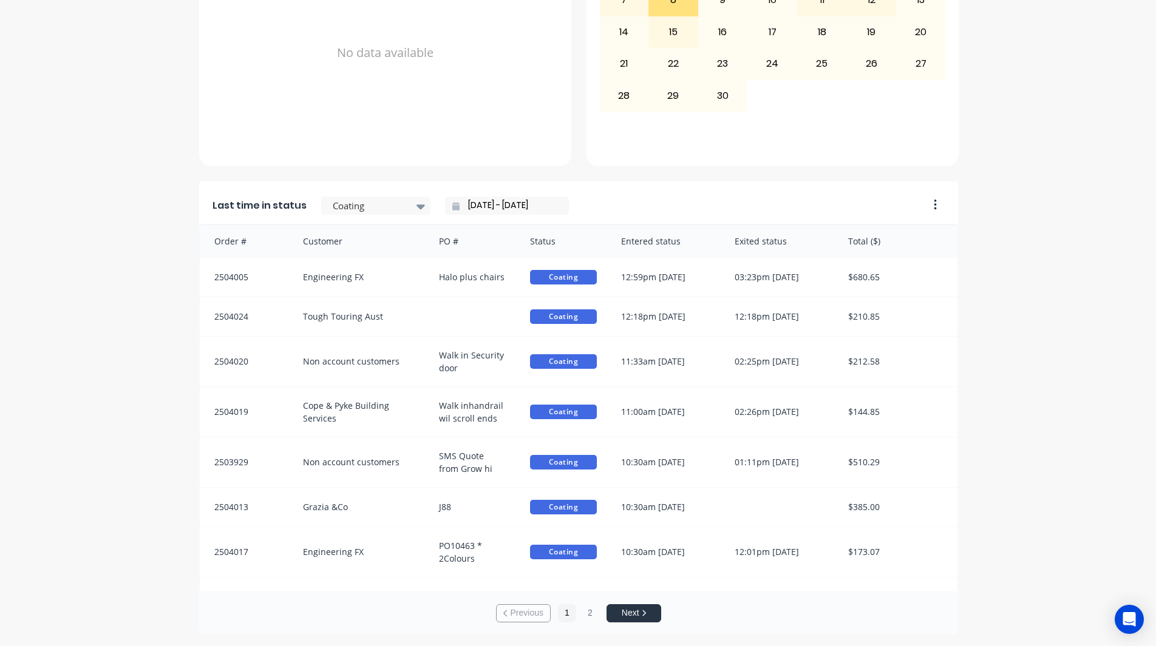
click at [419, 230] on div "Customer" at bounding box center [359, 241] width 137 height 32
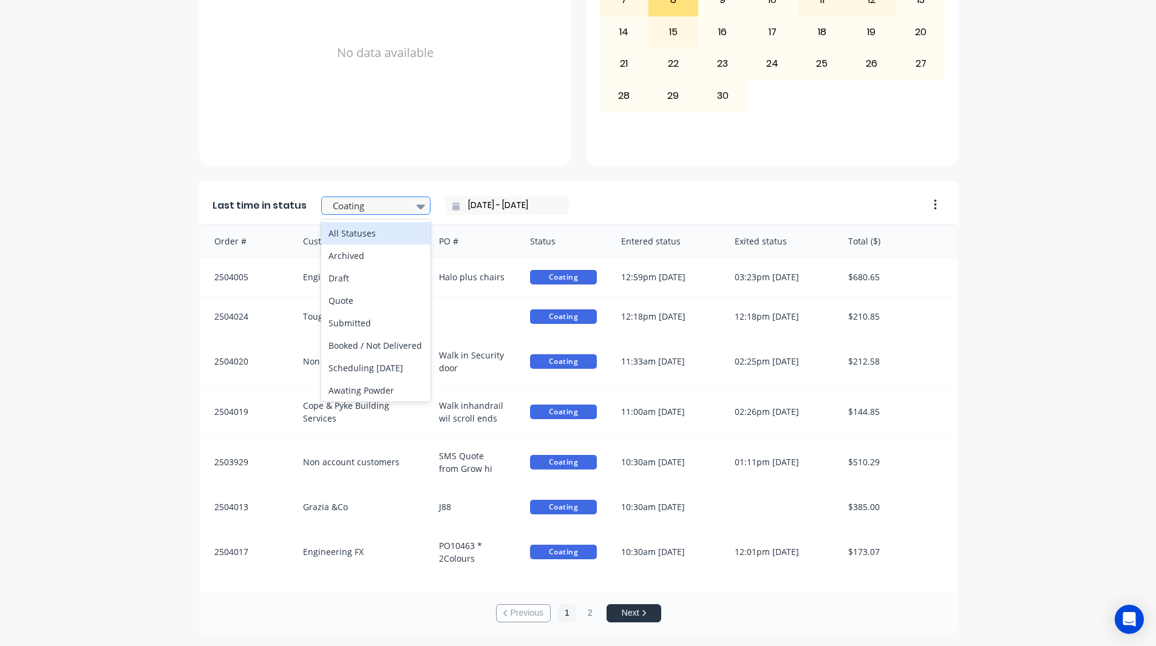
click at [416, 212] on icon at bounding box center [420, 206] width 8 height 13
click at [395, 237] on div "All Statuses" at bounding box center [375, 233] width 109 height 22
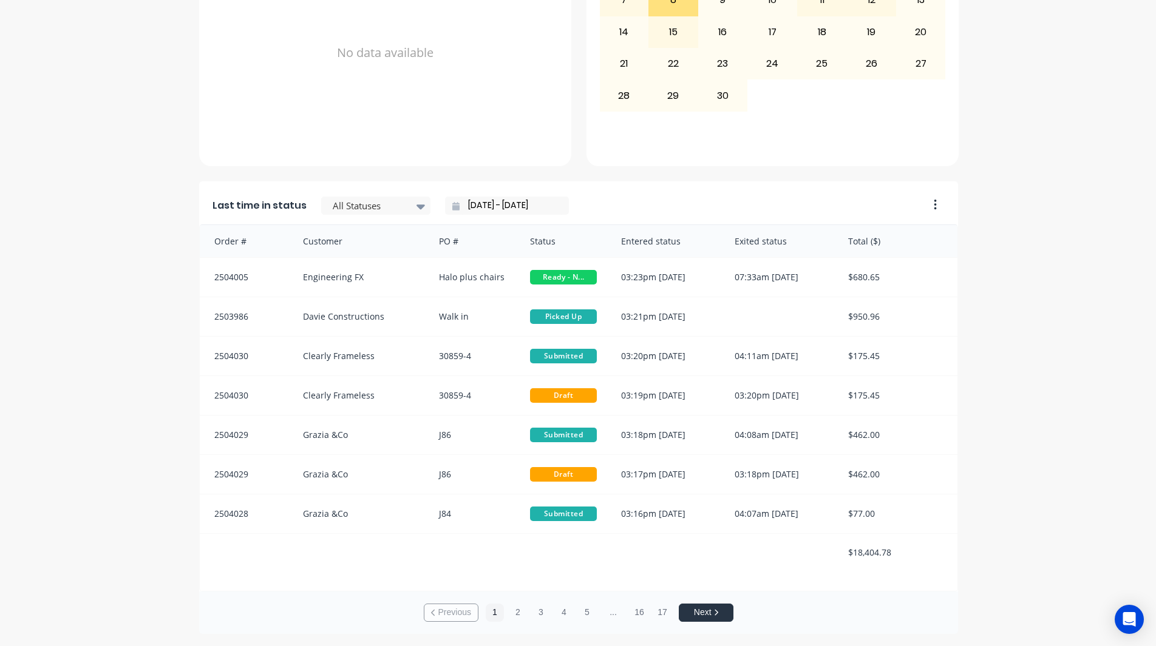
click at [460, 209] on input "04/09/25 - 04/09/25" at bounding box center [511, 206] width 104 height 18
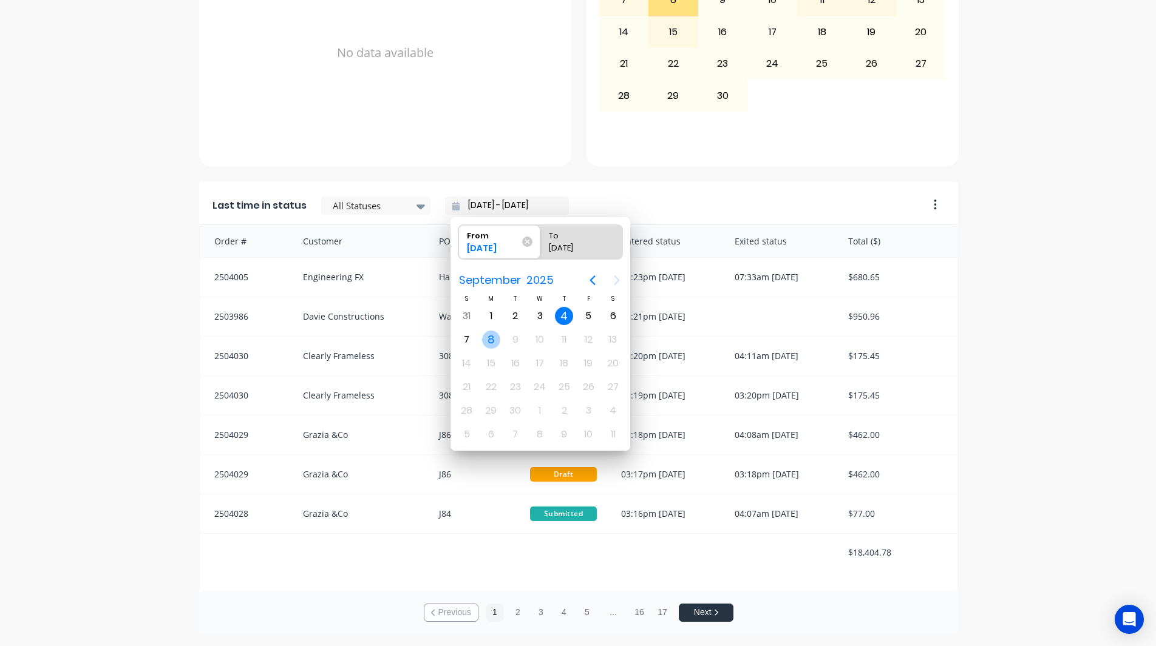
click at [487, 339] on div "8" at bounding box center [491, 340] width 18 height 18
type input "[DATE] - [DATE]"
radio input "false"
radio input "true"
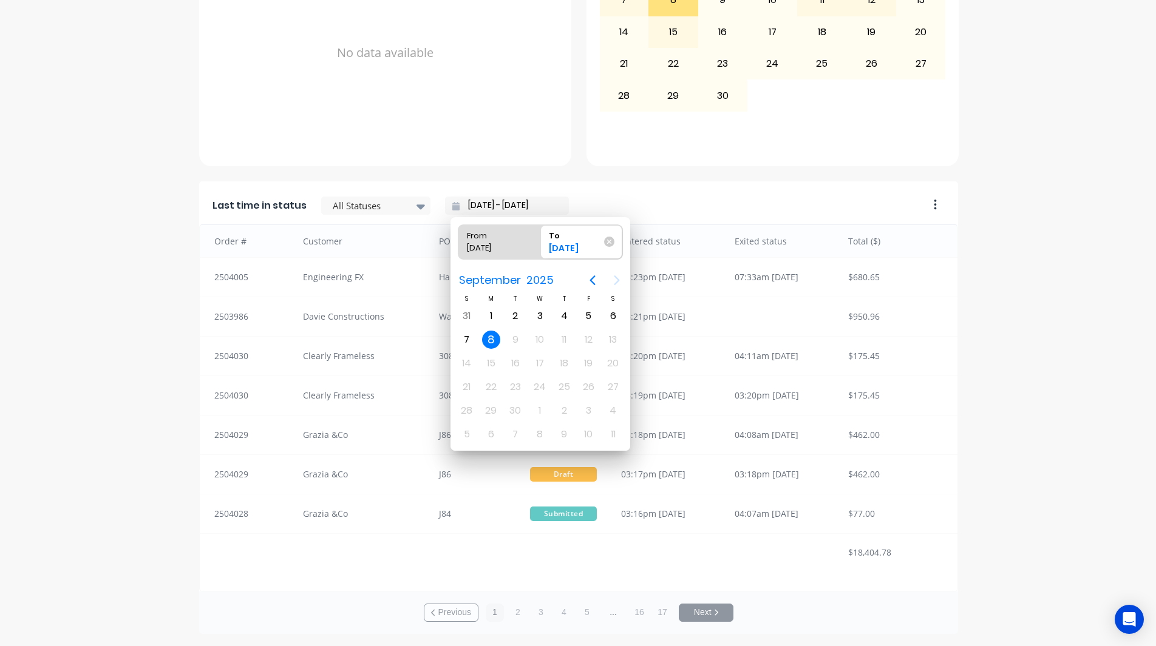
click at [487, 339] on div "8" at bounding box center [491, 340] width 18 height 18
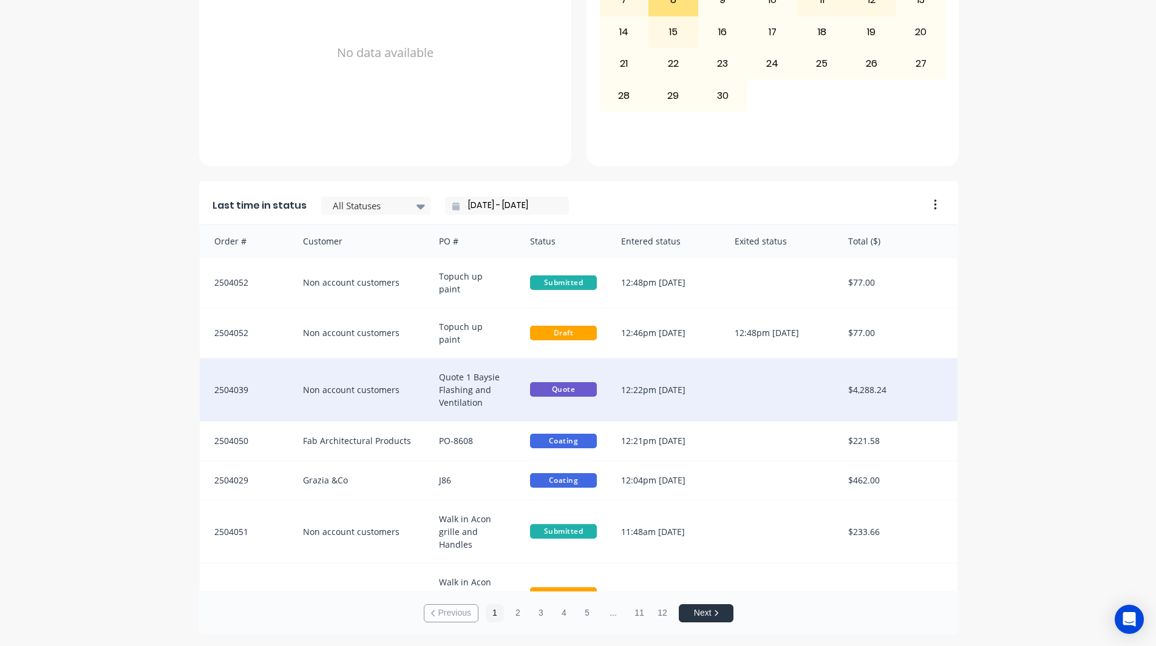
click at [461, 367] on div "Quote 1 Baysie Flashing and Ventilation" at bounding box center [472, 390] width 91 height 63
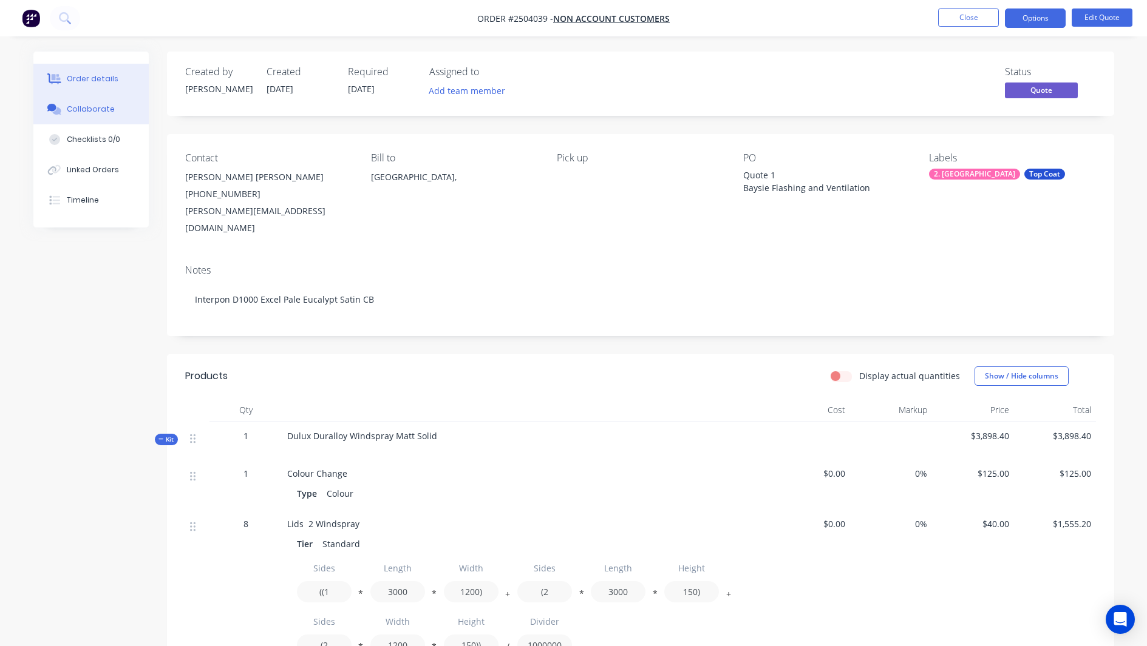
click at [90, 110] on div "Collaborate" at bounding box center [91, 109] width 48 height 11
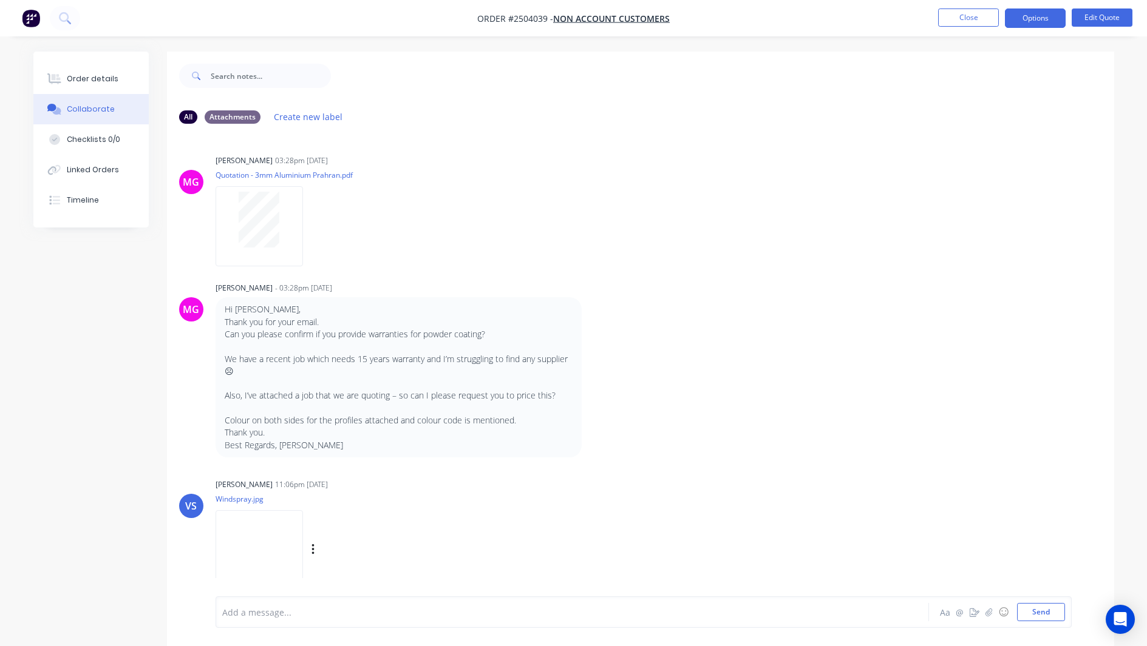
click at [224, 540] on img at bounding box center [258, 550] width 87 height 80
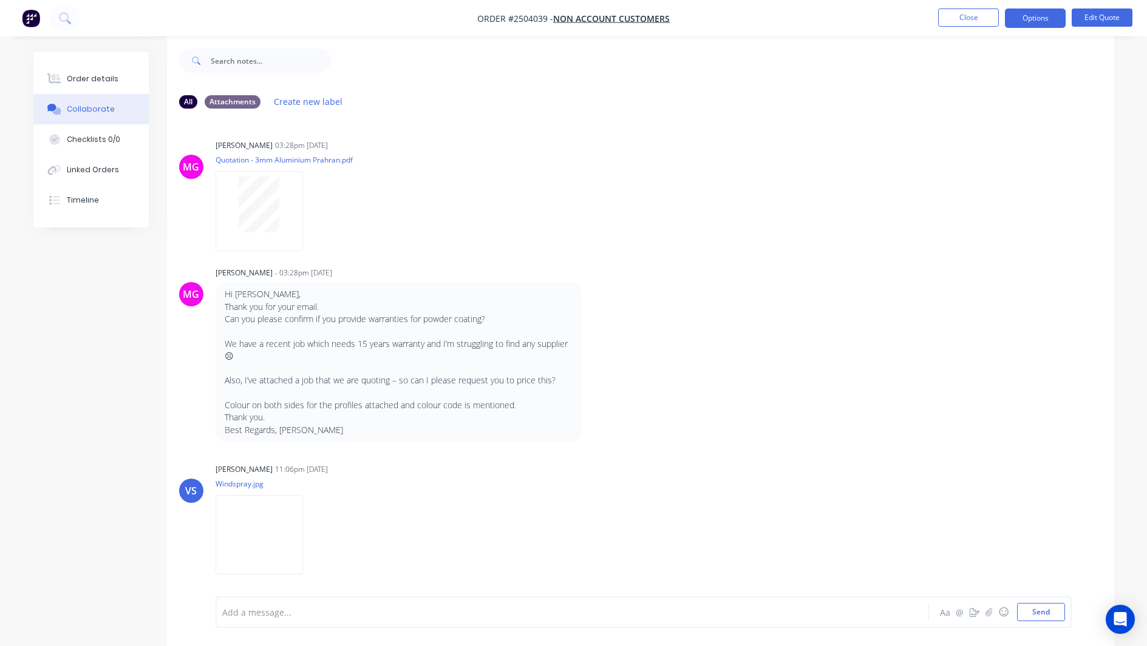
scroll to position [18, 0]
click at [103, 76] on div "Order details" at bounding box center [93, 78] width 52 height 11
